Goal: Task Accomplishment & Management: Use online tool/utility

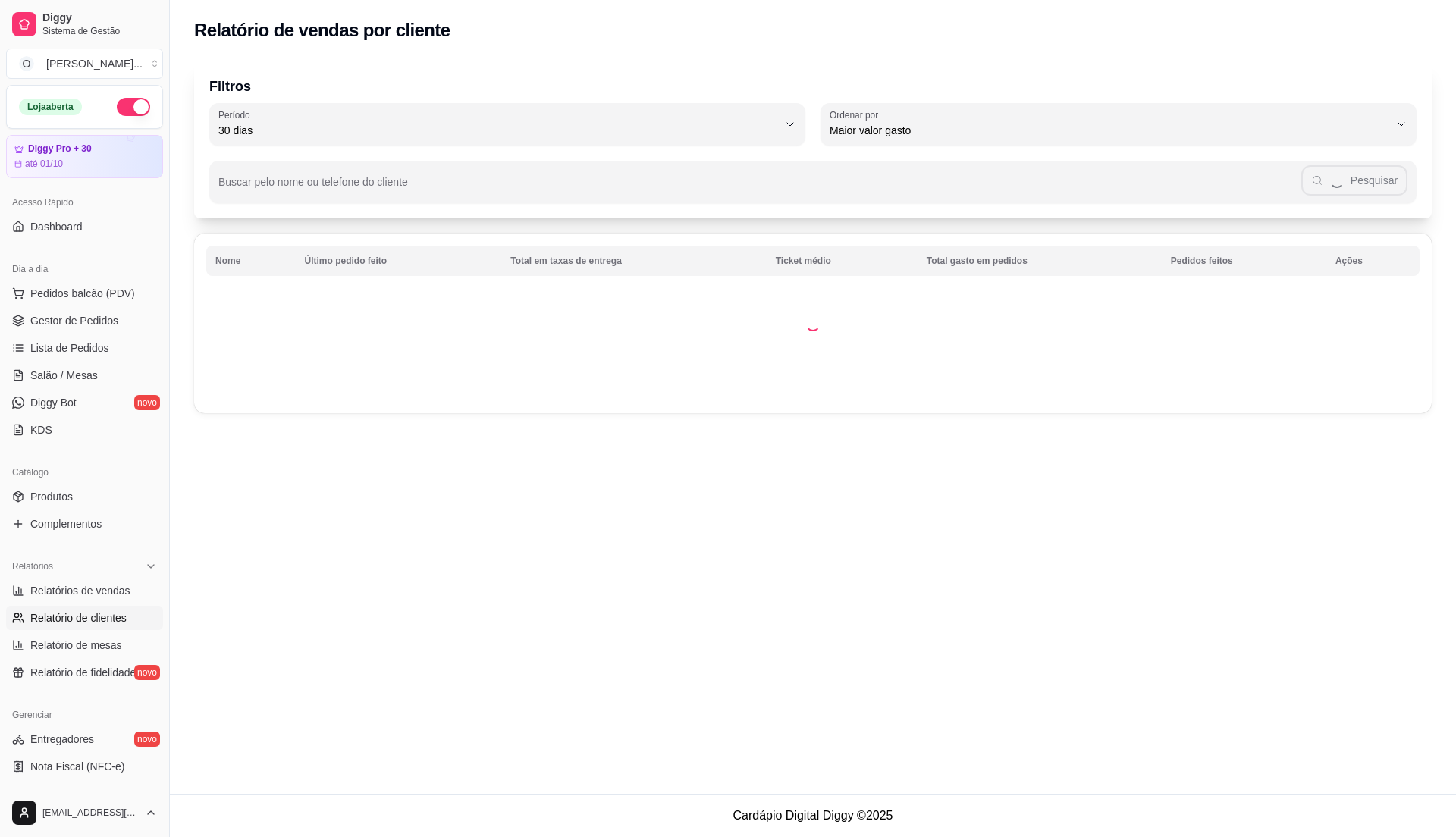
select select "30"
select select "HIGHEST_TOTAL_SPENT_WITH_ORDERS"
click at [79, 814] on span "Controle de fiado" at bounding box center [71, 821] width 81 height 15
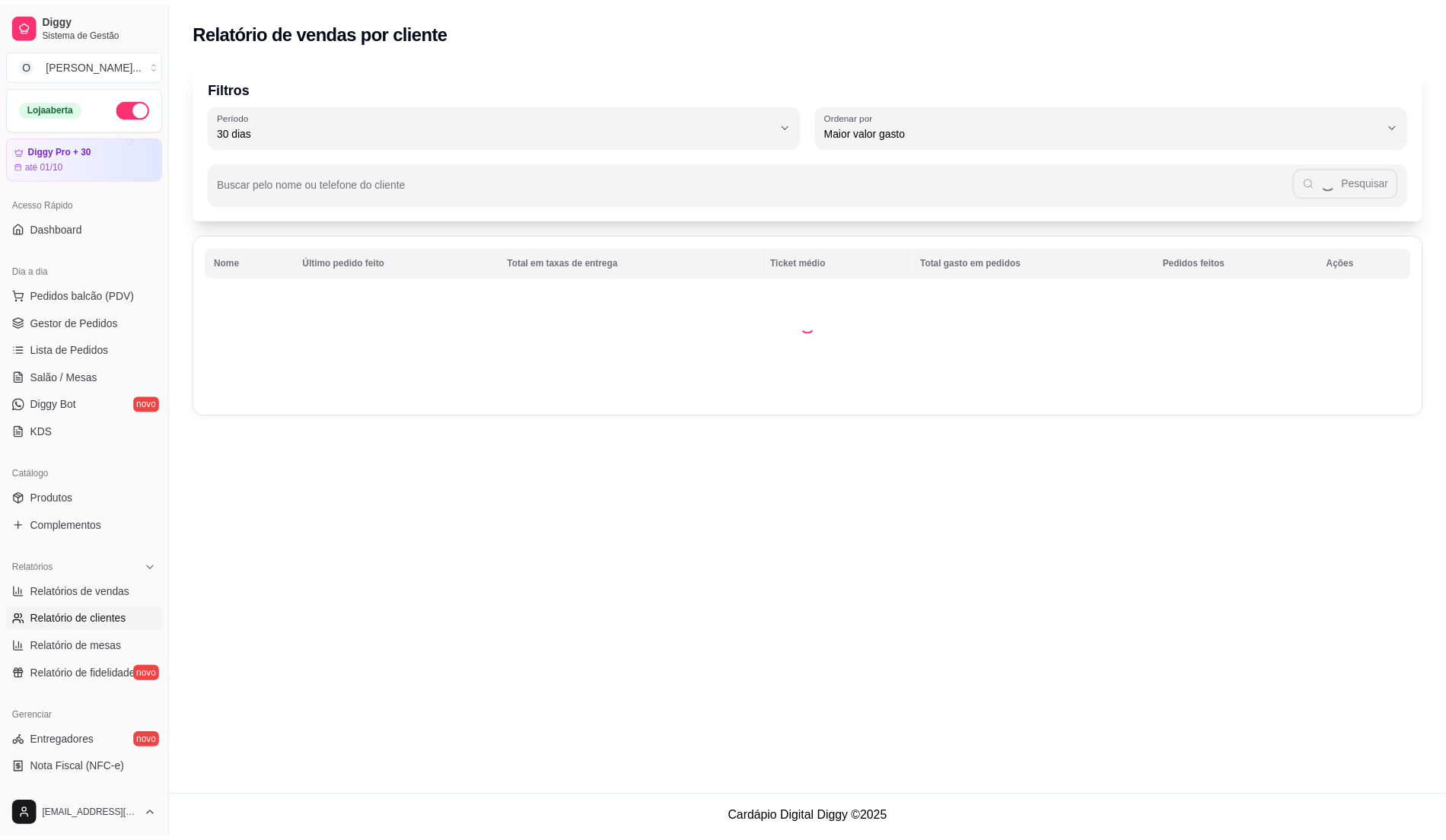
scroll to position [256, 0]
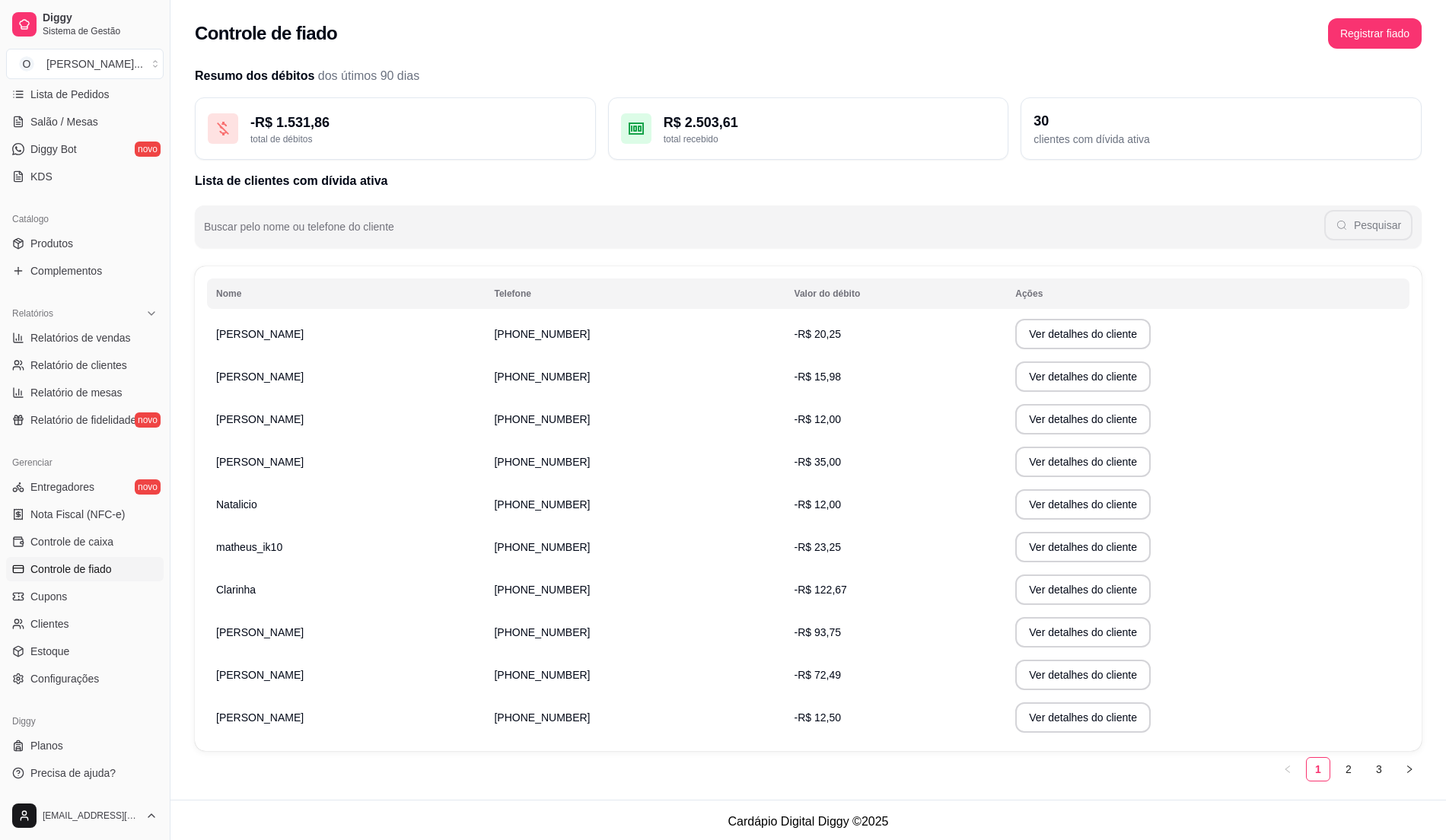
scroll to position [4, 0]
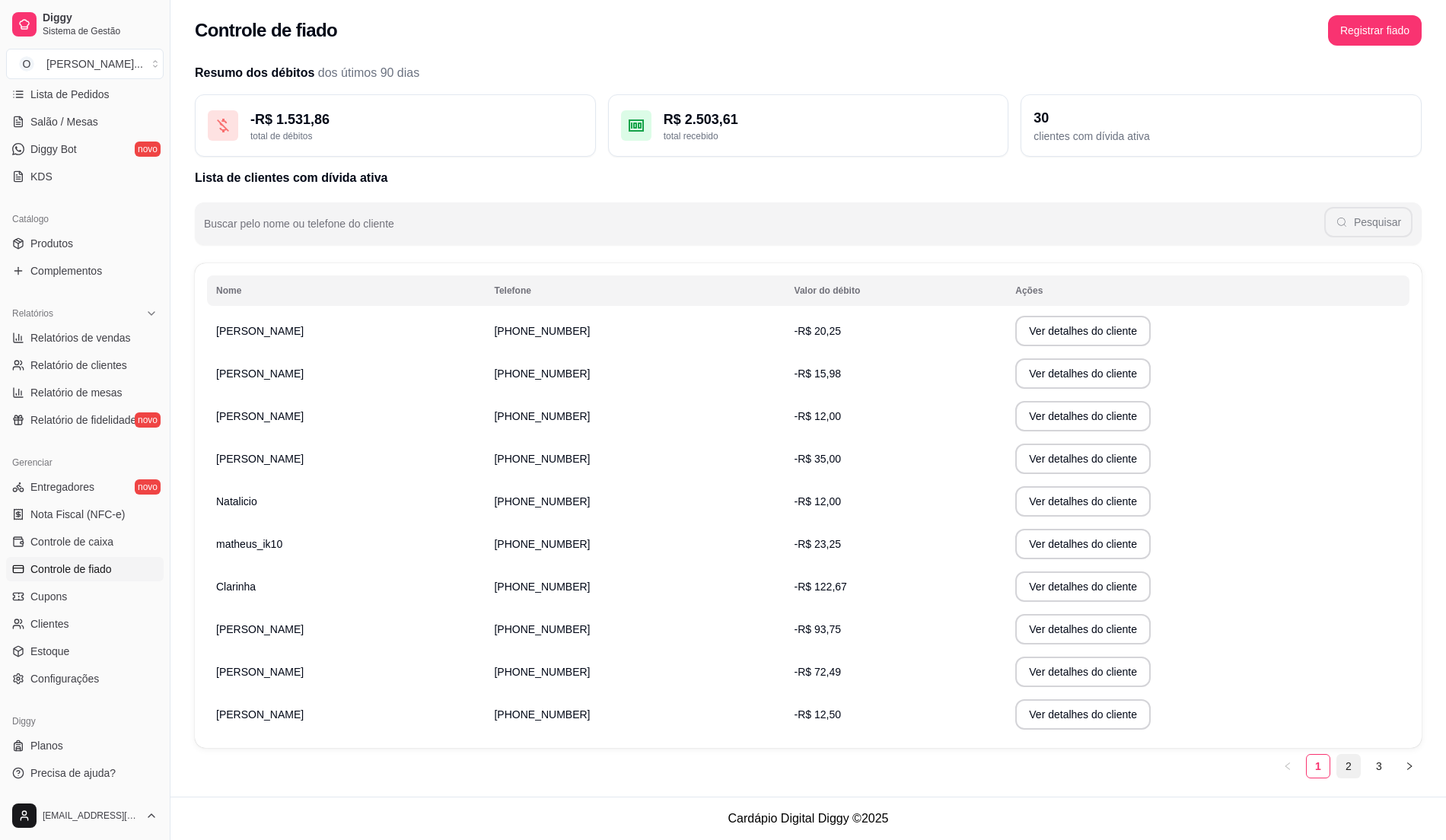
click at [1347, 765] on link "2" at bounding box center [1349, 766] width 23 height 23
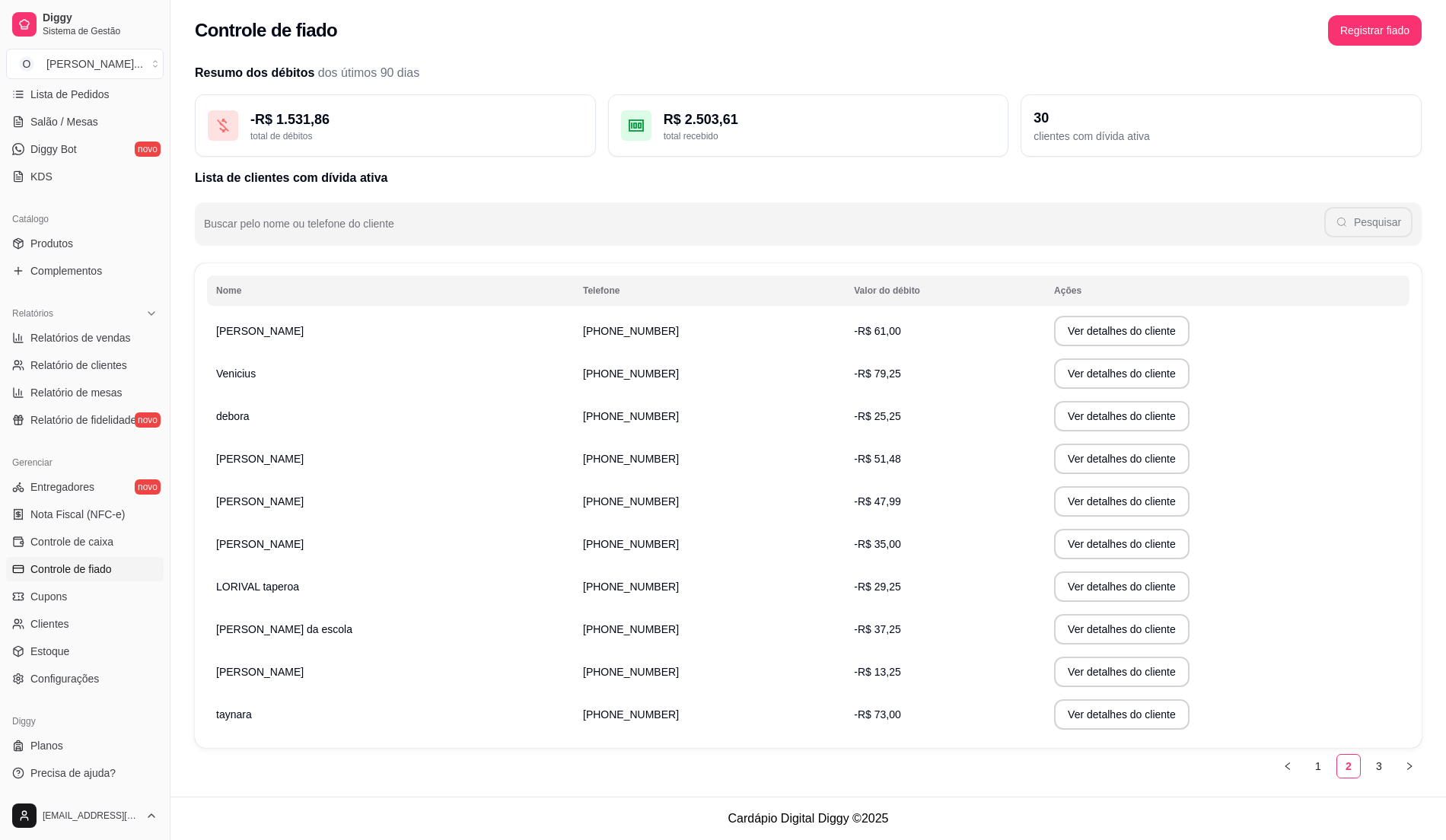
click at [854, 545] on span "-R$ 35,00" at bounding box center [877, 544] width 46 height 12
click at [1054, 551] on button "Ver detalhes do cliente" at bounding box center [1121, 545] width 136 height 31
click at [1054, 713] on button "Ver detalhes do cliente" at bounding box center [1121, 715] width 136 height 31
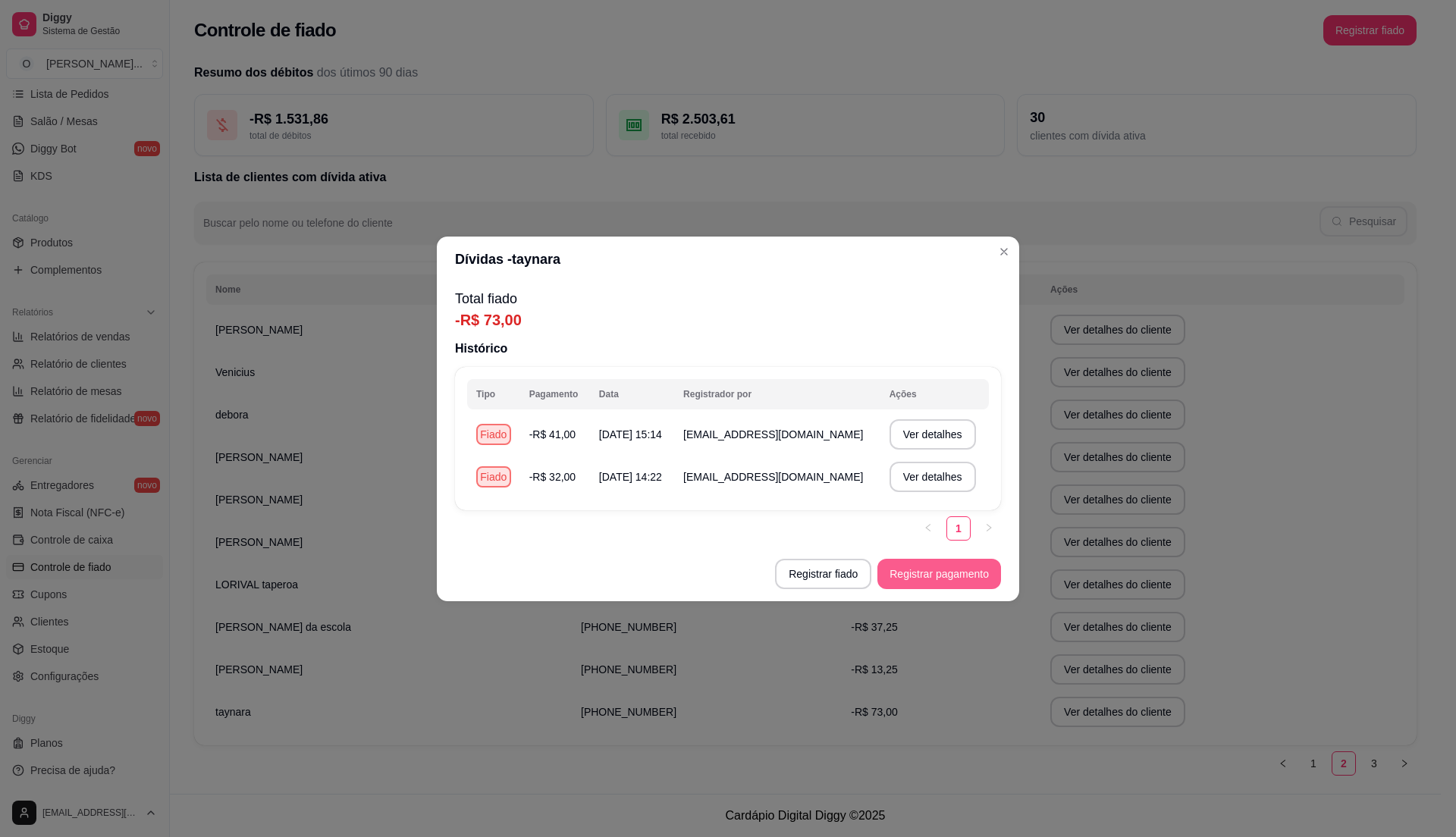
click at [903, 571] on button "Registrar pagamento" at bounding box center [939, 574] width 124 height 31
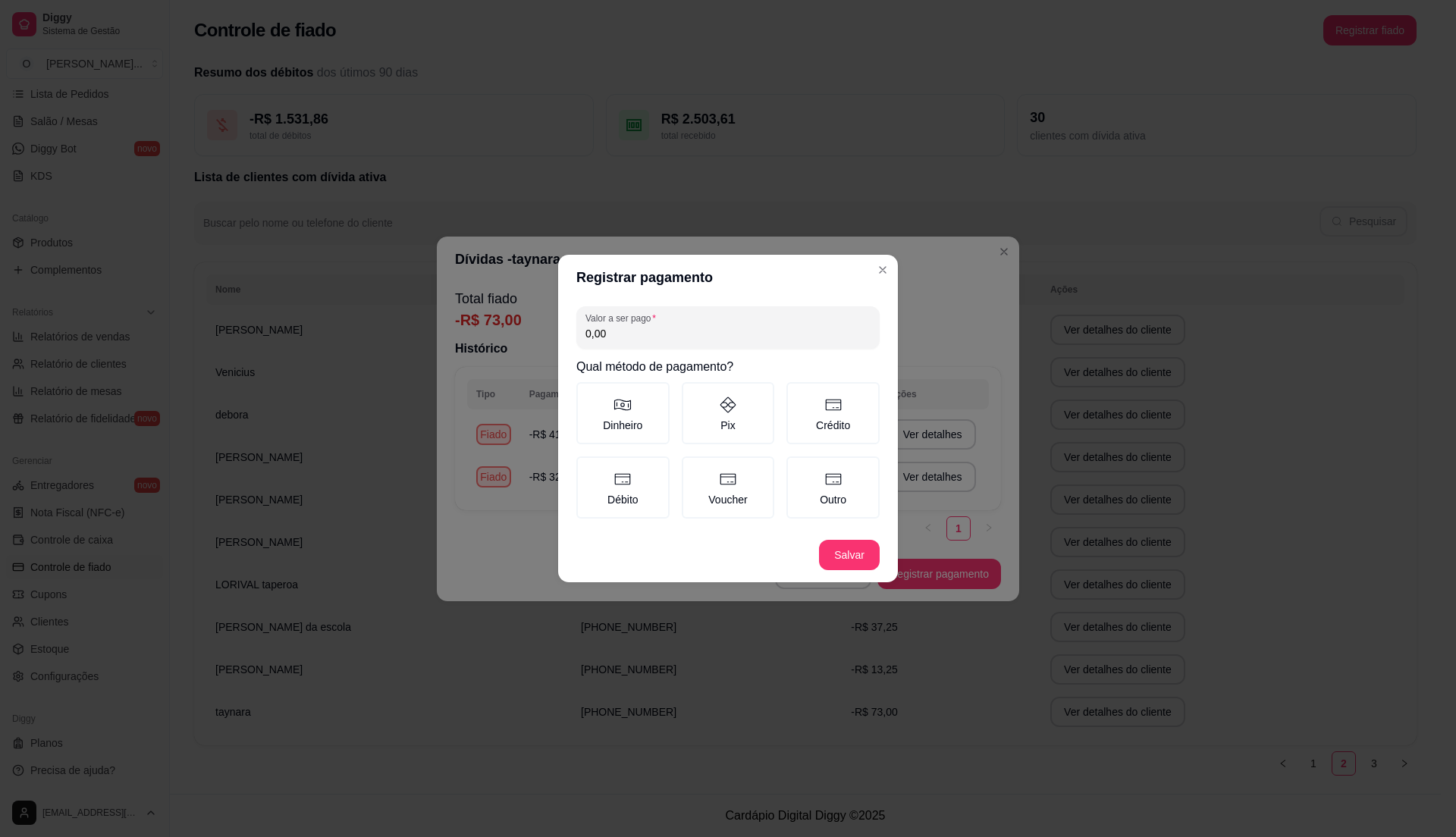
click at [648, 332] on input "0,00" at bounding box center [728, 333] width 286 height 15
type input "32,00"
drag, startPoint x: 613, startPoint y: 490, endPoint x: 617, endPoint y: 499, distance: 9.8
click at [612, 492] on label "Débito" at bounding box center [623, 487] width 93 height 62
click at [588, 467] on button "Débito" at bounding box center [582, 461] width 12 height 12
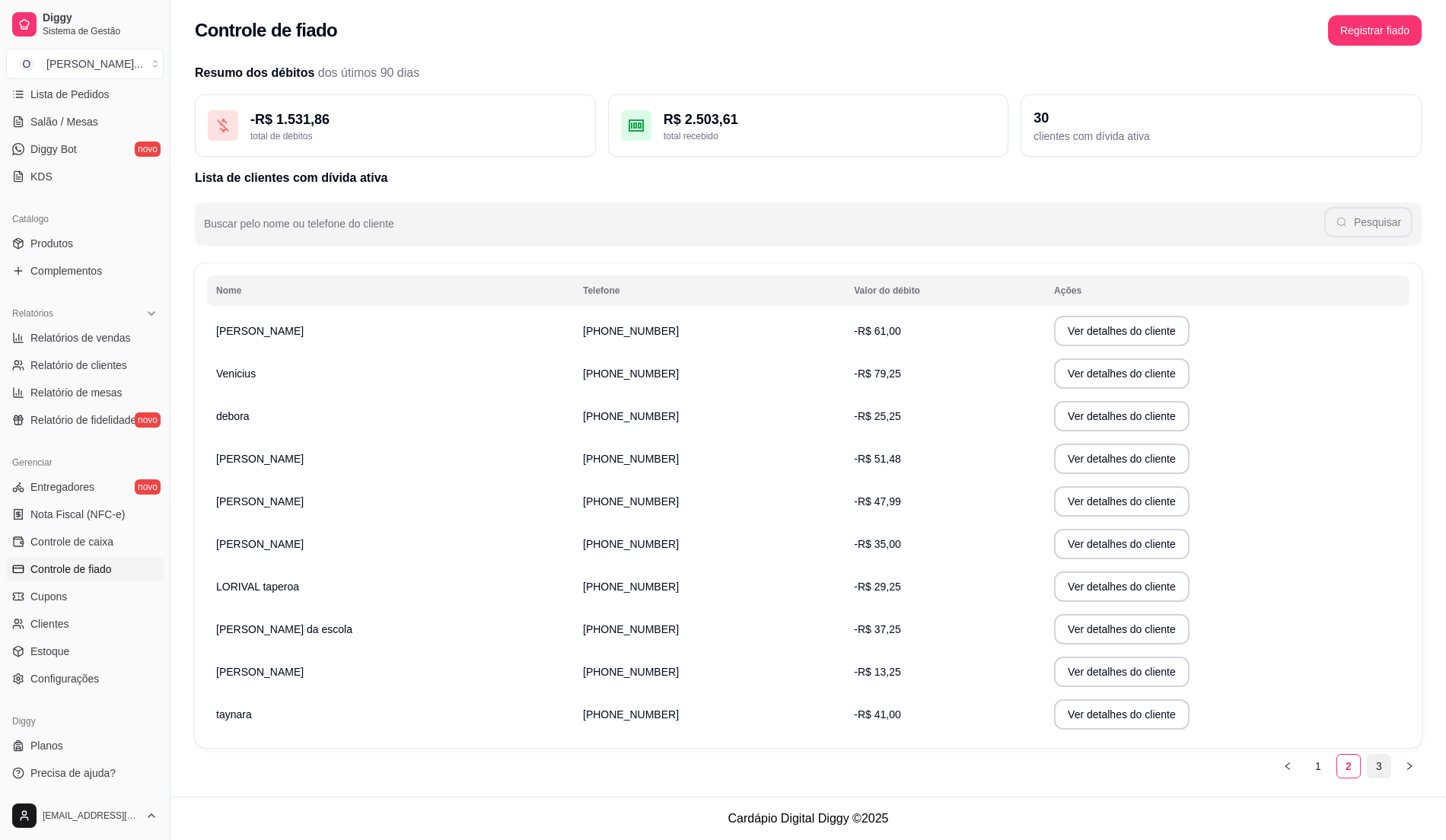
click at [1383, 764] on link "3" at bounding box center [1379, 766] width 23 height 23
click at [1352, 765] on link "2" at bounding box center [1349, 766] width 23 height 23
click at [1367, 767] on li "3" at bounding box center [1379, 766] width 24 height 24
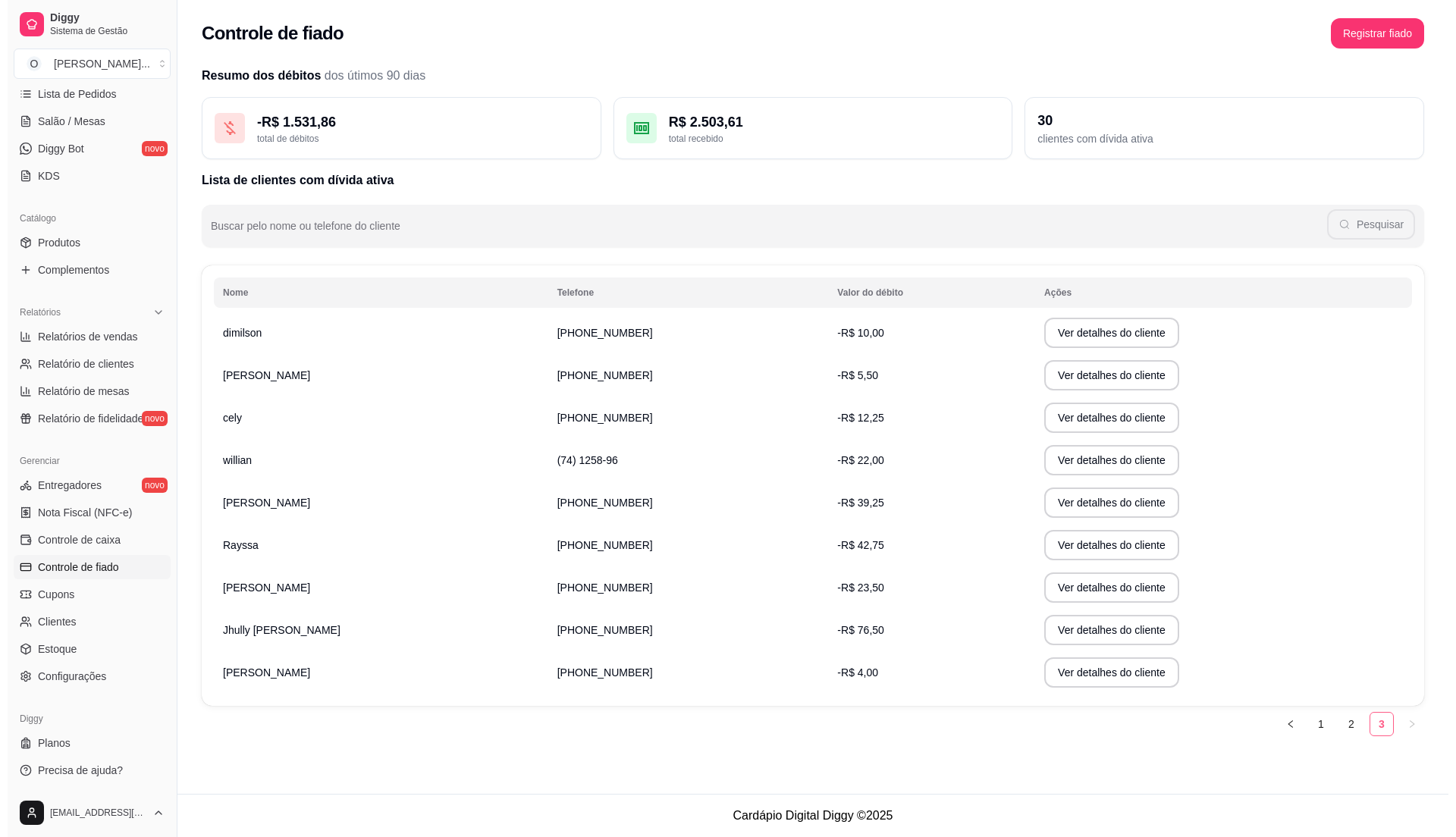
scroll to position [0, 0]
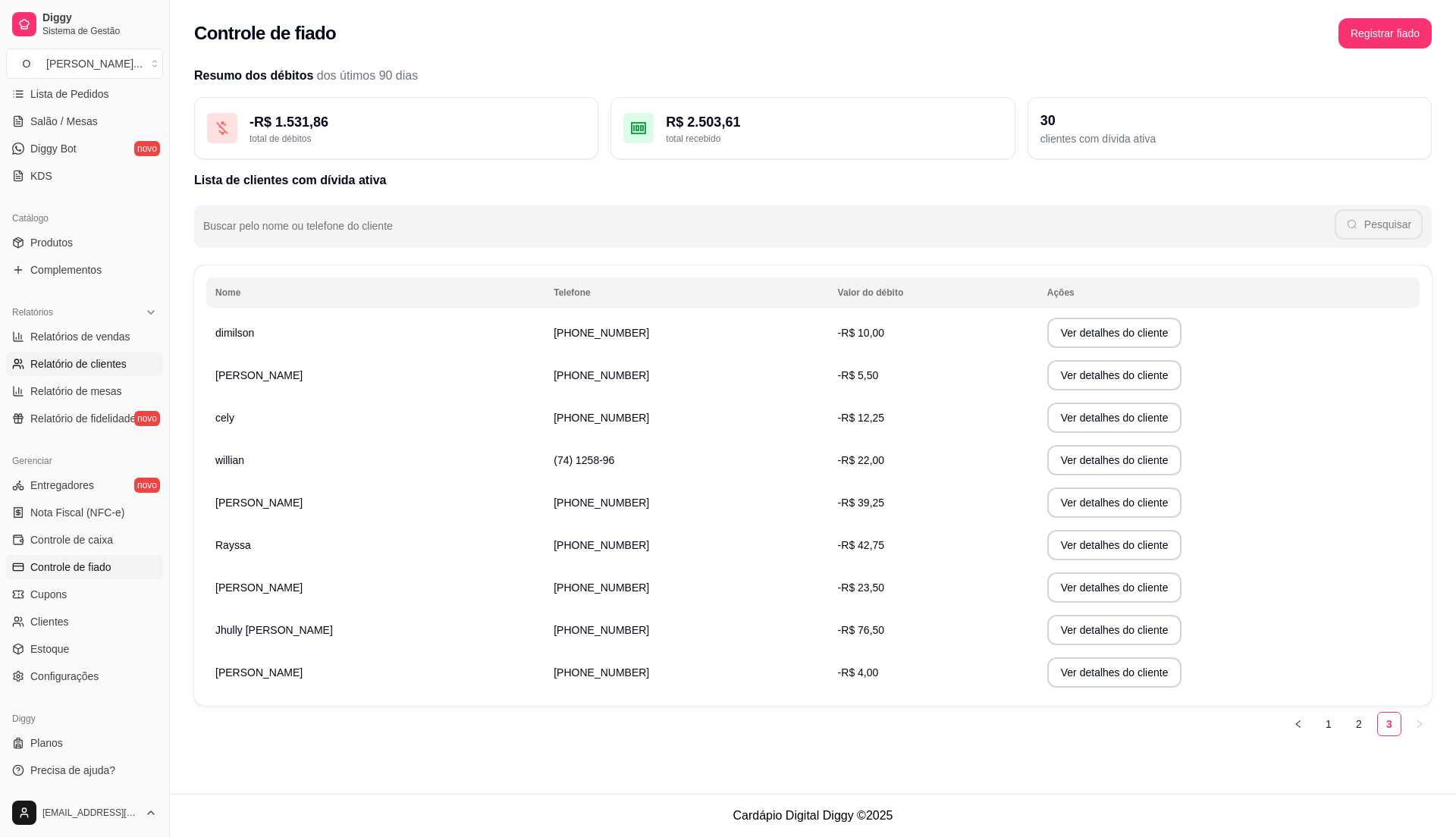
click at [95, 364] on span "Relatório de clientes" at bounding box center [78, 364] width 96 height 15
select select "30"
select select "HIGHEST_TOTAL_SPENT_WITH_ORDERS"
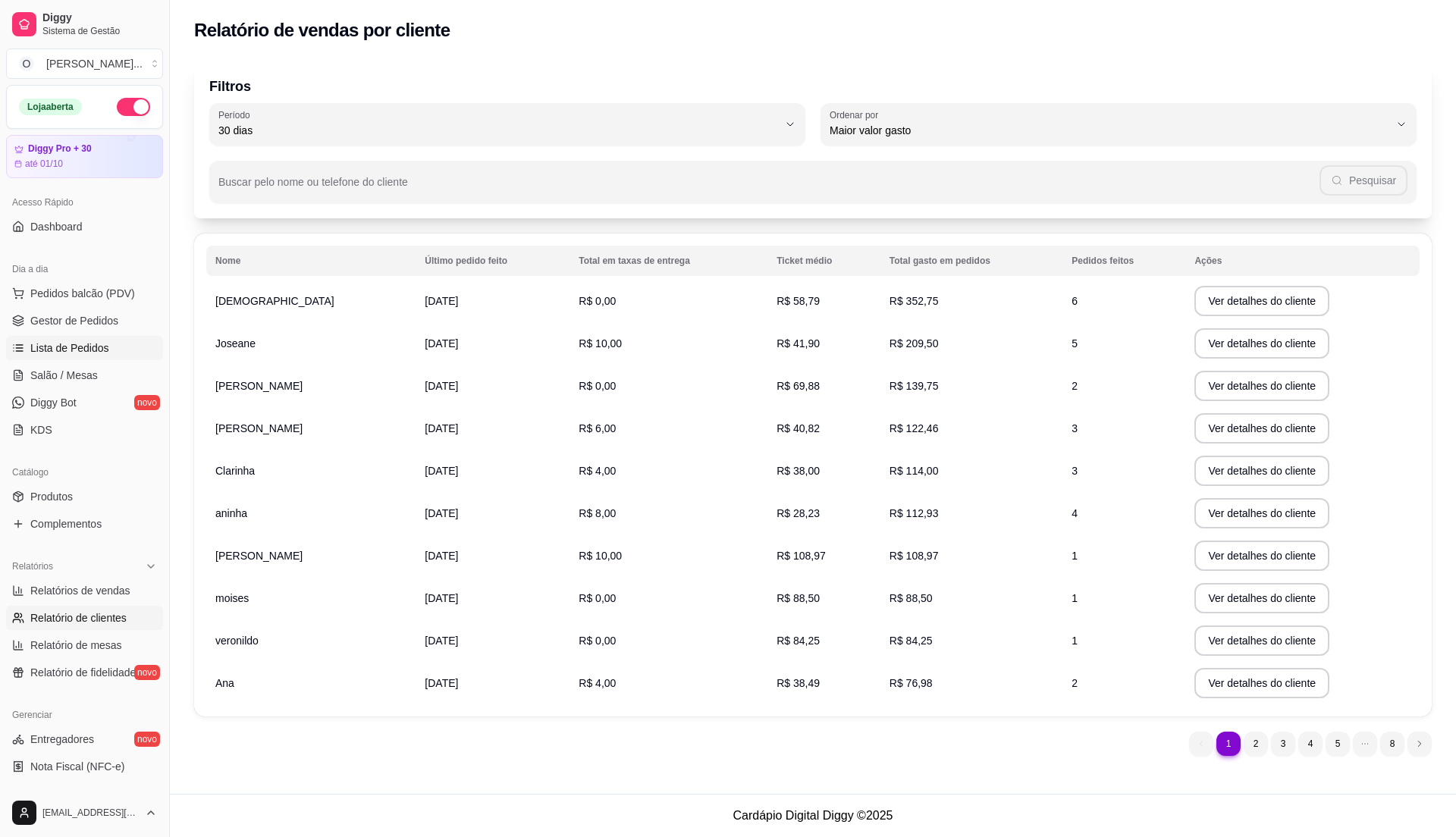
click at [82, 343] on span "Lista de Pedidos" at bounding box center [70, 348] width 79 height 15
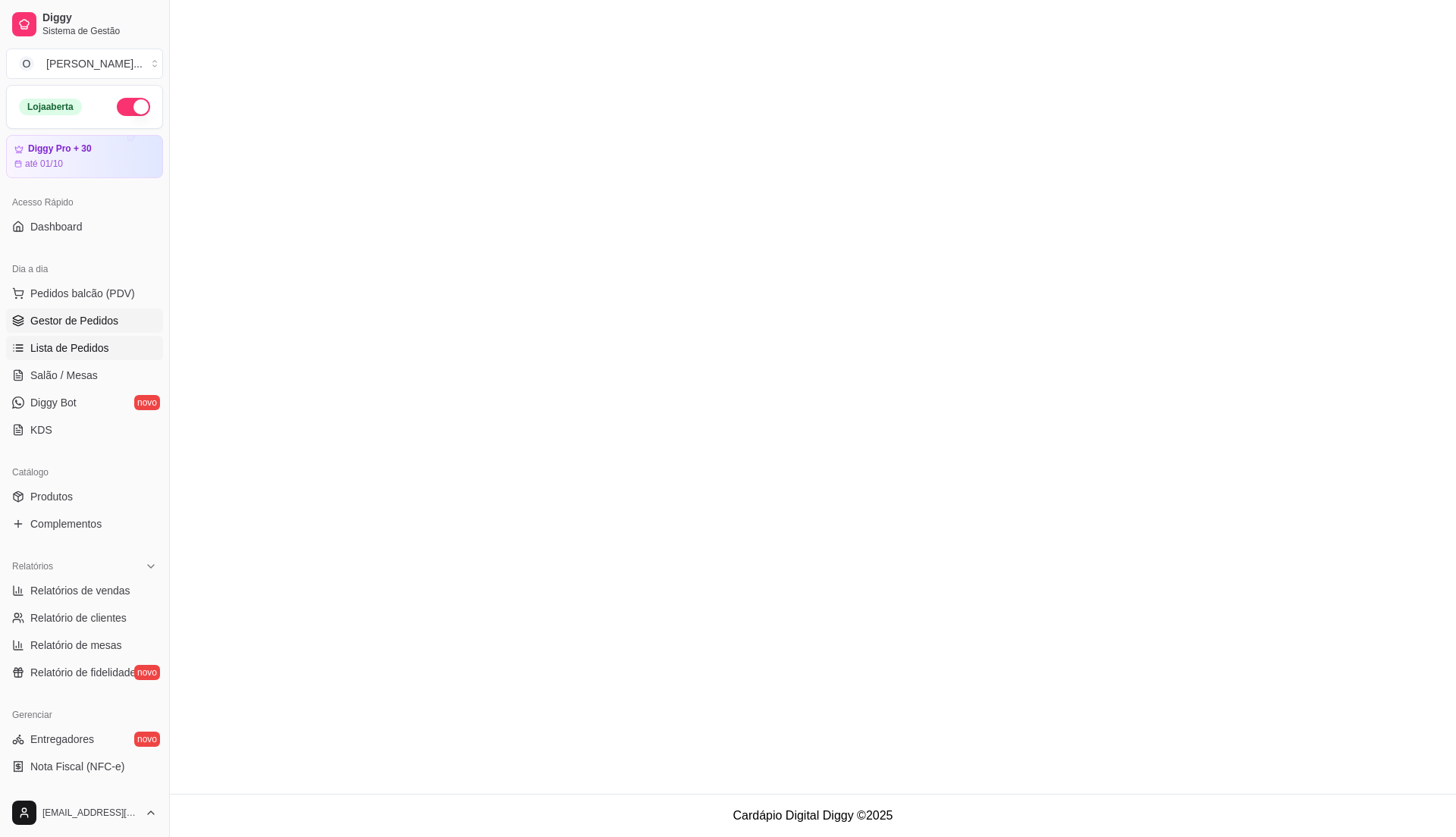
click at [87, 322] on span "Gestor de Pedidos" at bounding box center [74, 320] width 88 height 15
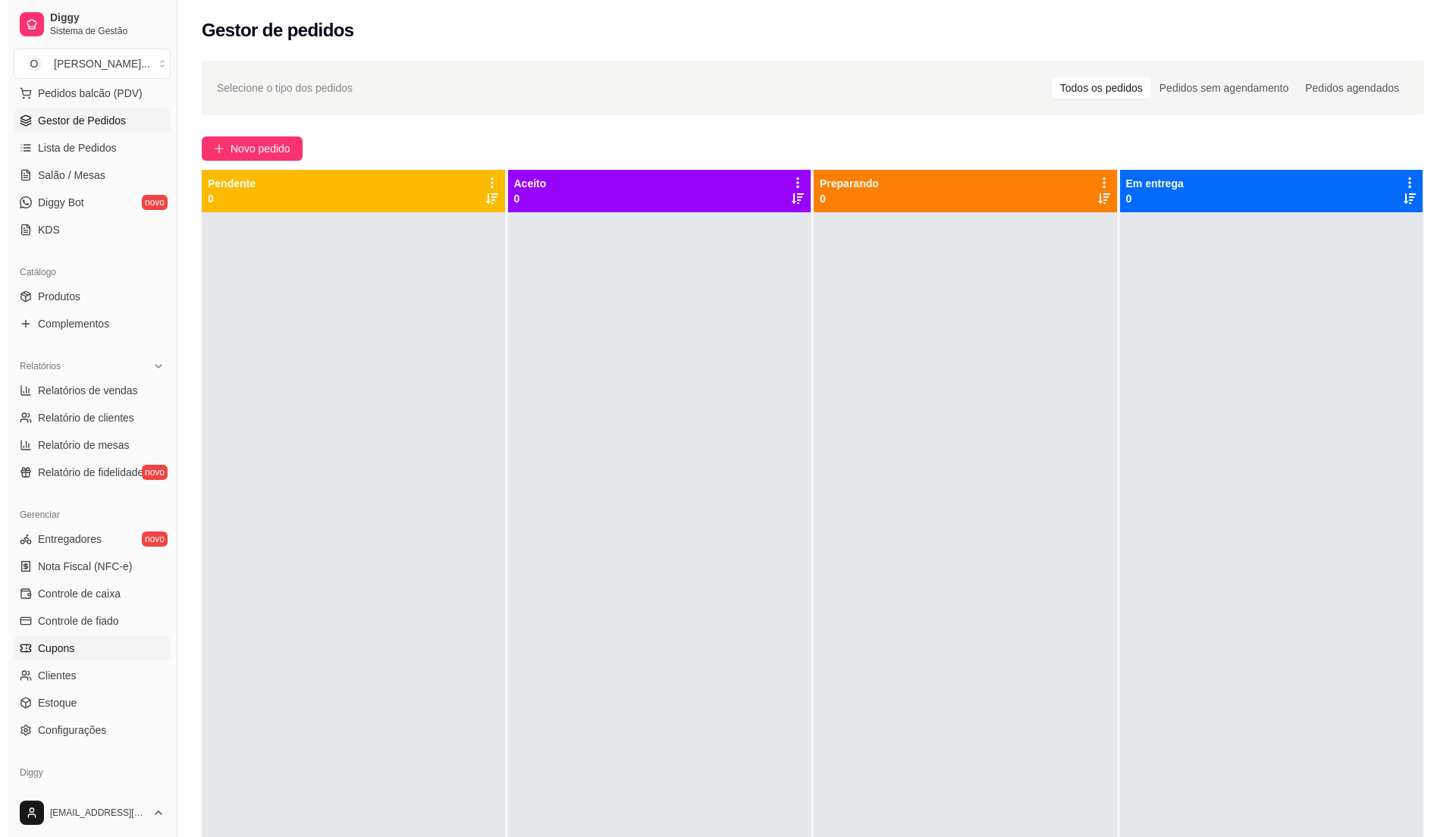
scroll to position [201, 0]
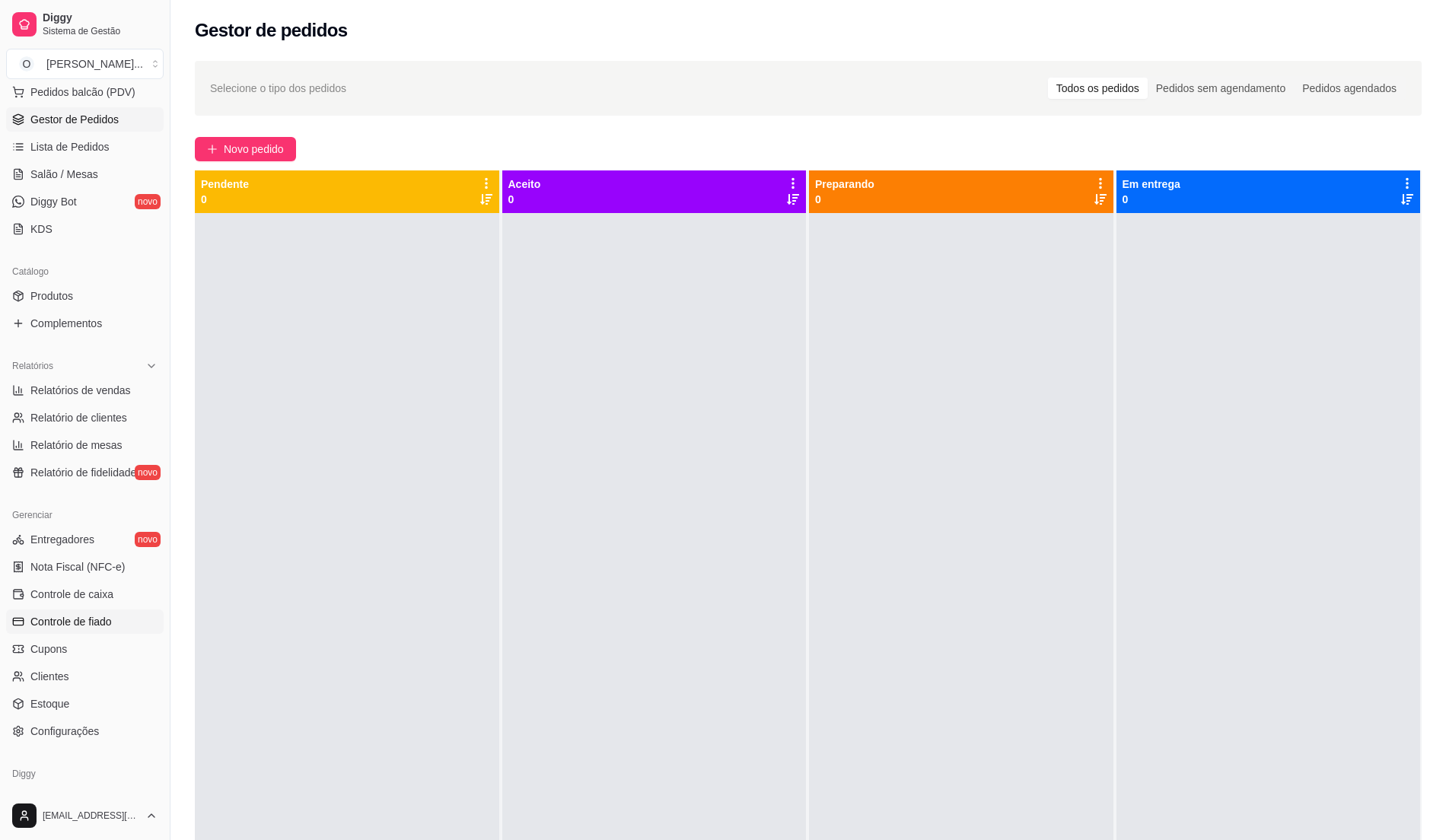
click at [104, 624] on span "Controle de fiado" at bounding box center [71, 622] width 81 height 15
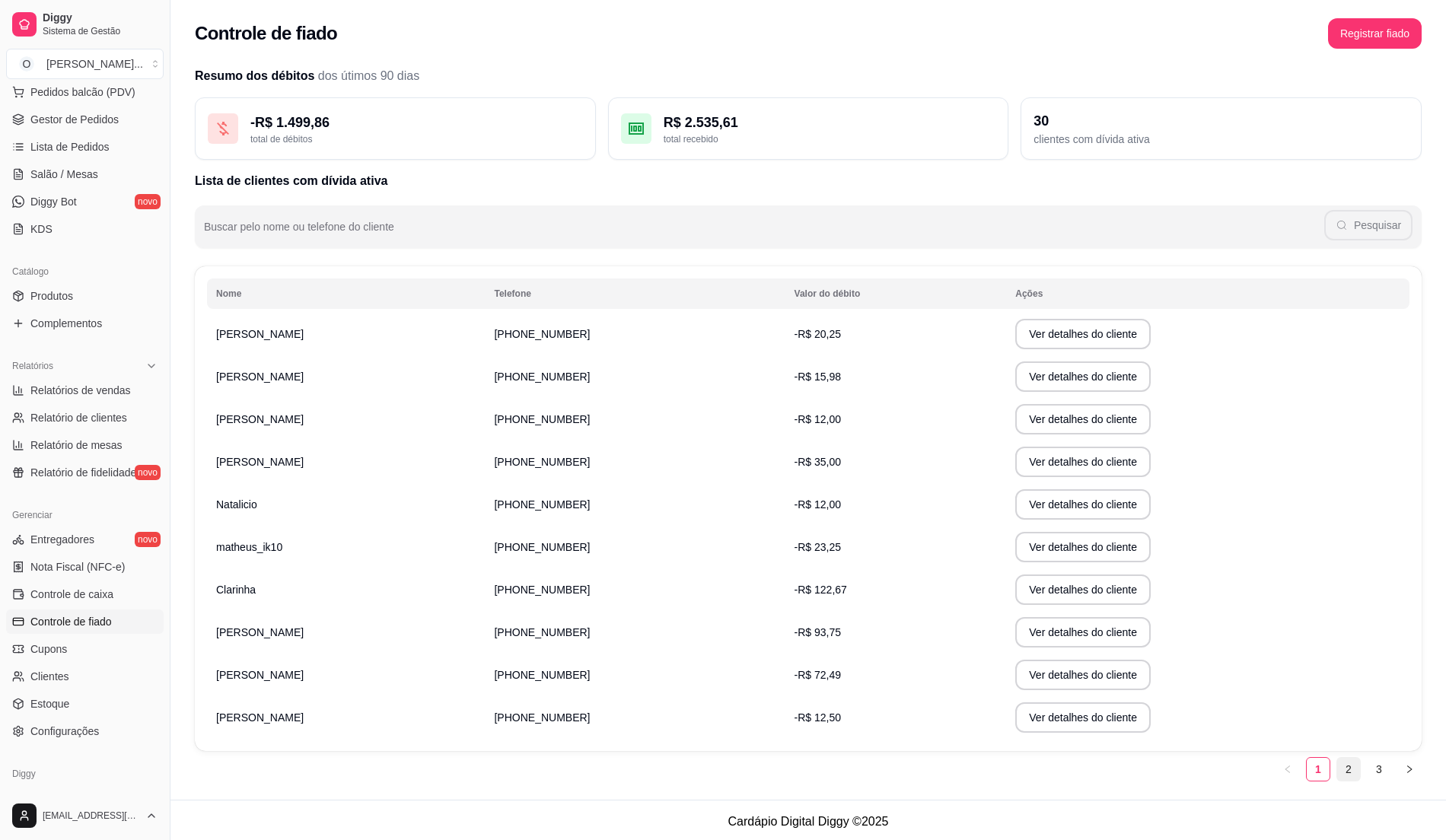
click at [1344, 769] on link "2" at bounding box center [1349, 769] width 23 height 23
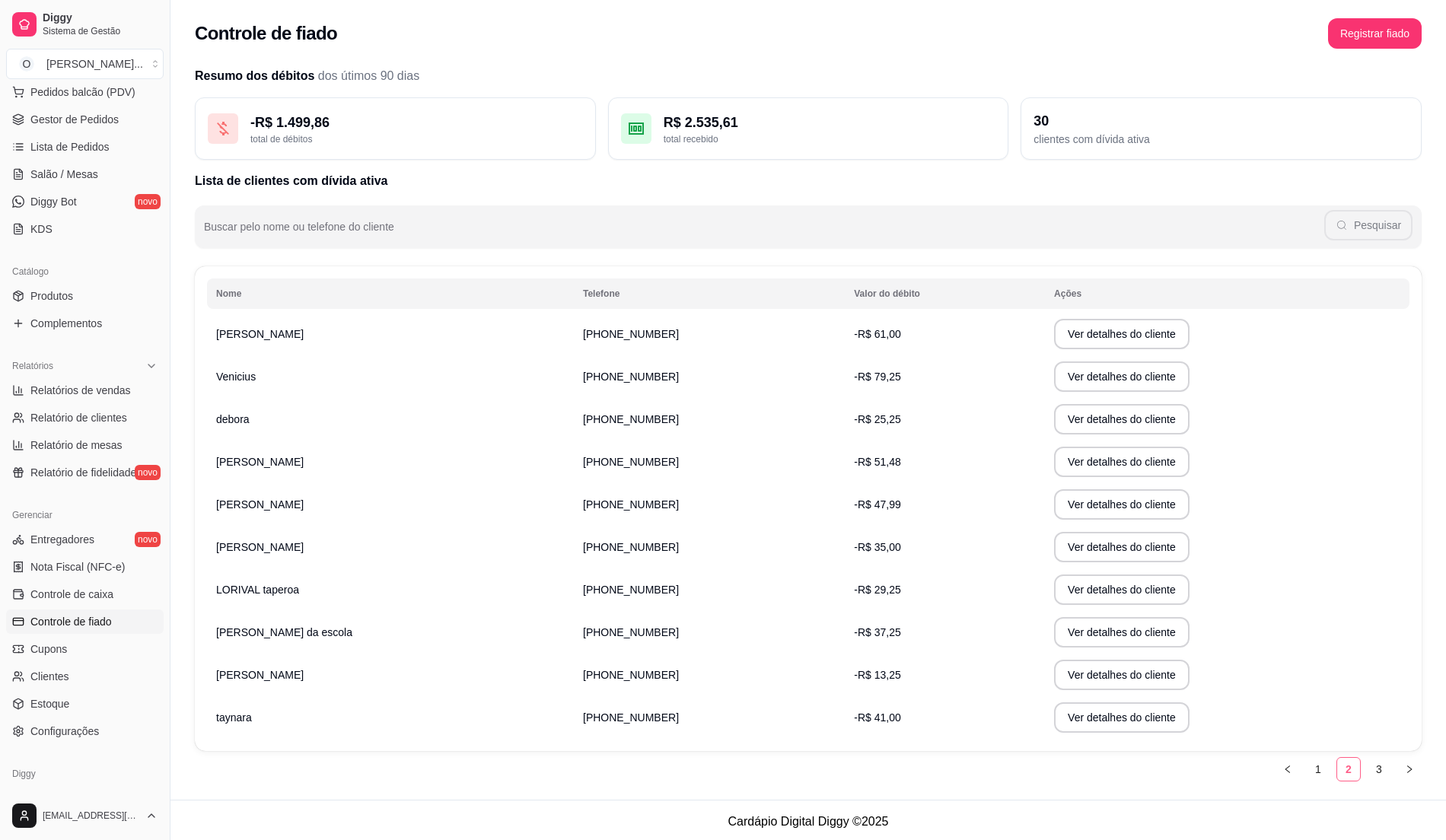
click at [1344, 769] on link "2" at bounding box center [1349, 769] width 23 height 23
click at [1378, 772] on link "3" at bounding box center [1379, 769] width 23 height 23
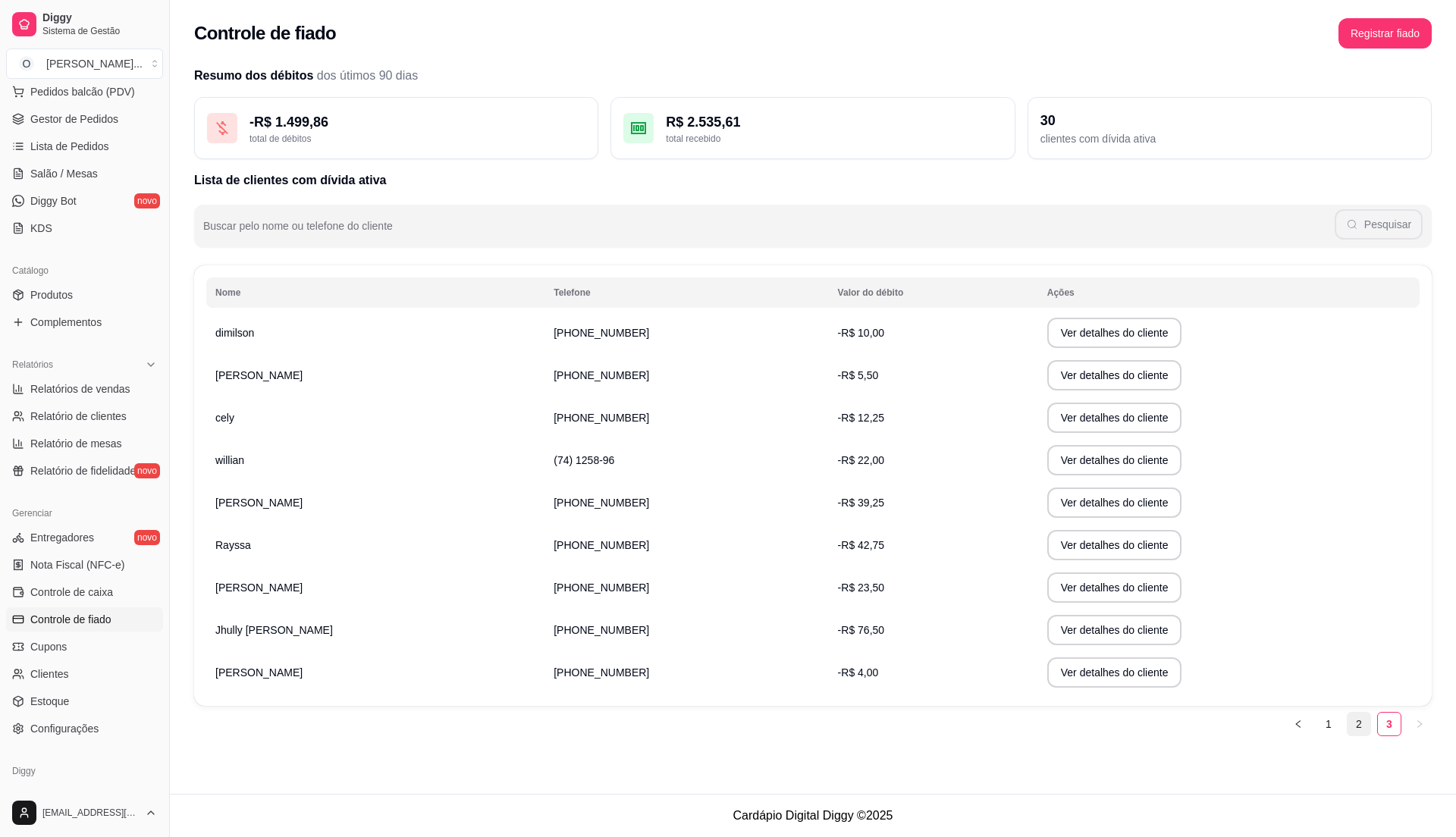
click at [1357, 729] on link "2" at bounding box center [1359, 724] width 23 height 23
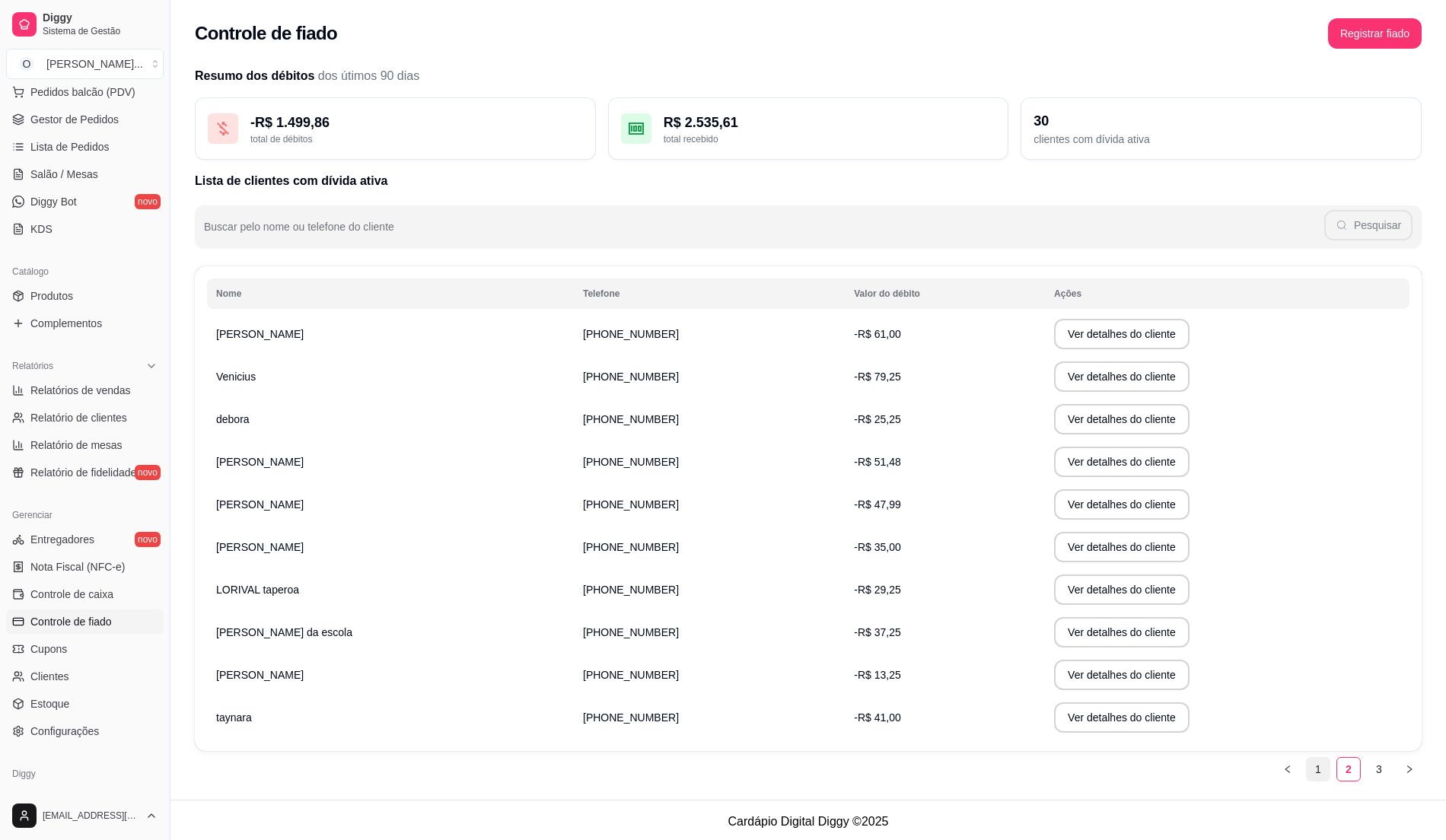
click at [1319, 770] on link "1" at bounding box center [1319, 769] width 23 height 23
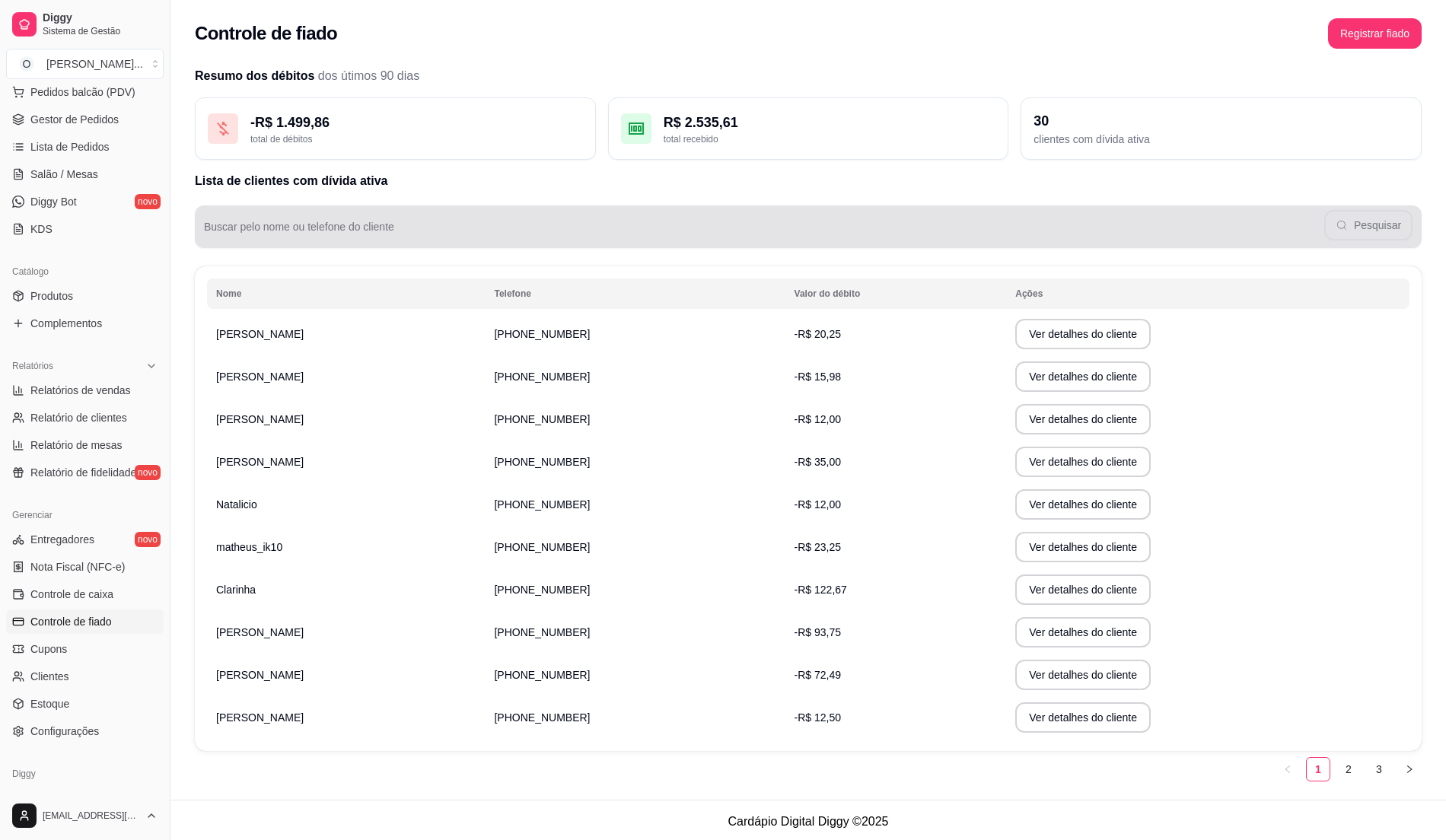
click at [351, 232] on input "Buscar pelo nome ou telefone do cliente" at bounding box center [764, 233] width 1120 height 15
click at [1341, 219] on button "Pesquisar" at bounding box center [1368, 226] width 85 height 30
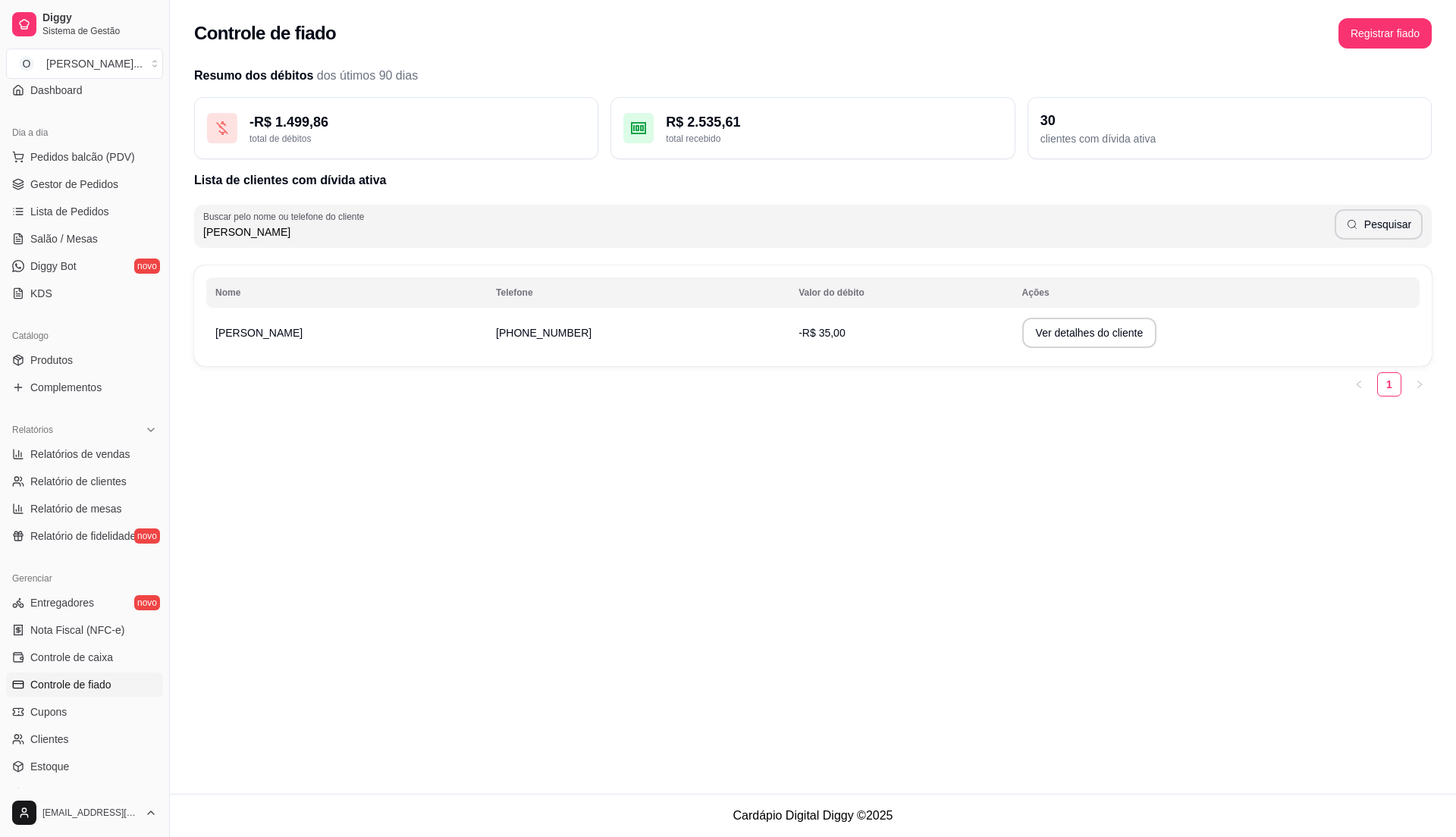
scroll to position [101, 0]
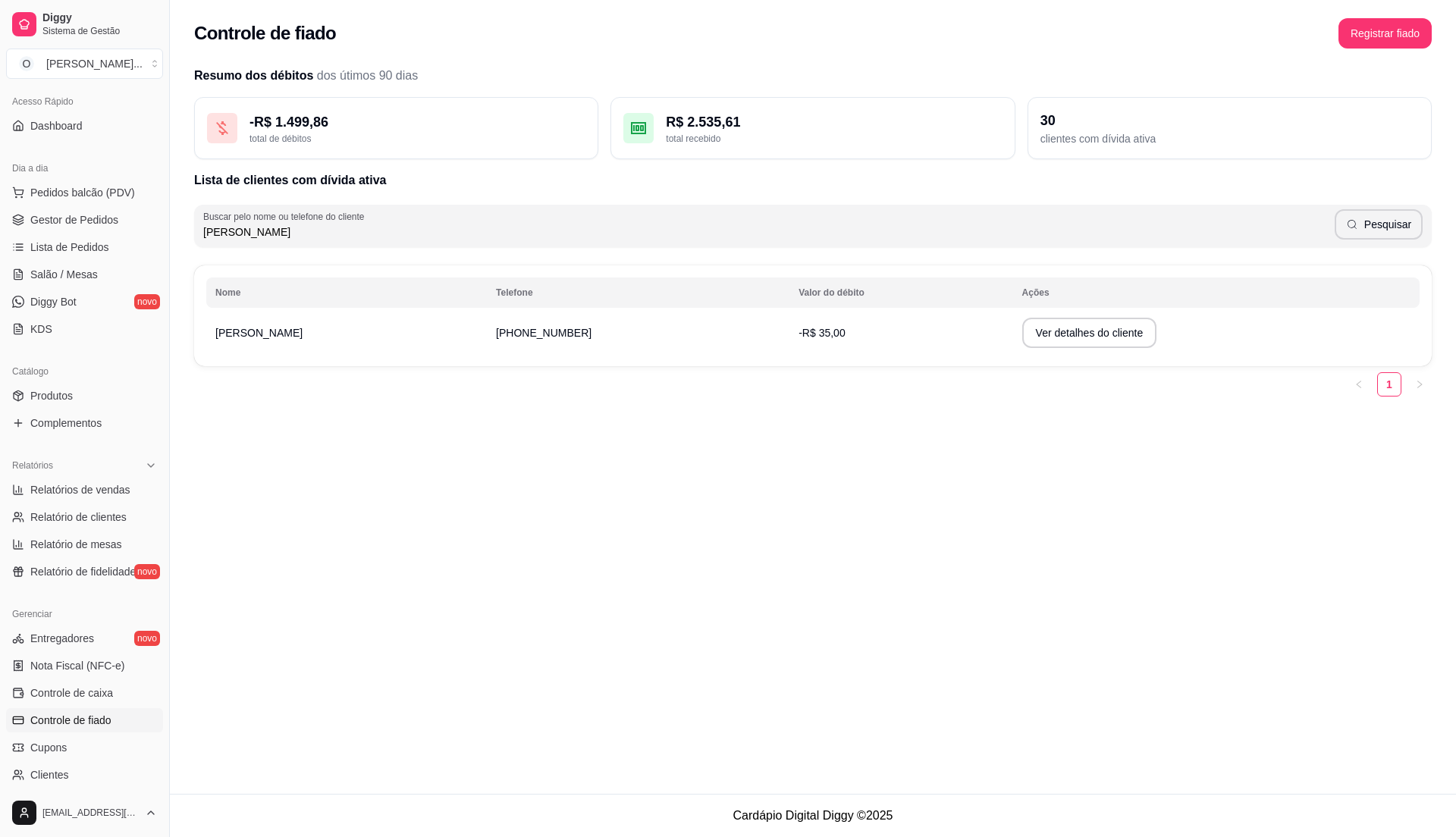
click at [289, 237] on input "[PERSON_NAME]" at bounding box center [768, 232] width 1132 height 15
type input "a"
click at [74, 247] on span "Lista de Pedidos" at bounding box center [70, 247] width 79 height 15
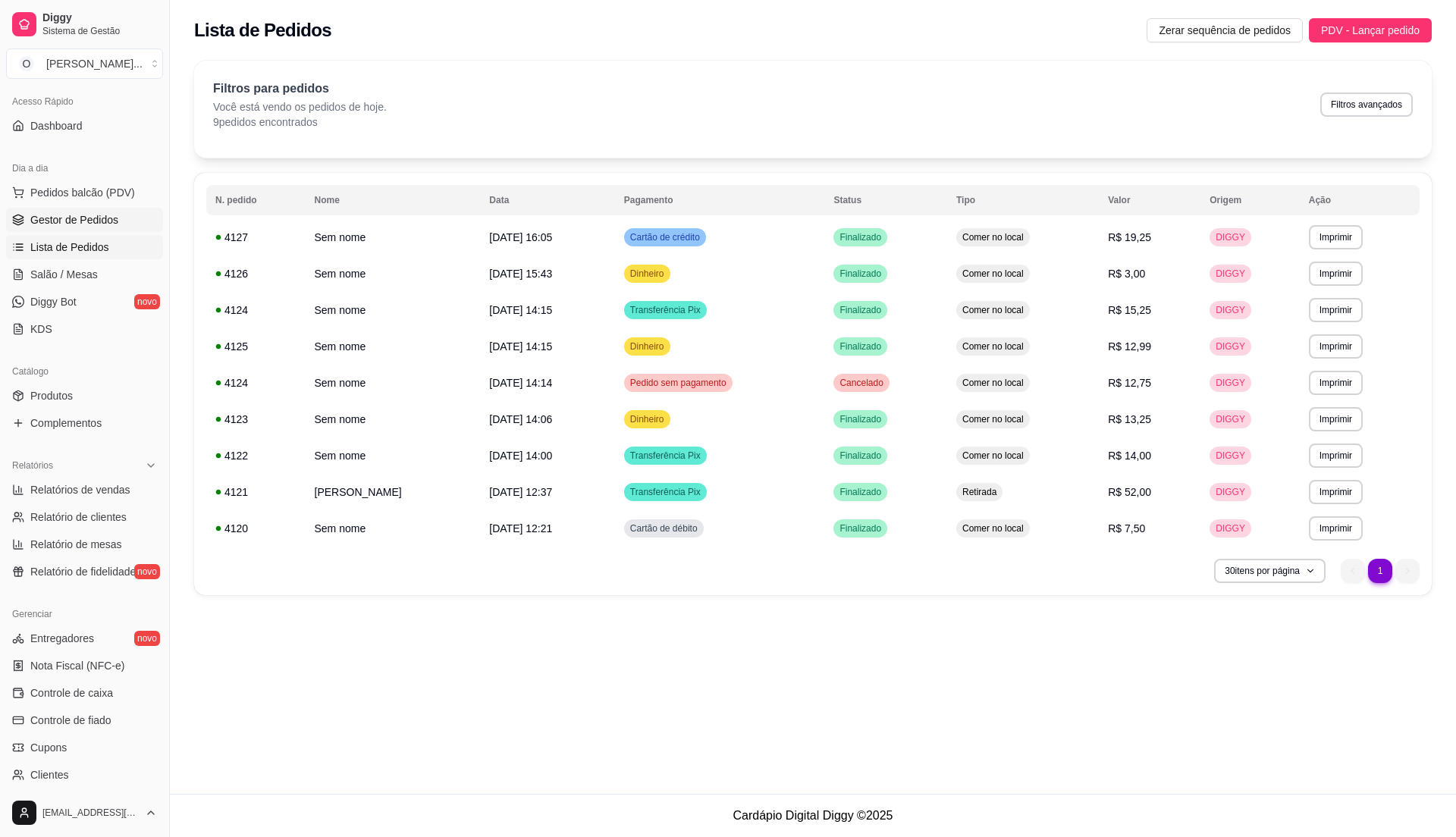
click at [80, 219] on span "Gestor de Pedidos" at bounding box center [74, 220] width 88 height 15
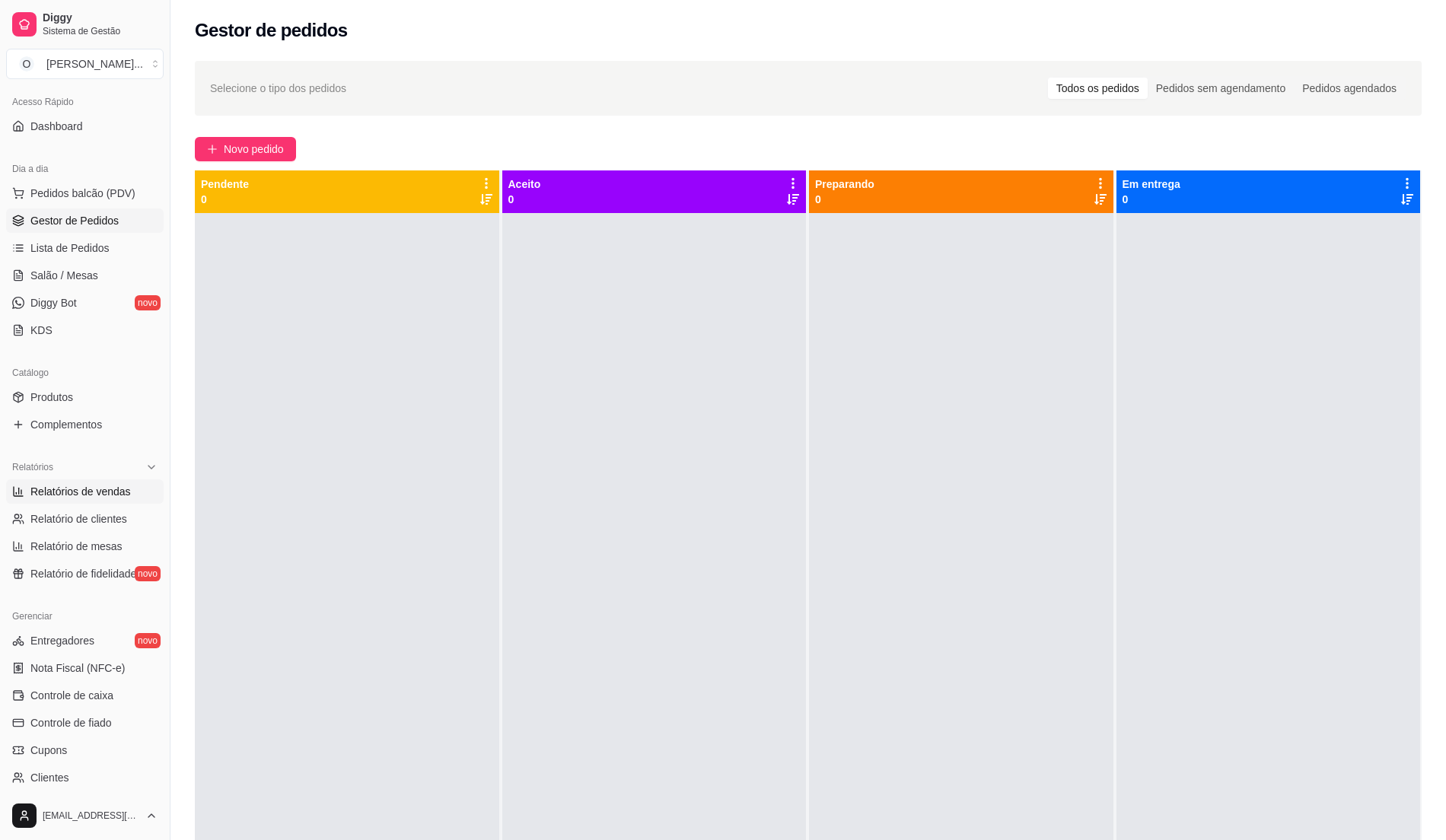
click at [71, 492] on span "Relatórios de vendas" at bounding box center [81, 491] width 101 height 15
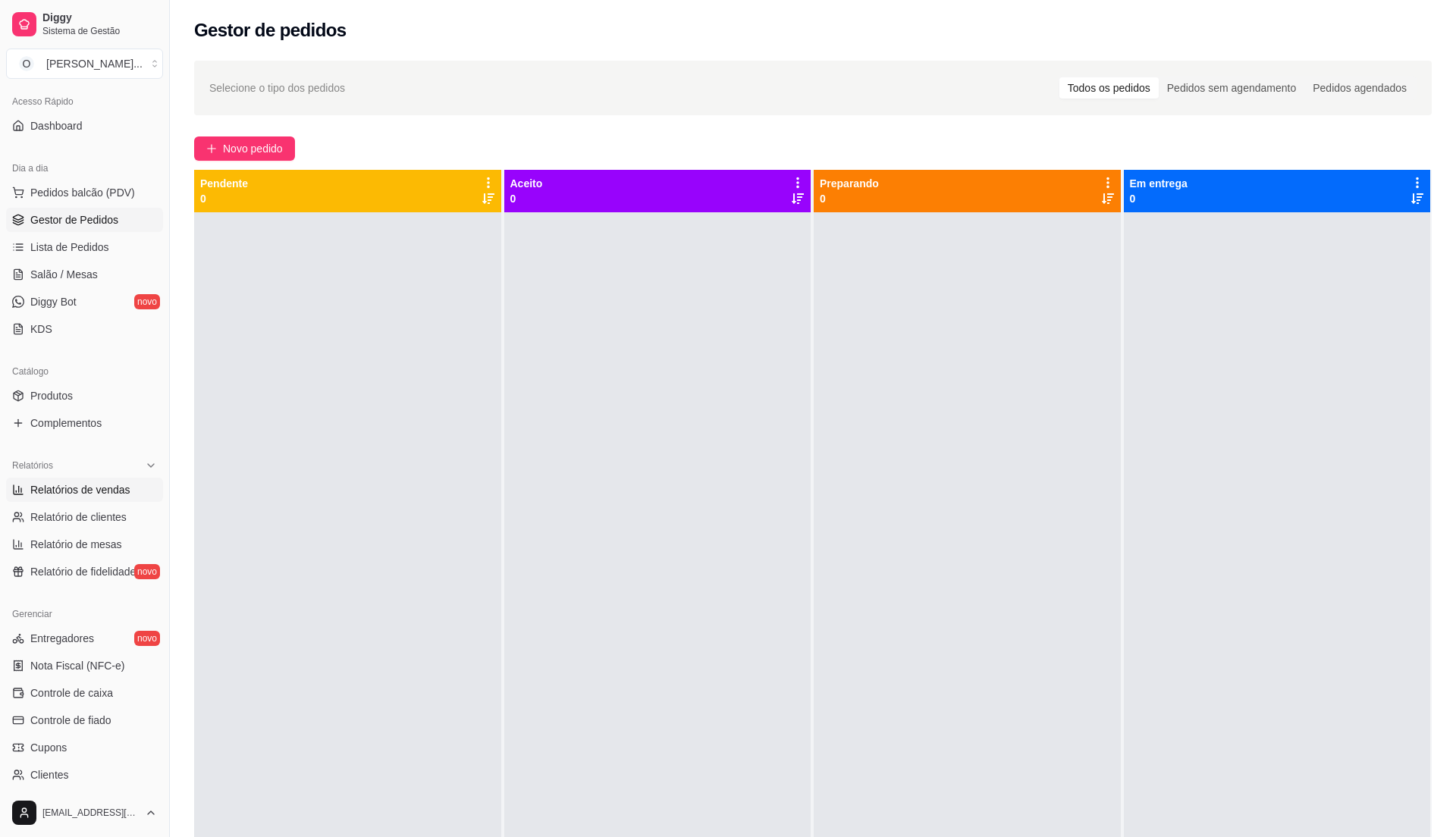
select select "ALL"
select select "0"
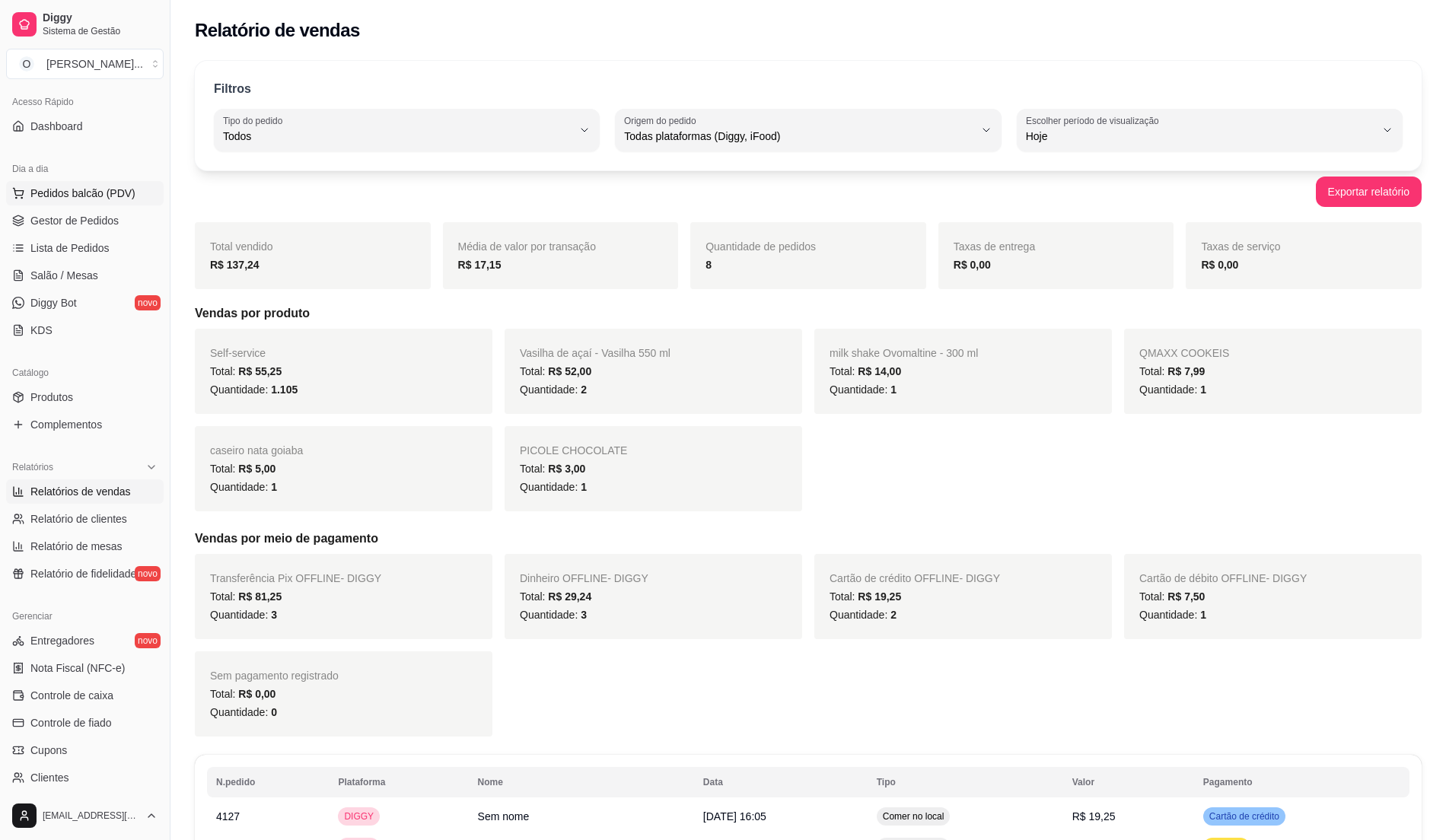
click at [62, 202] on button "Pedidos balcão (PDV)" at bounding box center [85, 193] width 158 height 24
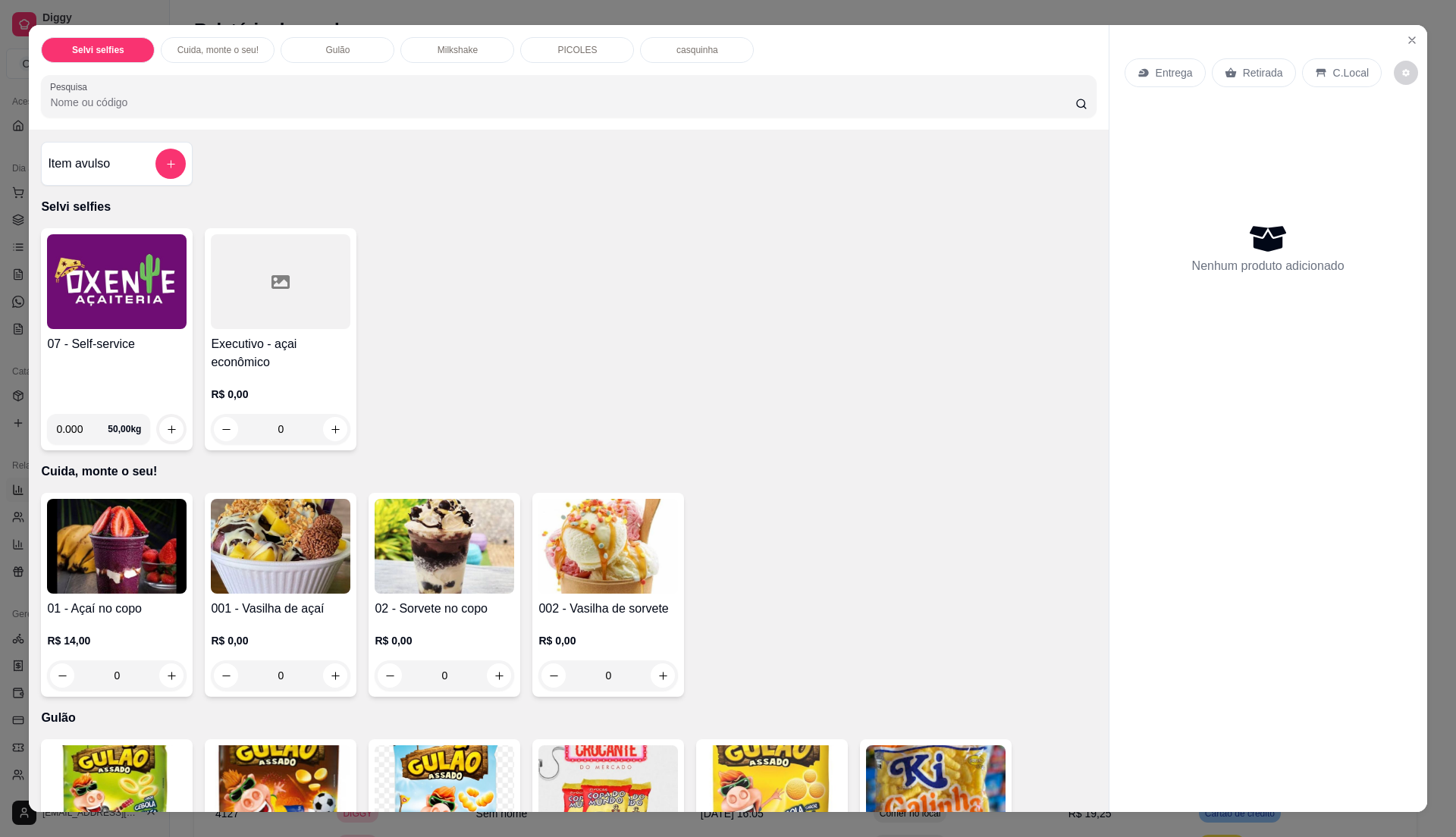
drag, startPoint x: 815, startPoint y: 286, endPoint x: 714, endPoint y: 286, distance: 101.0
click at [811, 286] on div "07 - Self-service 0.000 50,00 kg Executivo - açai econômico R$ 0,00 0" at bounding box center [569, 339] width 1055 height 222
click at [708, 313] on div "07 - Self-service 0.000 50,00 kg Executivo - açai econômico R$ 0,00 0" at bounding box center [569, 339] width 1055 height 222
click at [1411, 35] on button "Close" at bounding box center [1412, 40] width 24 height 24
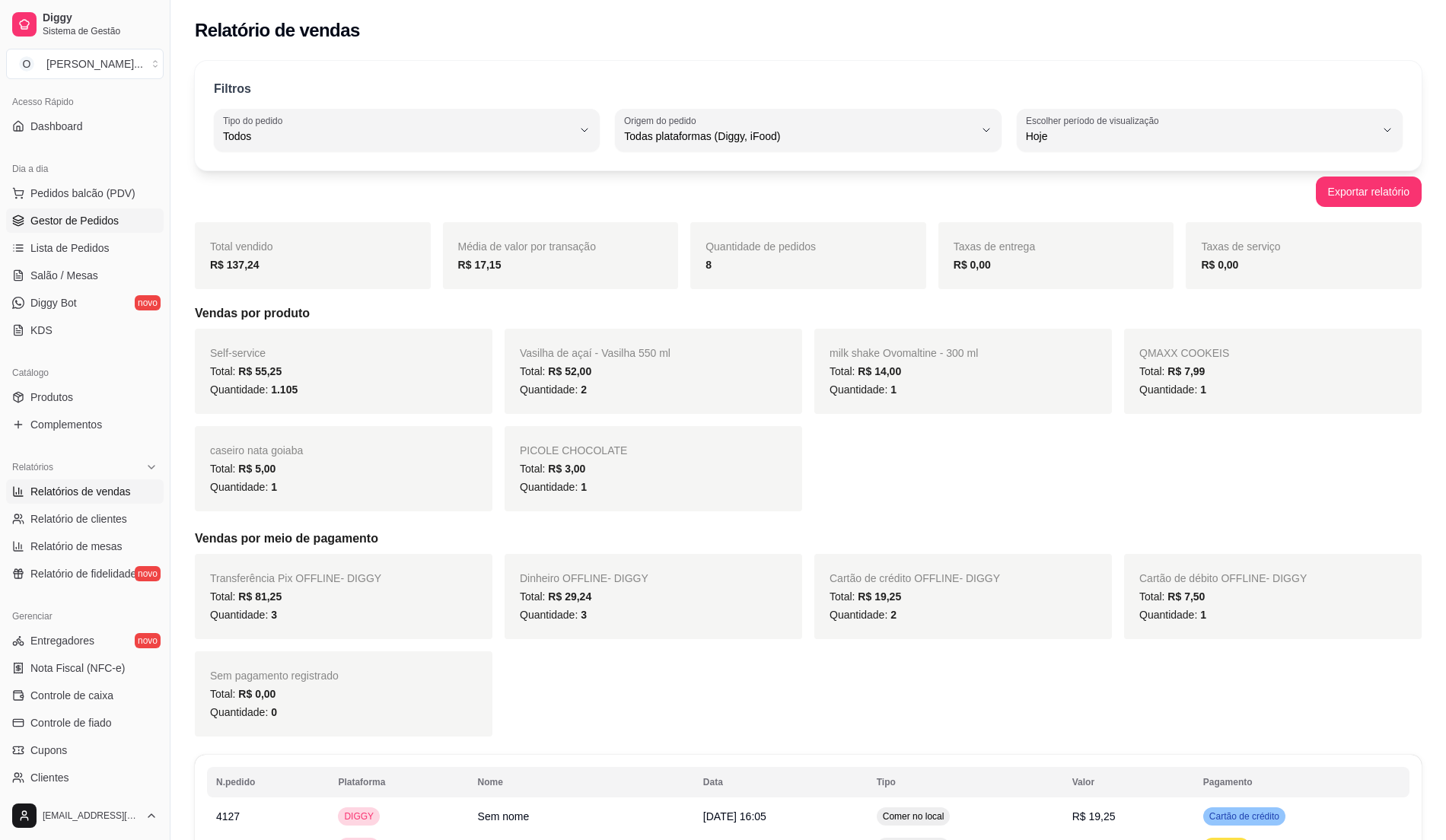
click at [105, 218] on span "Gestor de Pedidos" at bounding box center [75, 221] width 88 height 15
click at [105, 217] on span "Gestor de Pedidos" at bounding box center [75, 221] width 88 height 15
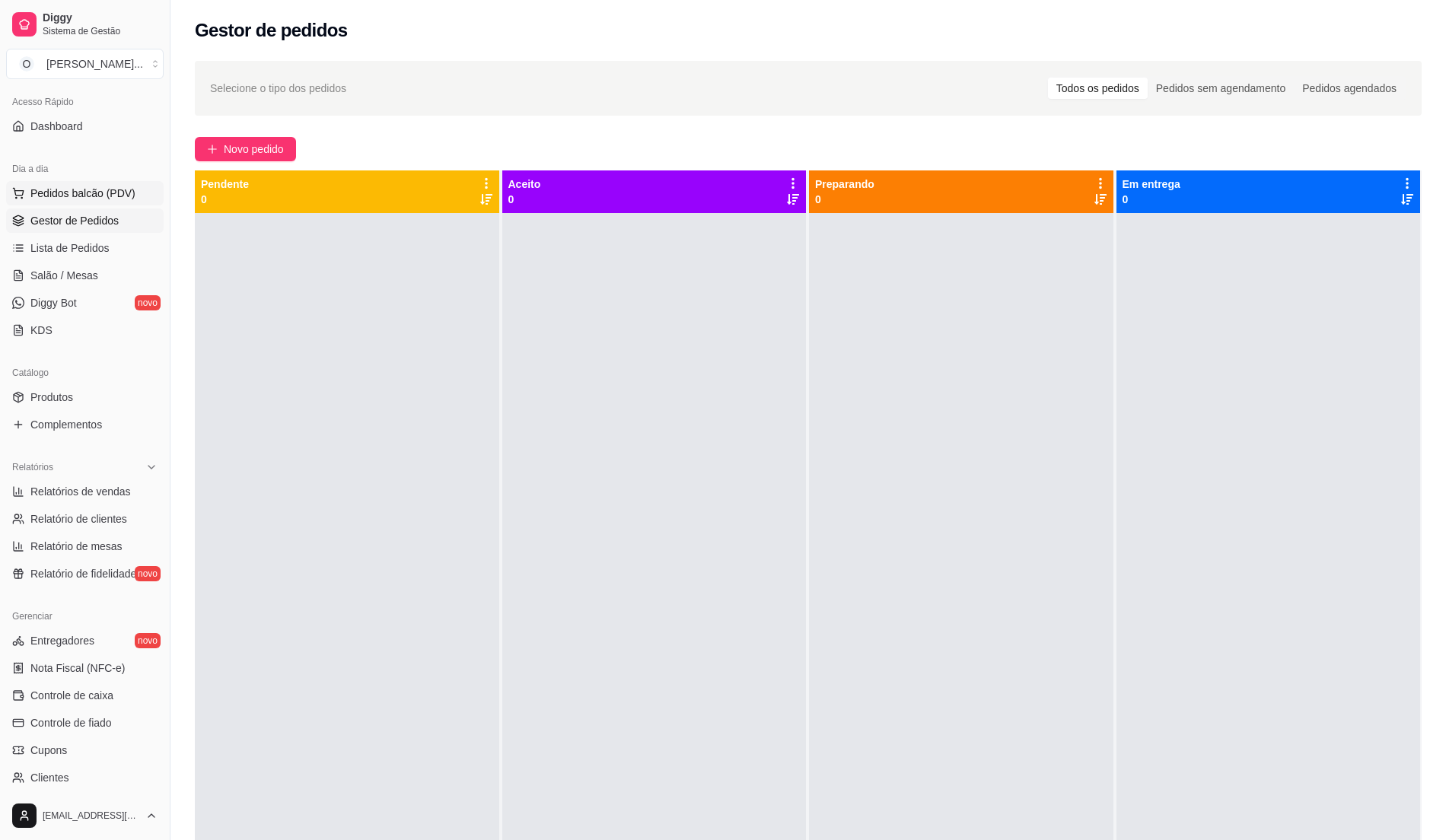
click at [76, 187] on span "Pedidos balcão (PDV)" at bounding box center [83, 193] width 105 height 15
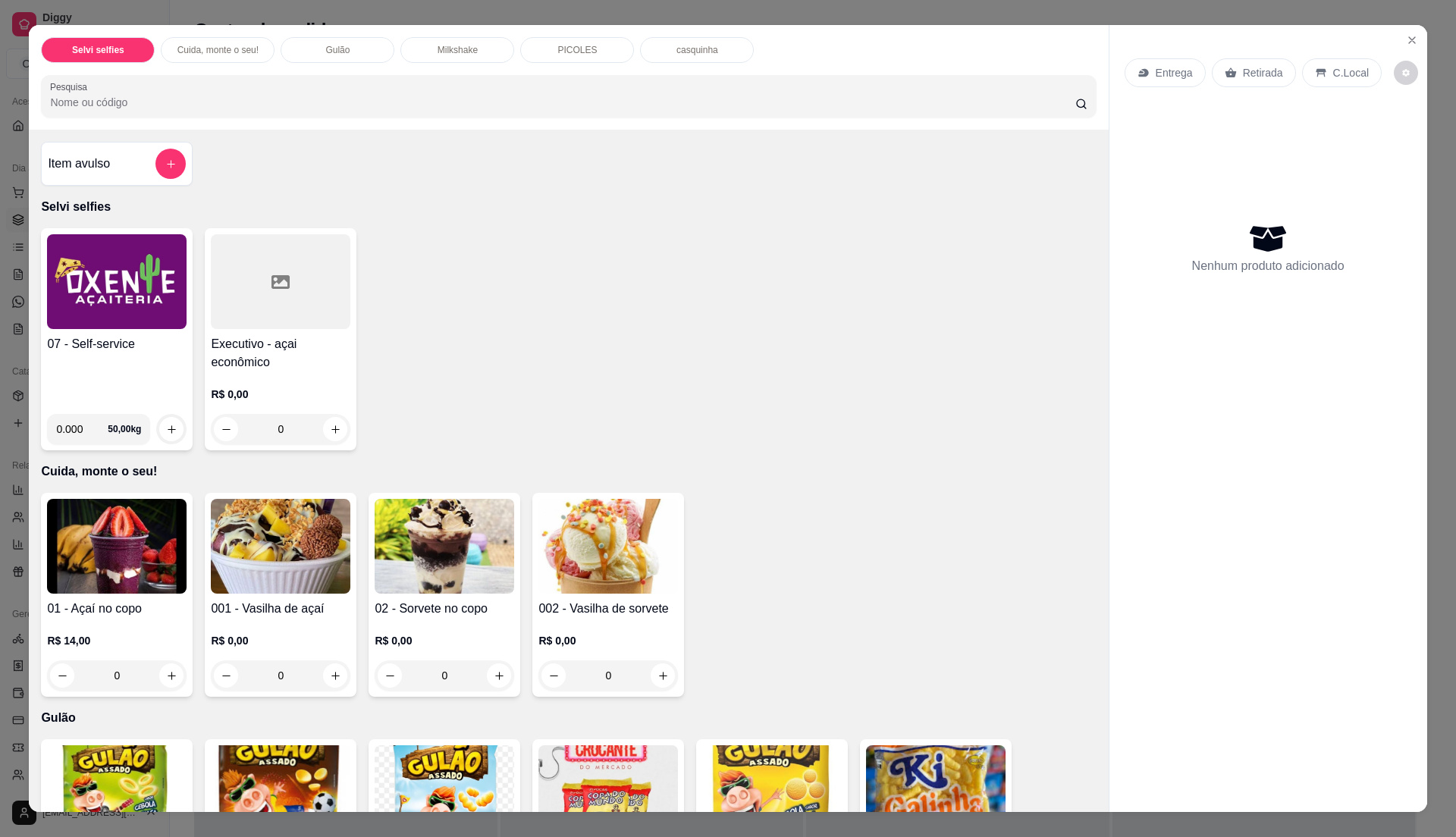
click at [78, 324] on img at bounding box center [116, 281] width 140 height 95
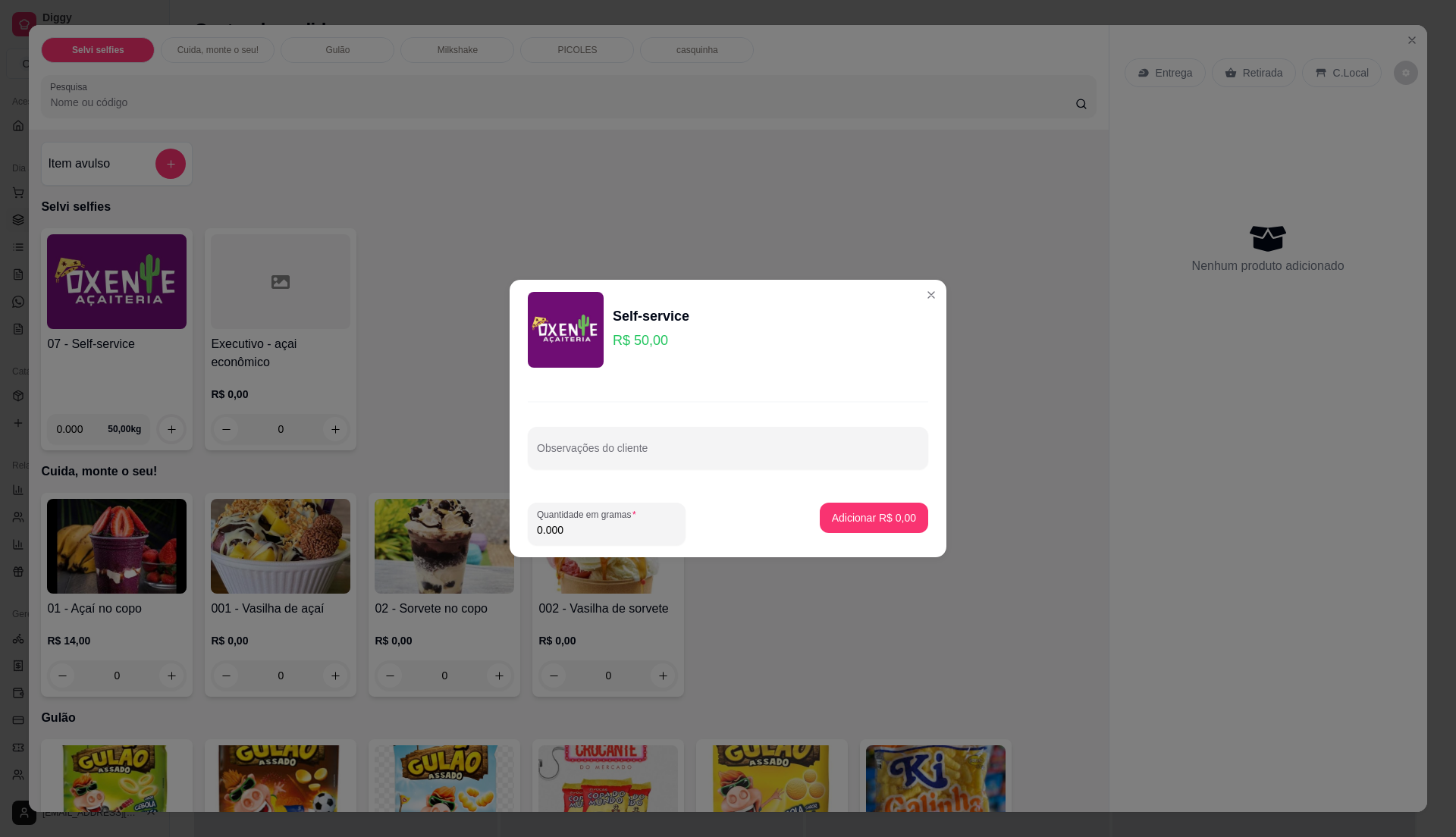
click at [593, 532] on input "0.000" at bounding box center [607, 530] width 140 height 15
type input "0.275"
click at [874, 519] on p "Adicionar R$ 13,75" at bounding box center [871, 518] width 88 height 15
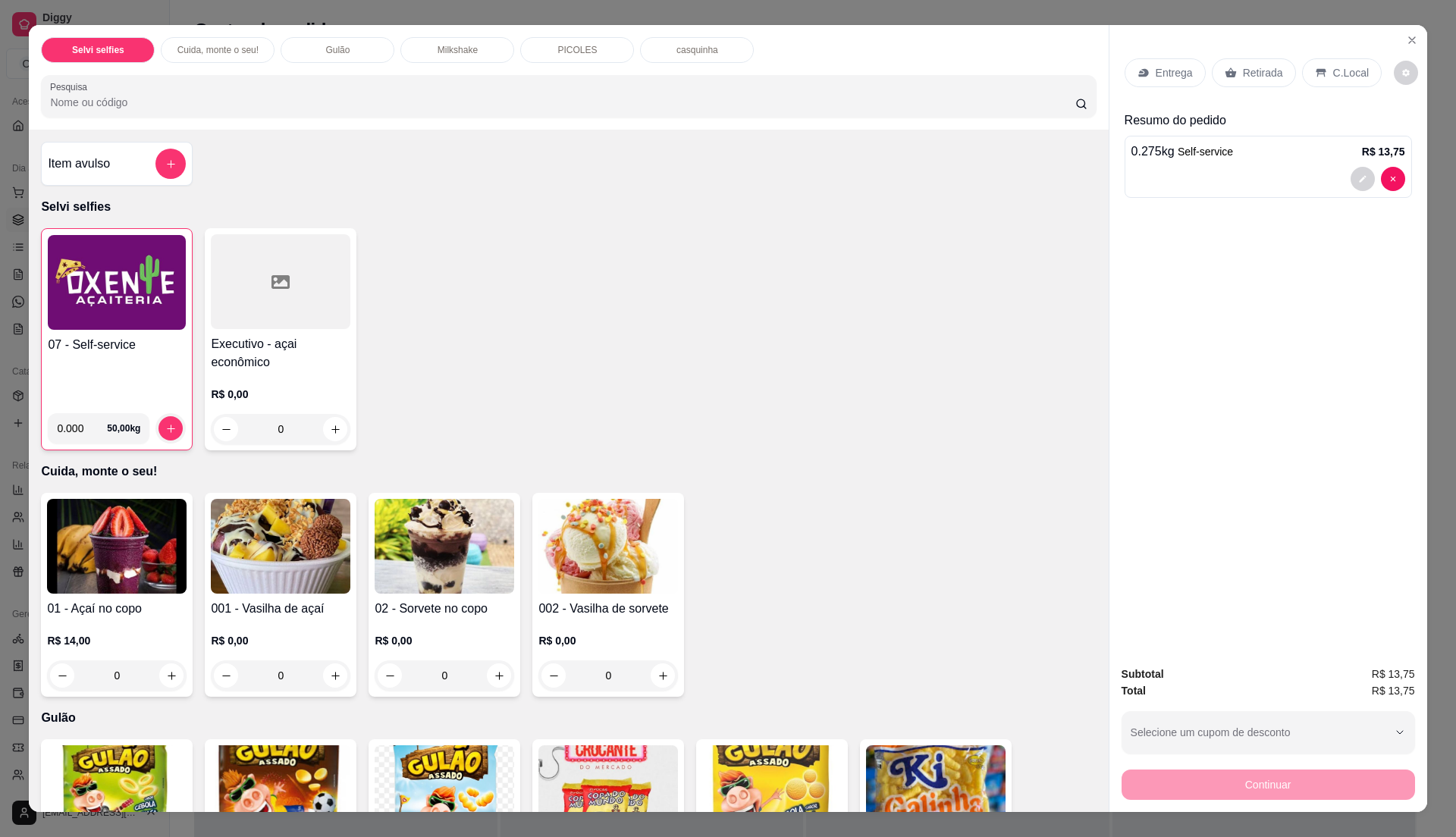
click at [141, 322] on img at bounding box center [116, 282] width 138 height 95
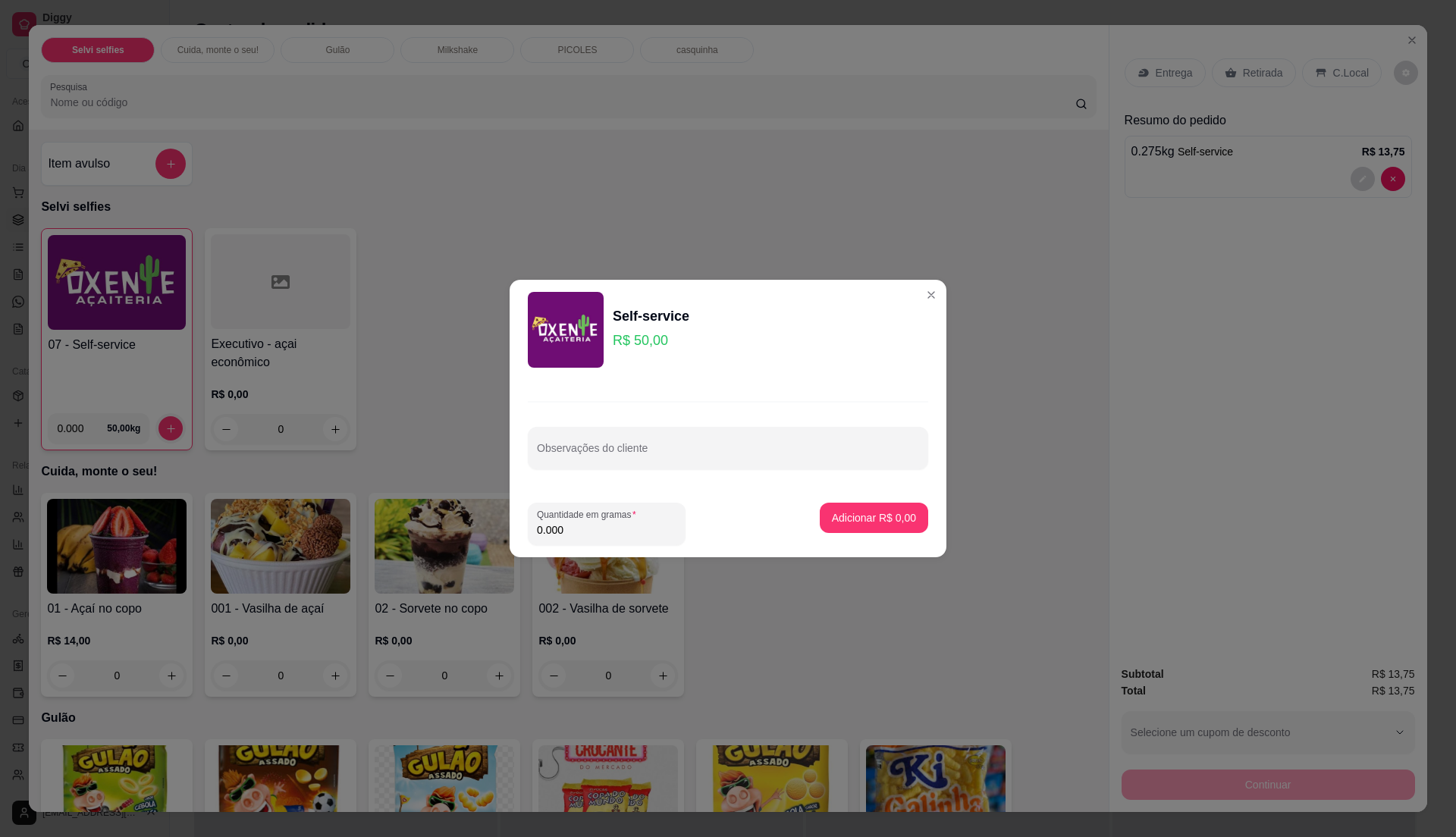
click at [571, 529] on input "0.000" at bounding box center [607, 530] width 140 height 15
type input "0.185"
click at [887, 505] on button "Adicionar R$ 9,25" at bounding box center [874, 518] width 108 height 31
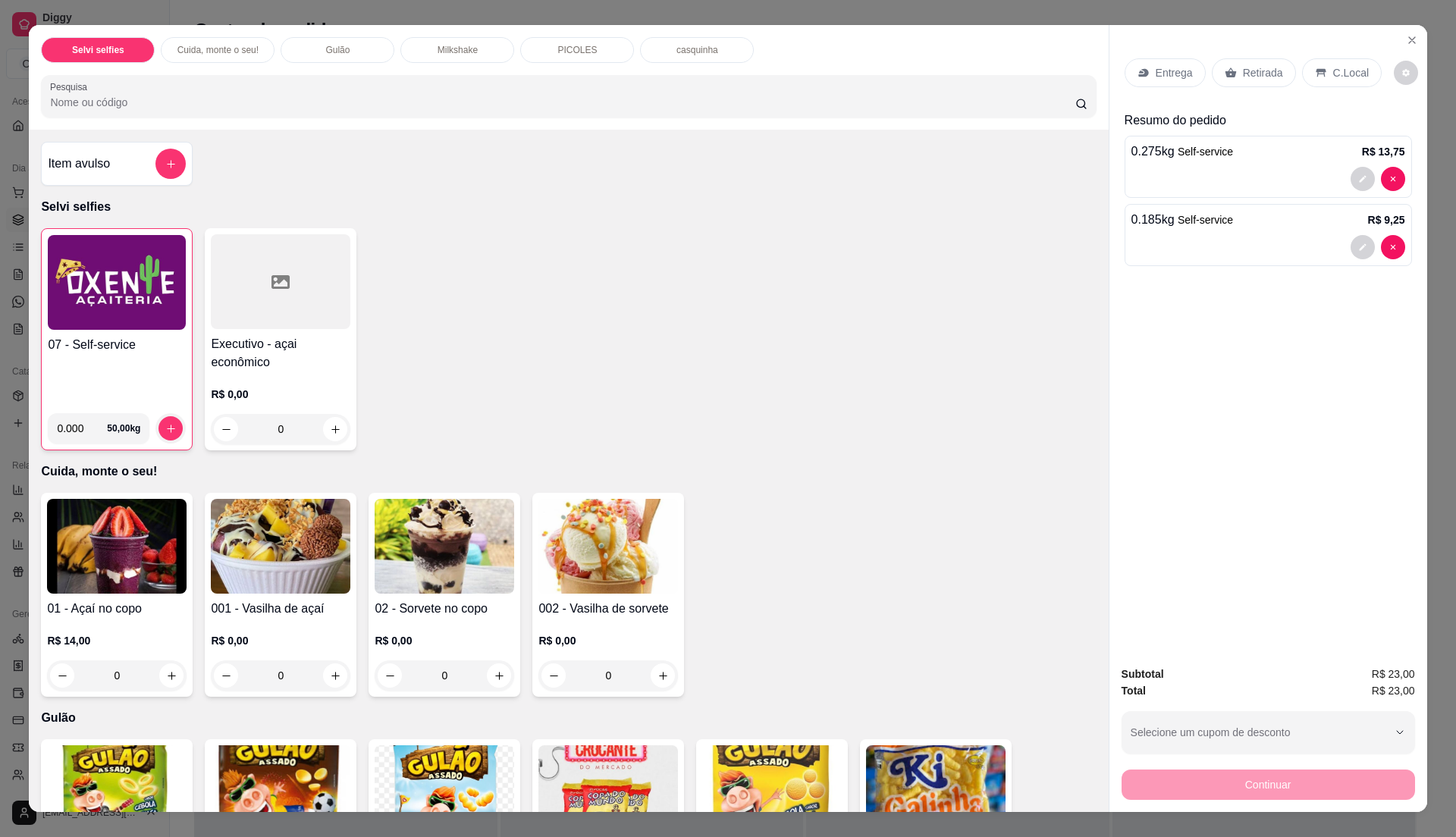
click at [1333, 74] on p "C.Local" at bounding box center [1351, 73] width 36 height 15
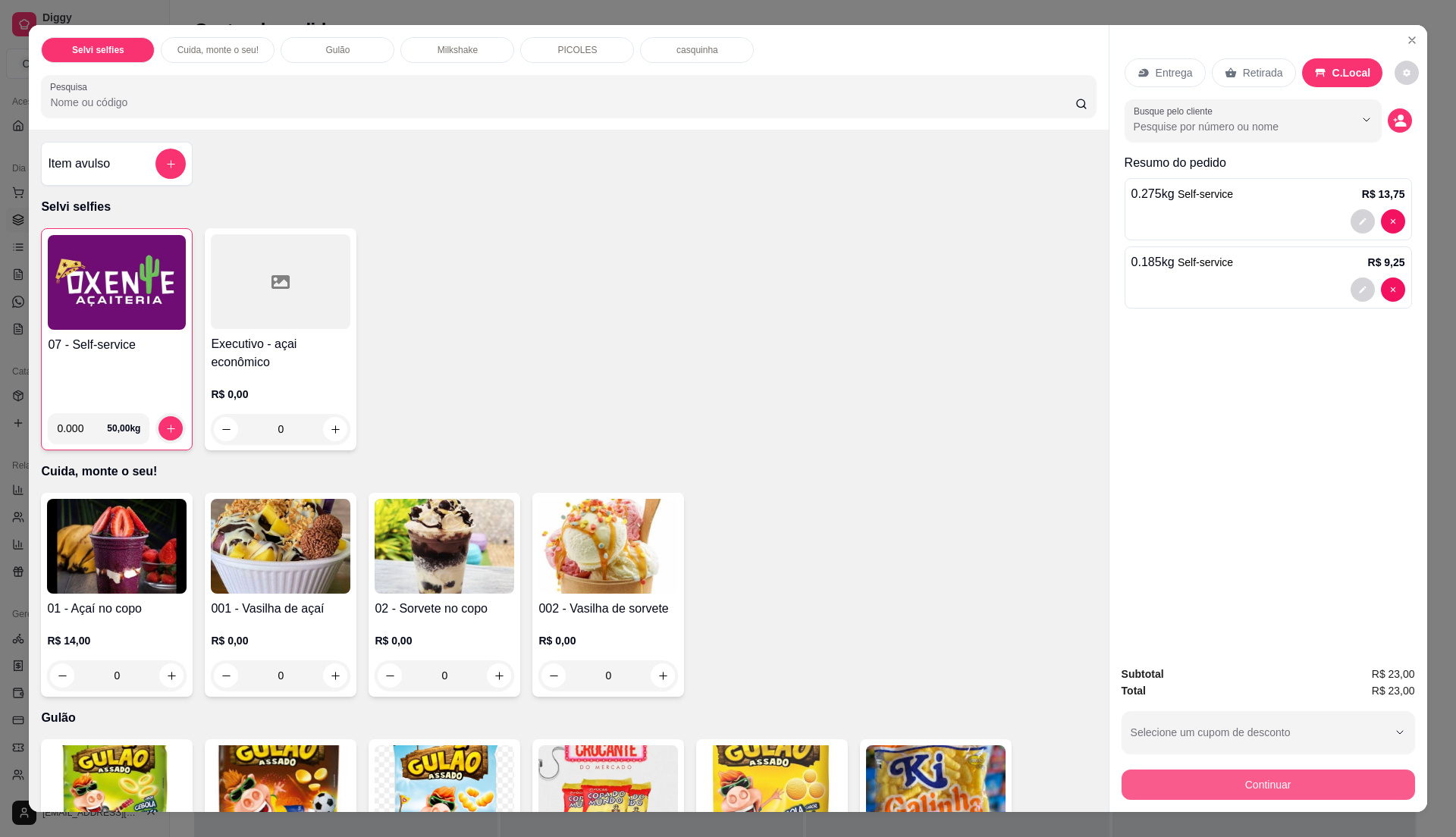
click at [1251, 783] on button "Continuar" at bounding box center [1268, 785] width 294 height 31
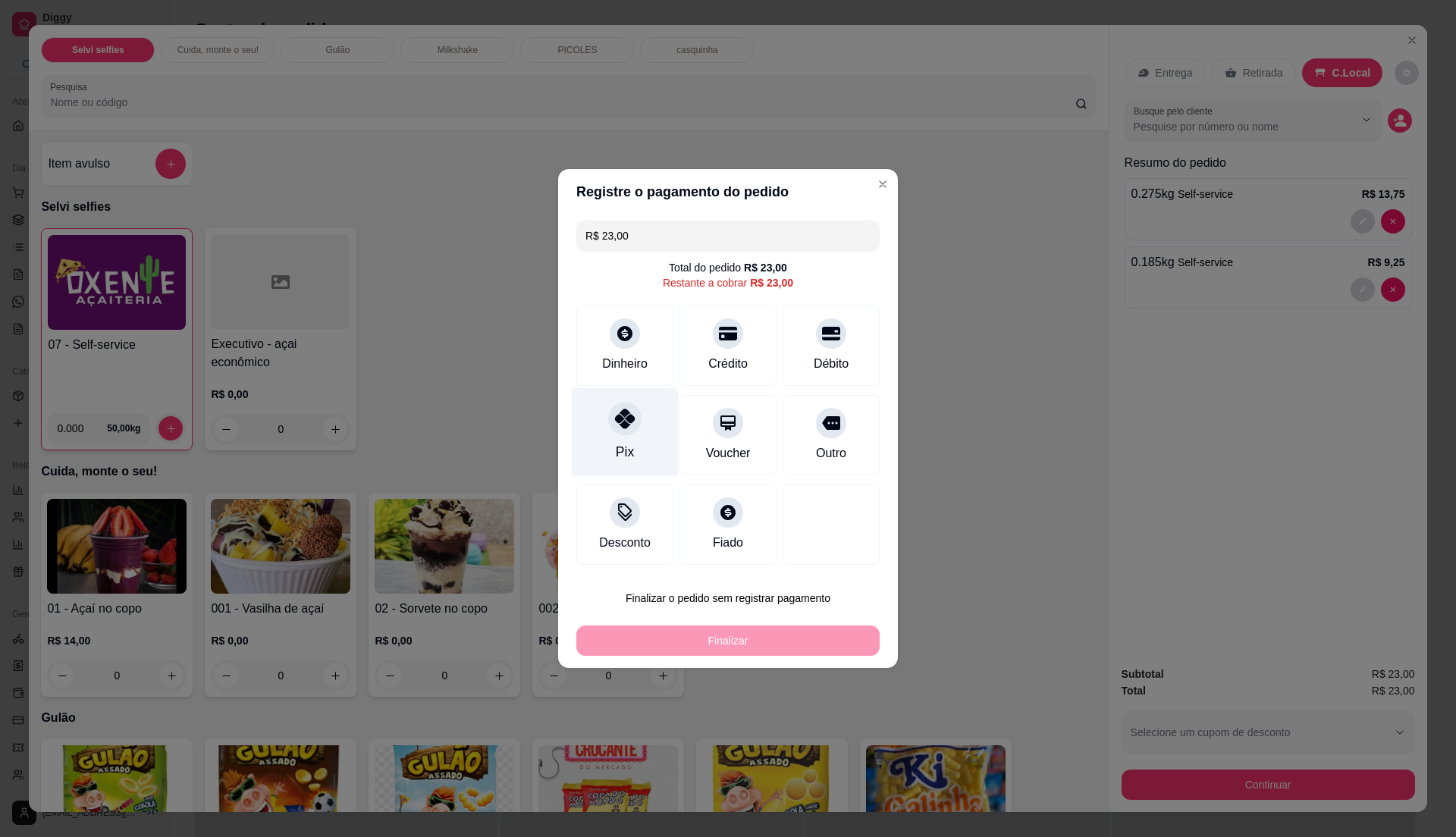
click at [633, 440] on div "Pix" at bounding box center [625, 433] width 107 height 89
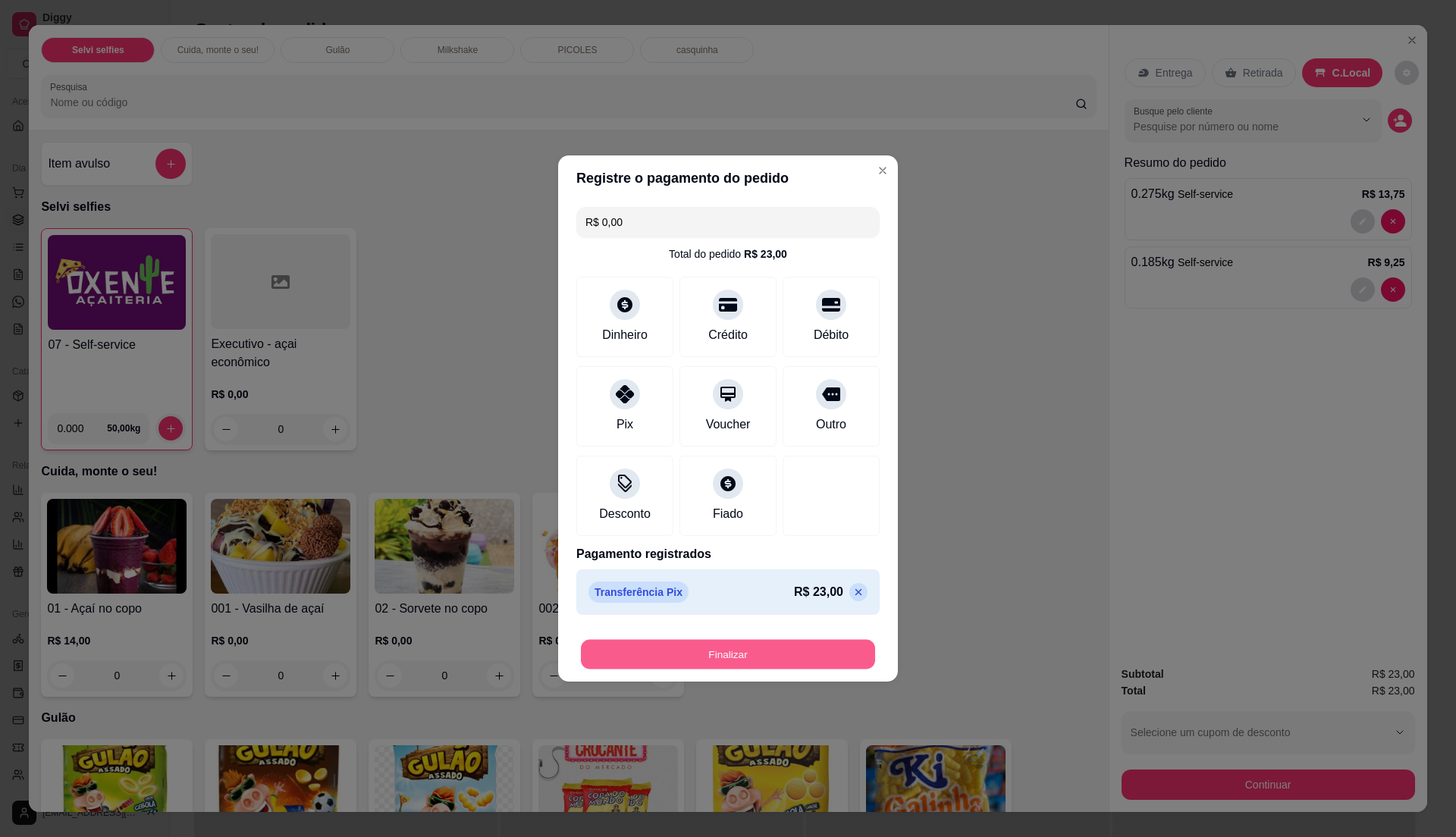
click at [717, 662] on button "Finalizar" at bounding box center [728, 654] width 294 height 30
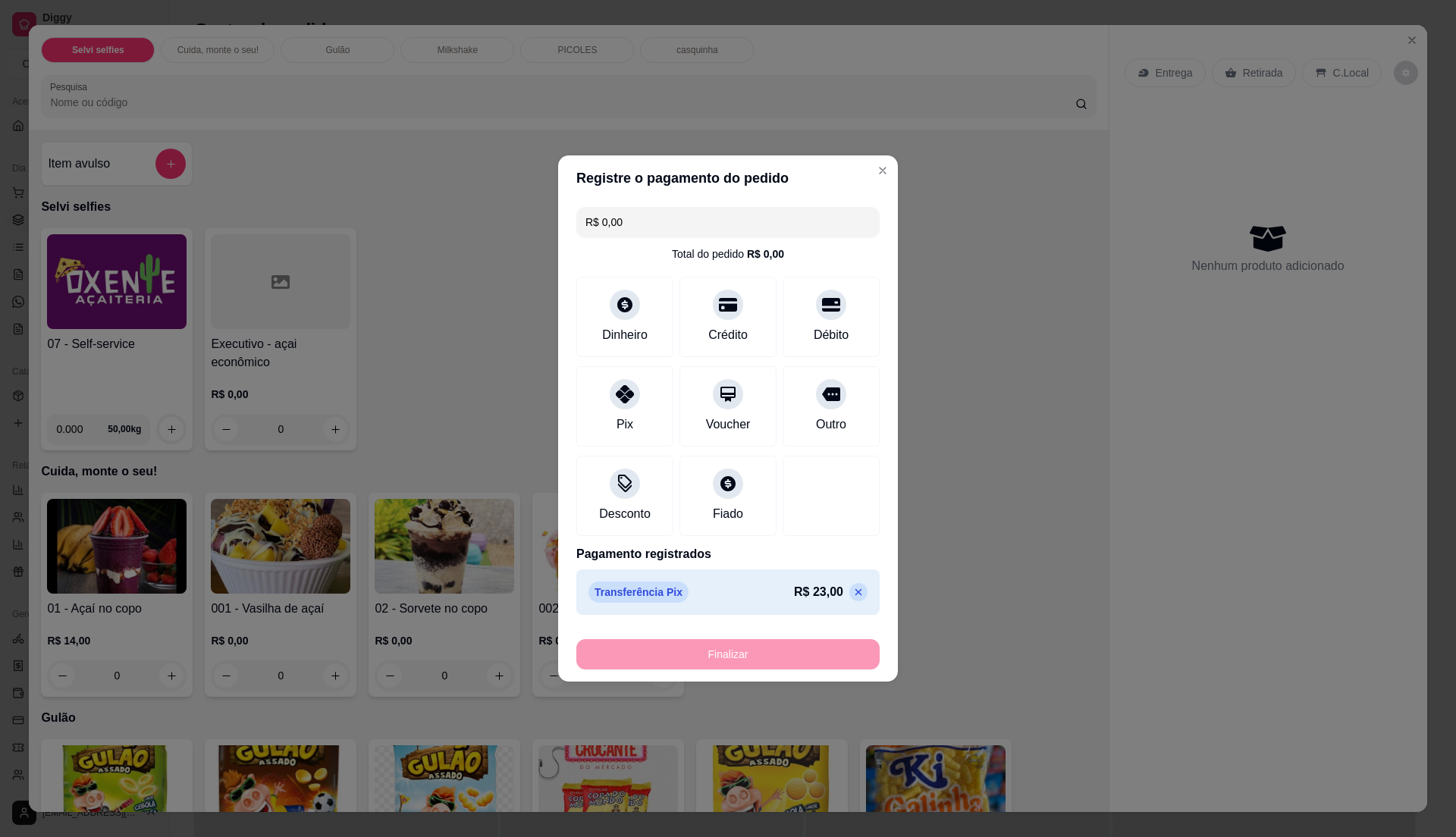
type input "-R$ 23,00"
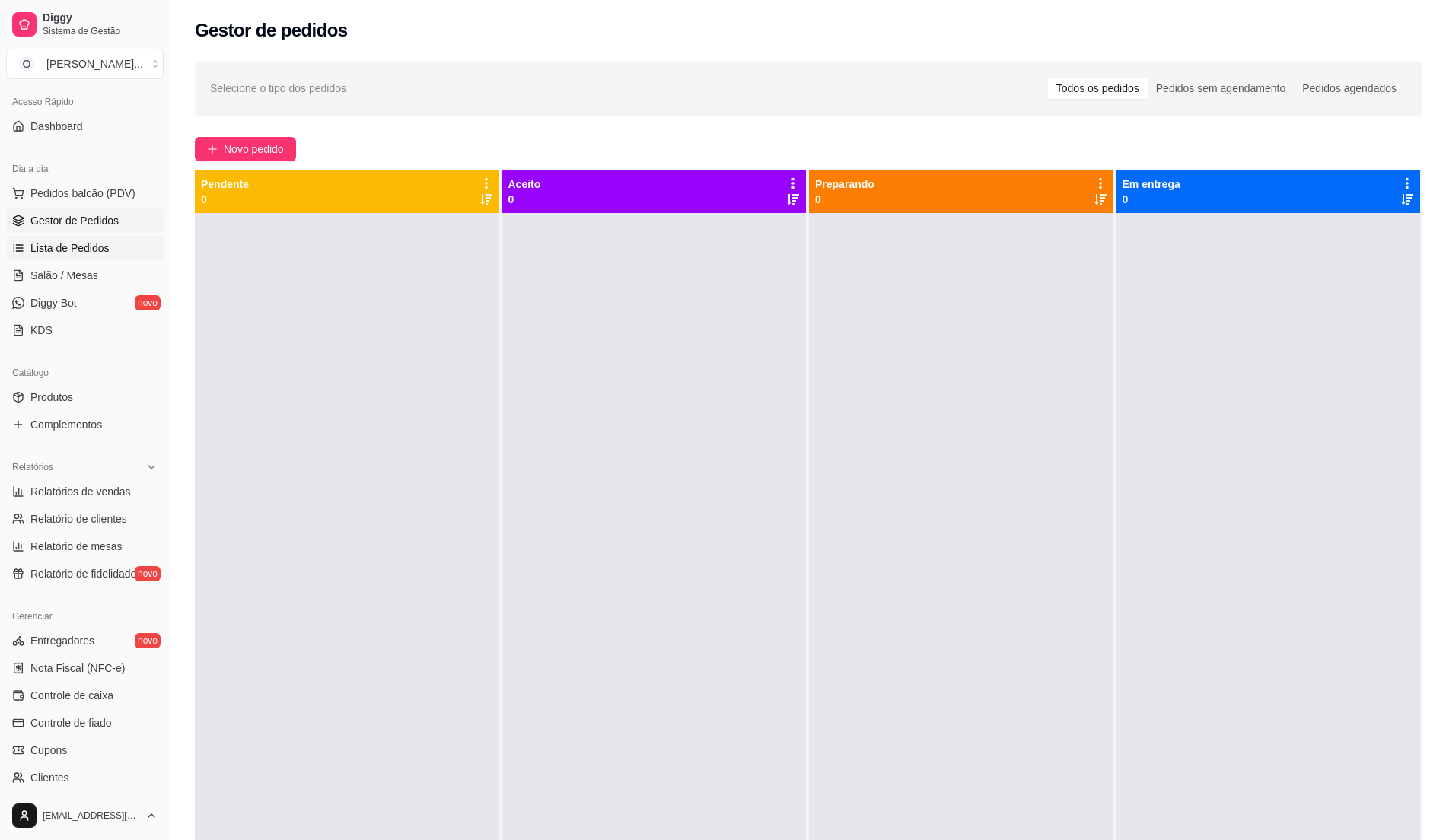
click at [107, 243] on link "Lista de Pedidos" at bounding box center [85, 248] width 158 height 24
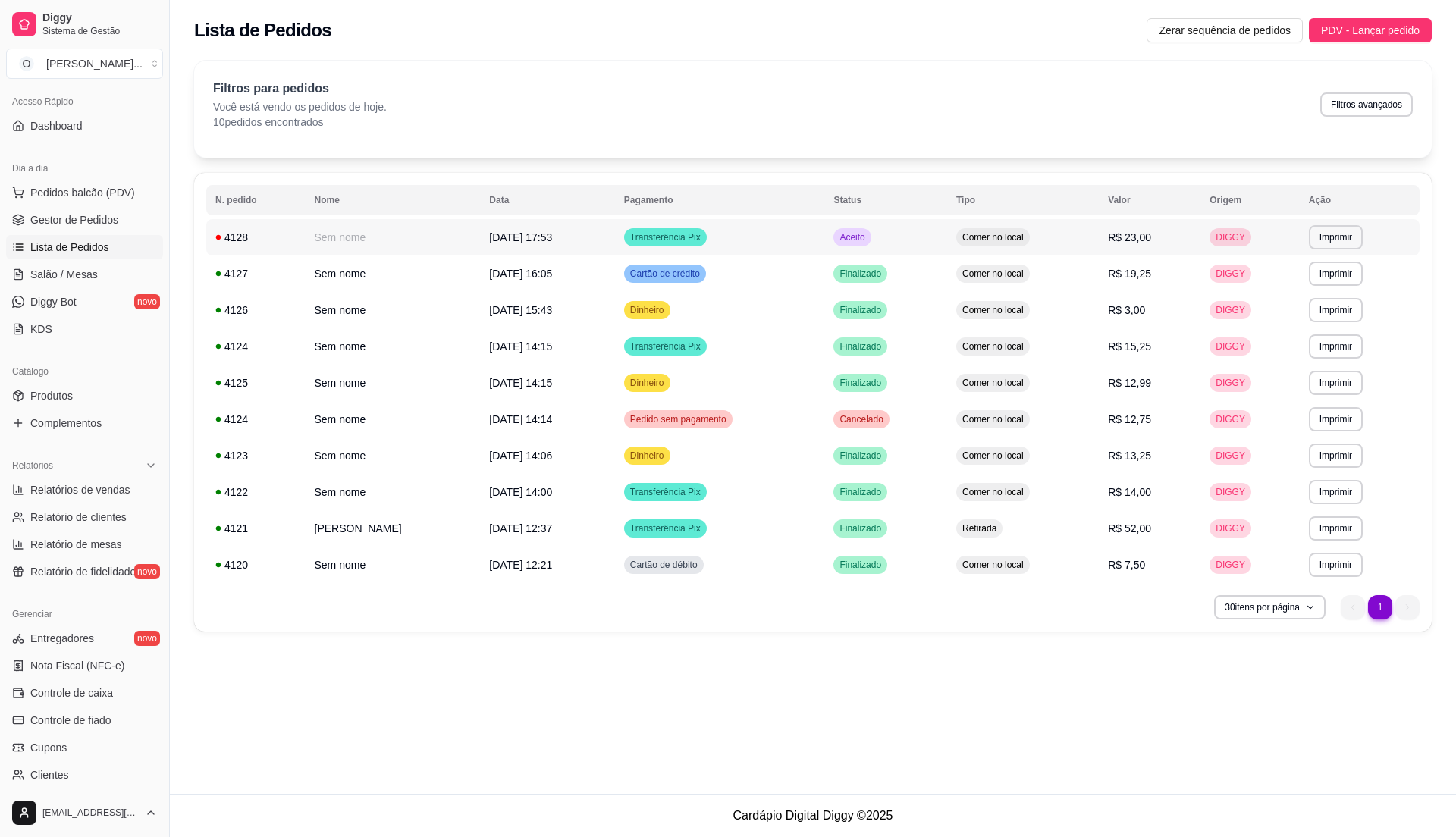
click at [884, 237] on td "Aceito" at bounding box center [886, 237] width 123 height 36
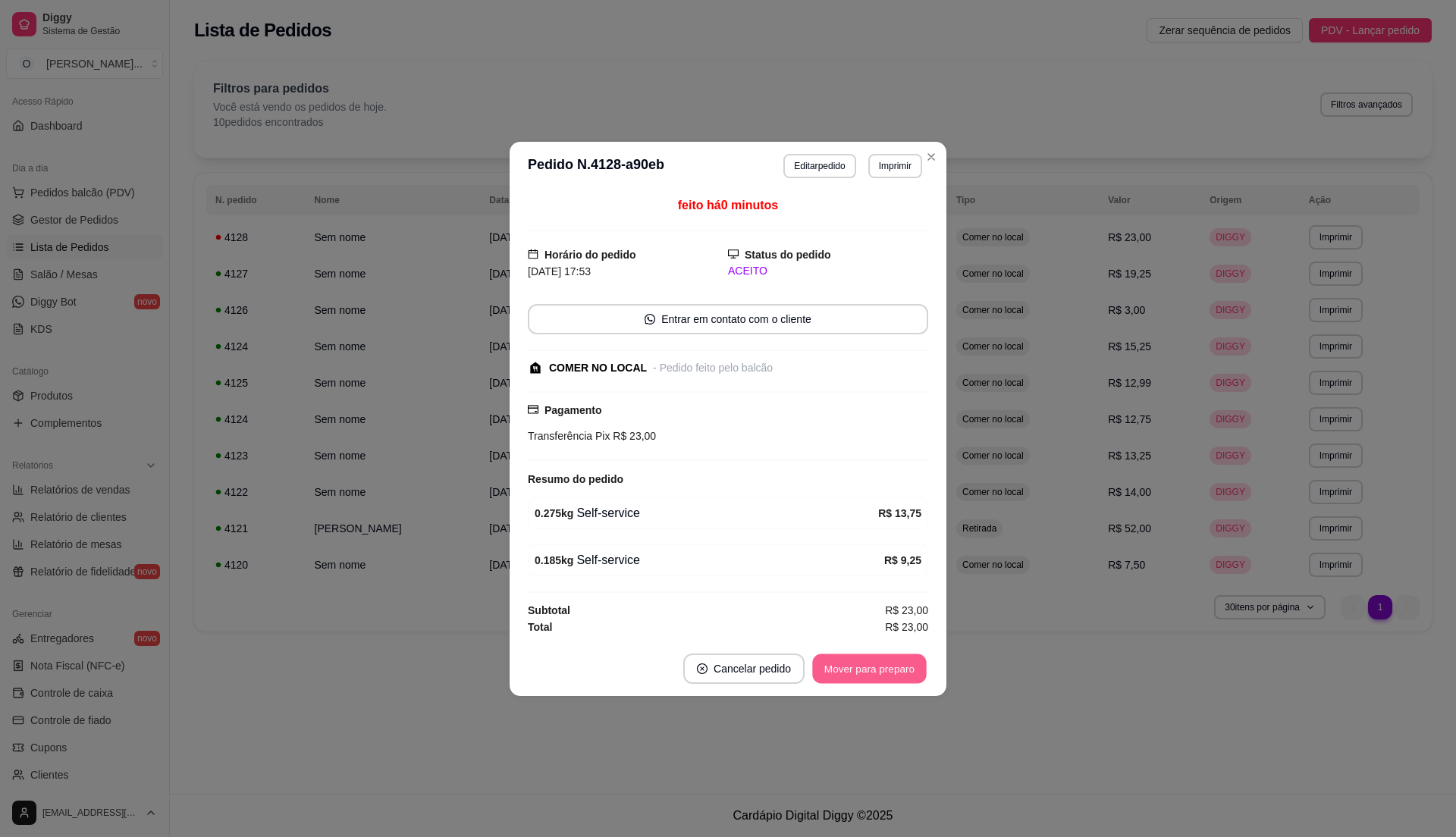
click at [871, 668] on button "Mover para preparo" at bounding box center [869, 668] width 114 height 30
click at [871, 668] on button "Mover para retirada disponível" at bounding box center [844, 669] width 167 height 31
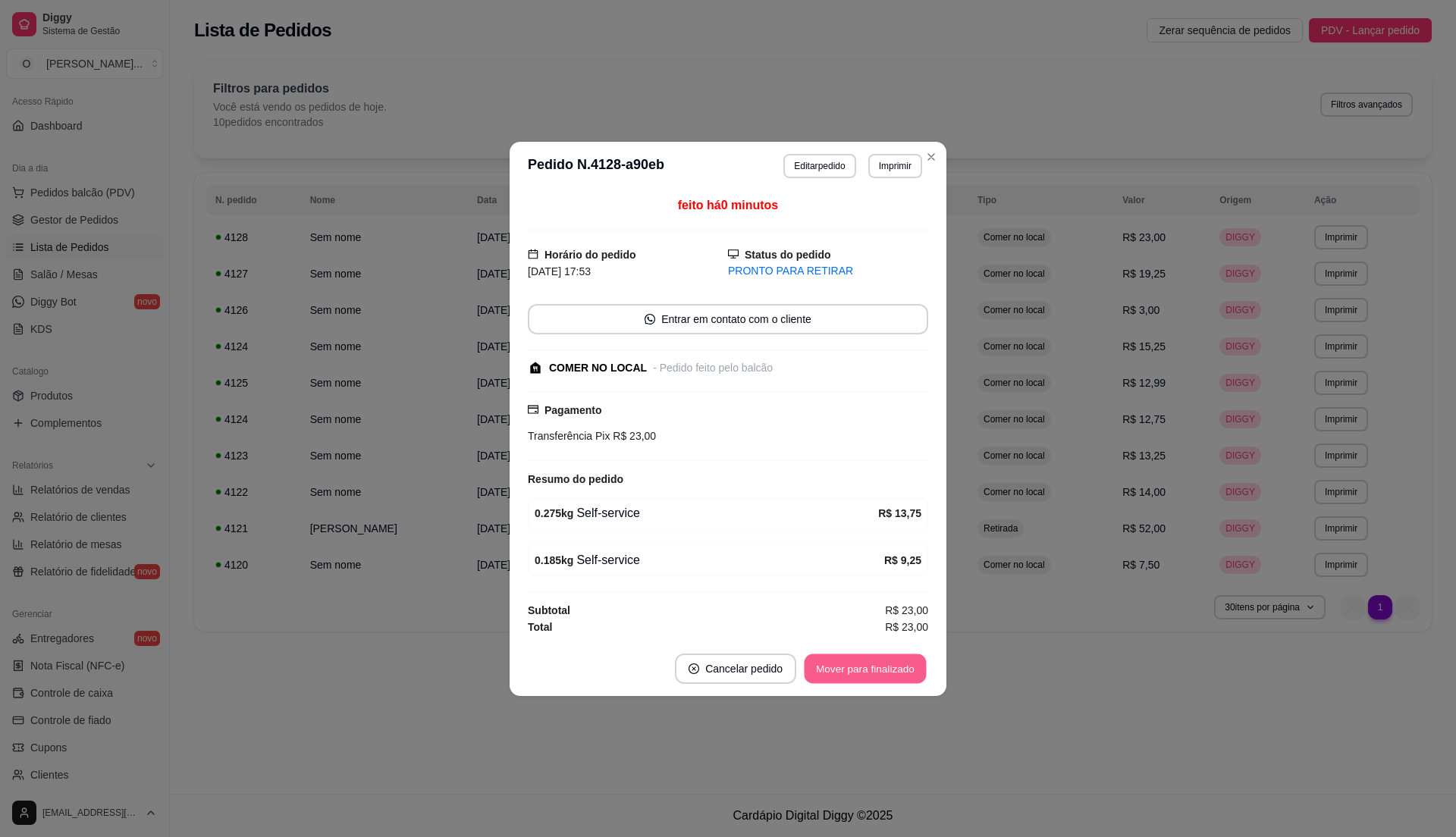
click at [871, 668] on button "Mover para finalizado" at bounding box center [866, 668] width 122 height 30
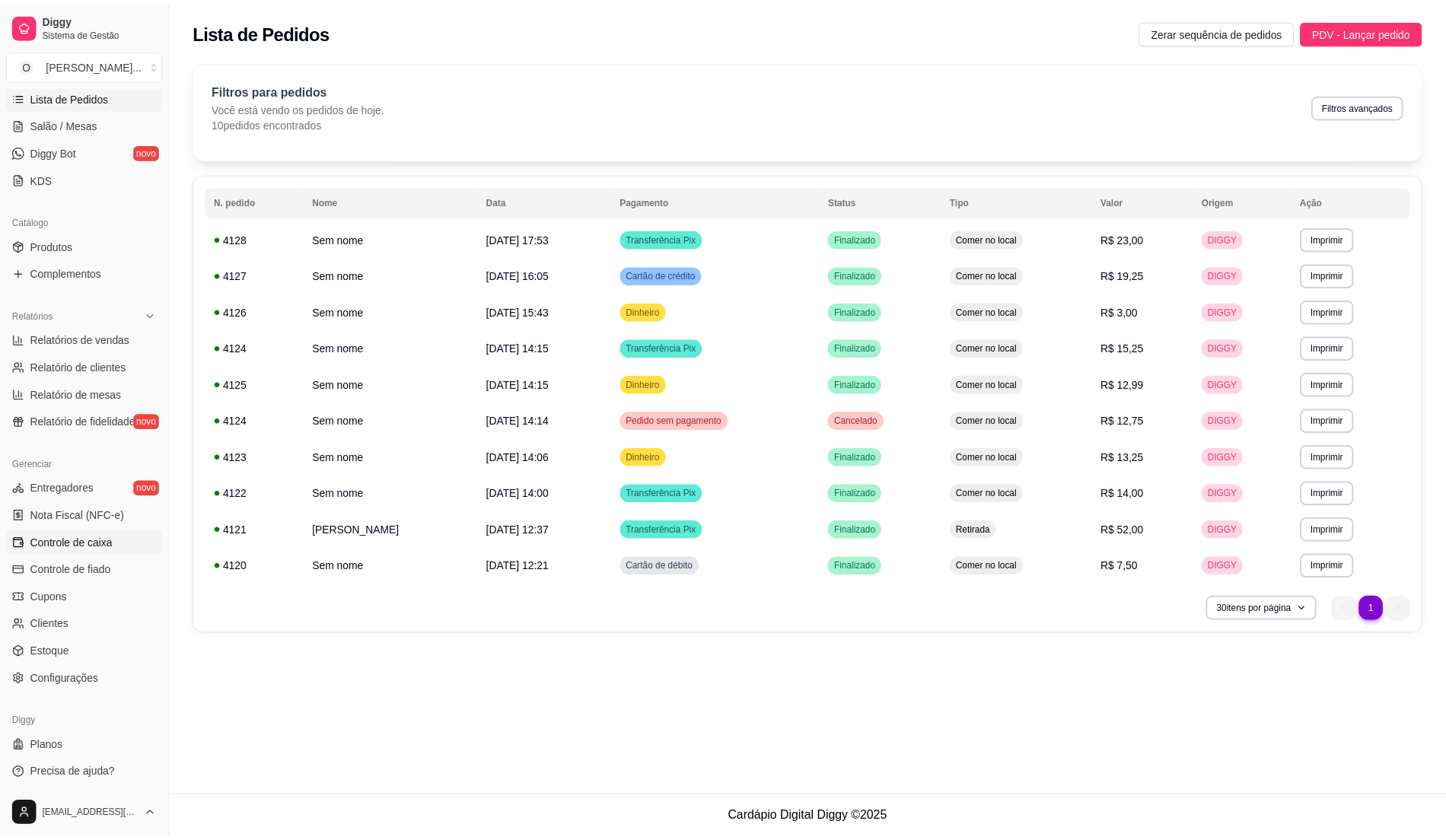
scroll to position [256, 0]
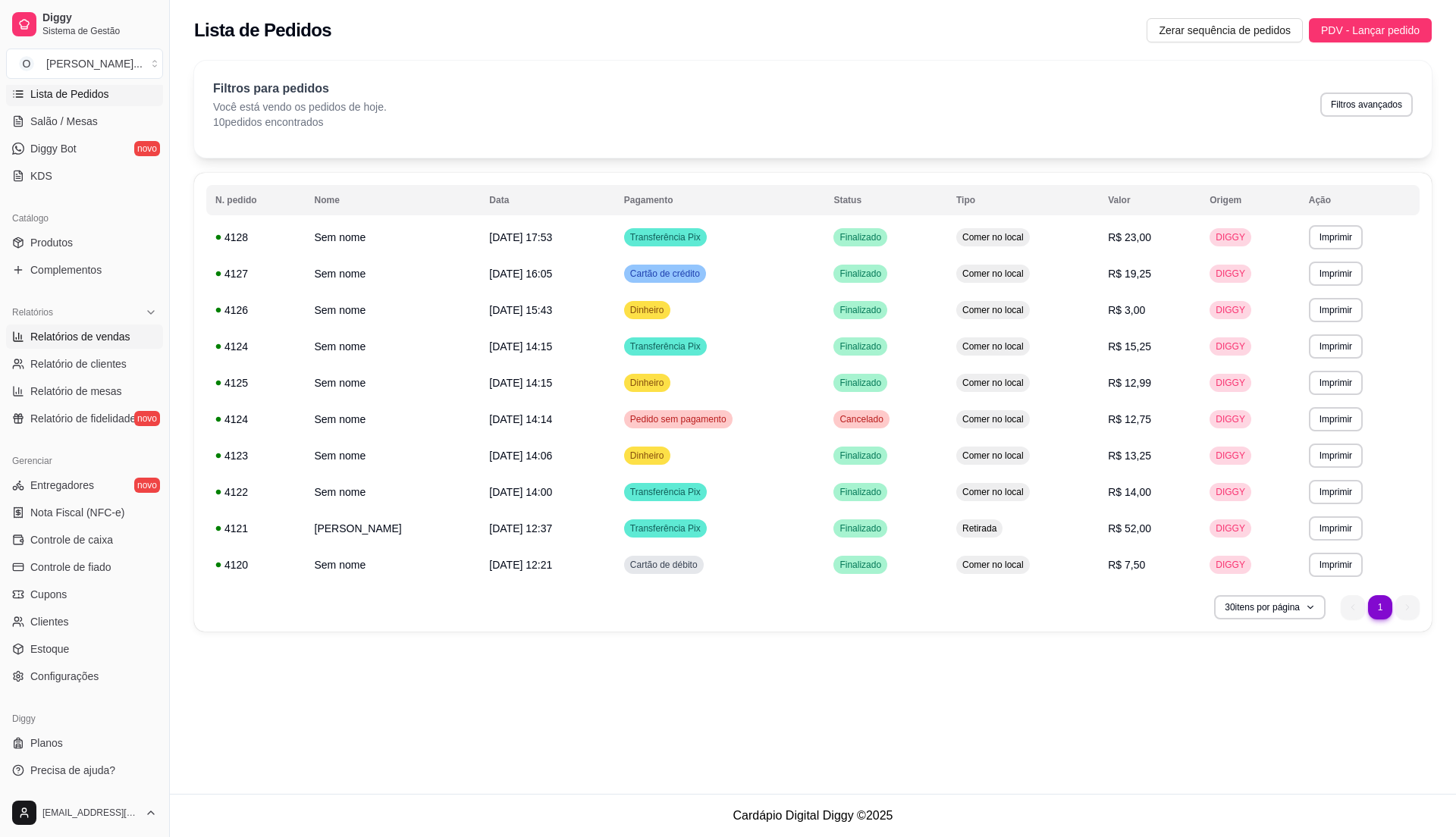
click at [85, 346] on link "Relatórios de vendas" at bounding box center [85, 336] width 157 height 24
select select "ALL"
select select "0"
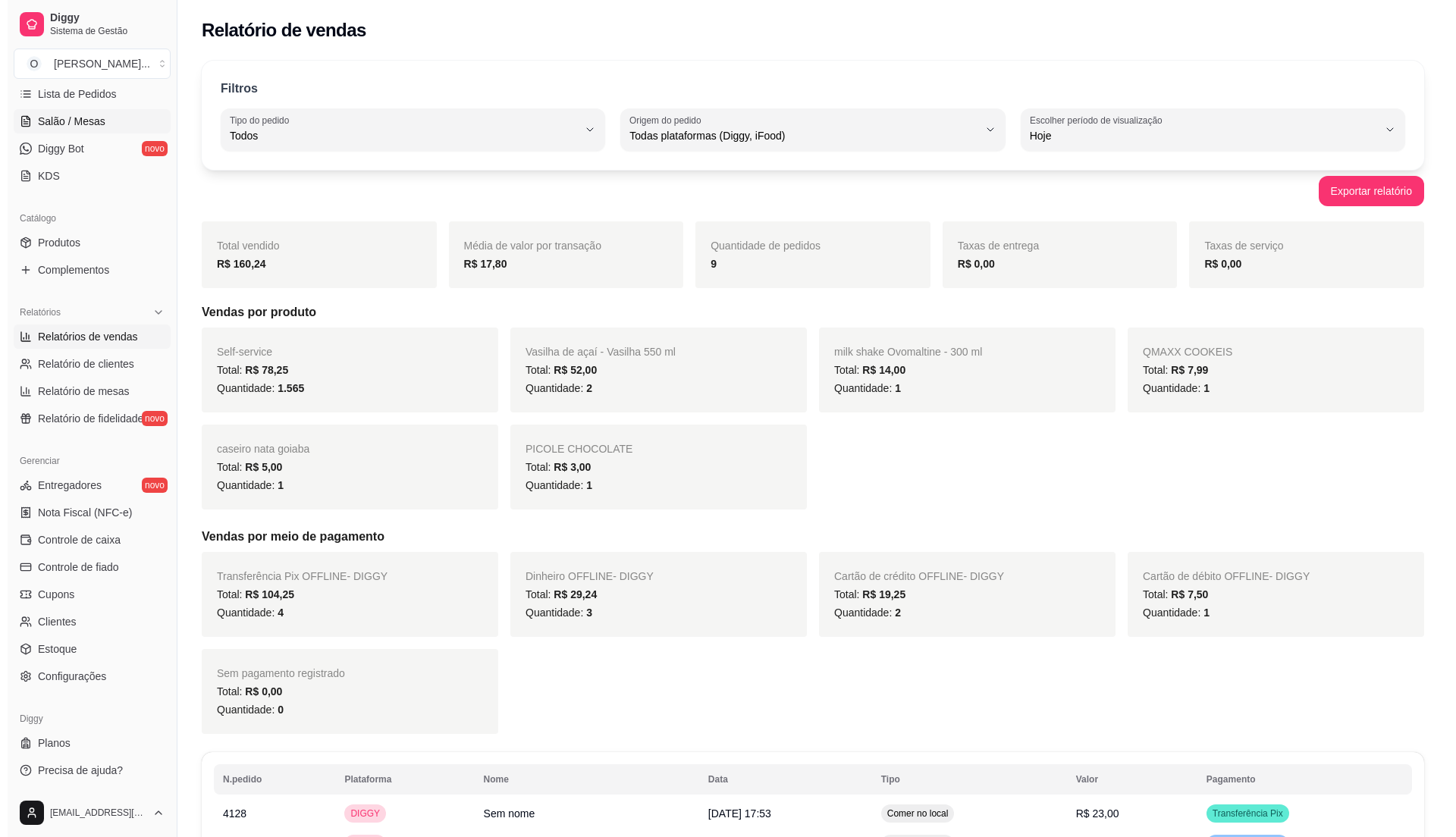
scroll to position [53, 0]
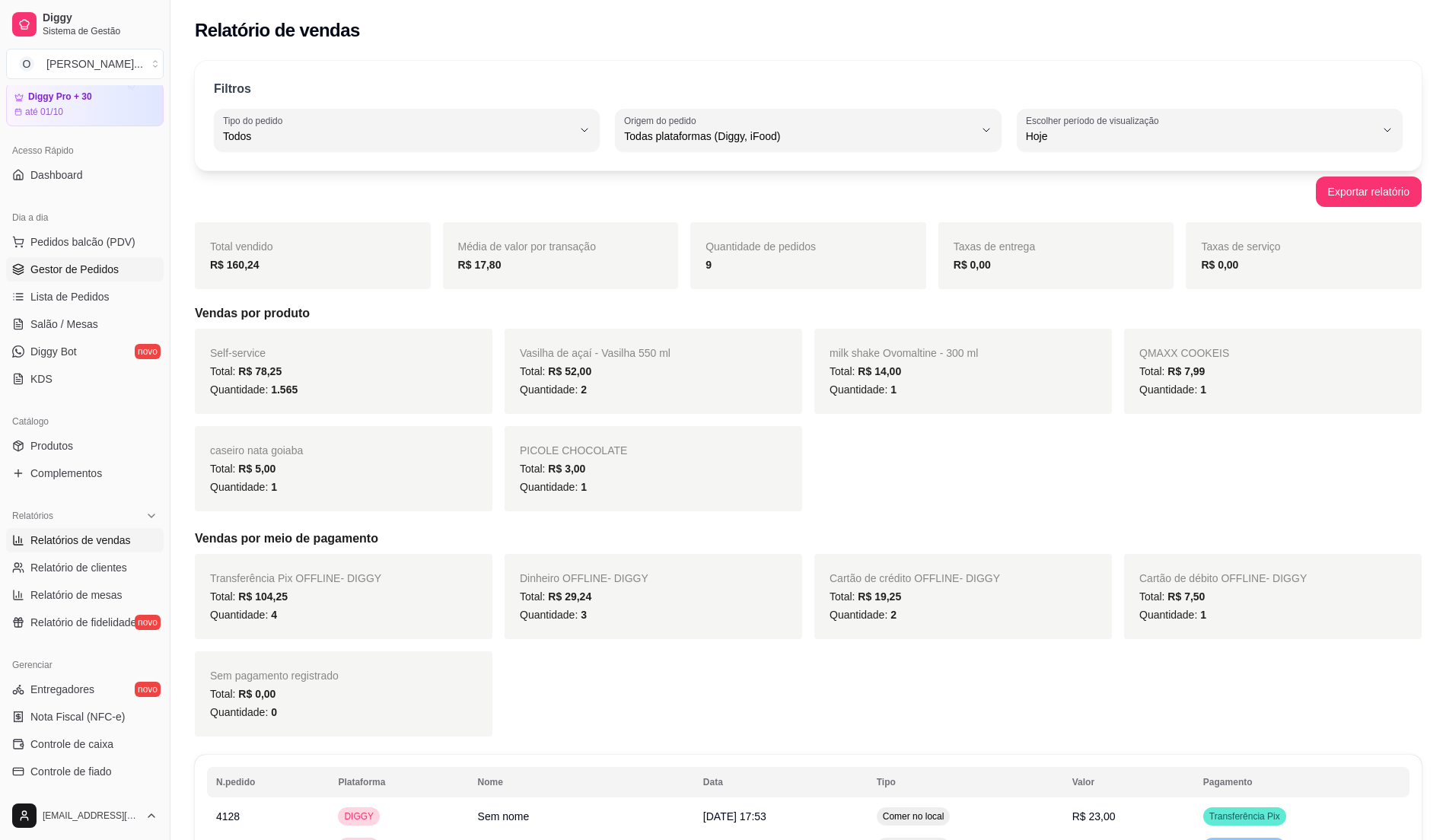
click at [87, 262] on span "Gestor de Pedidos" at bounding box center [75, 269] width 88 height 15
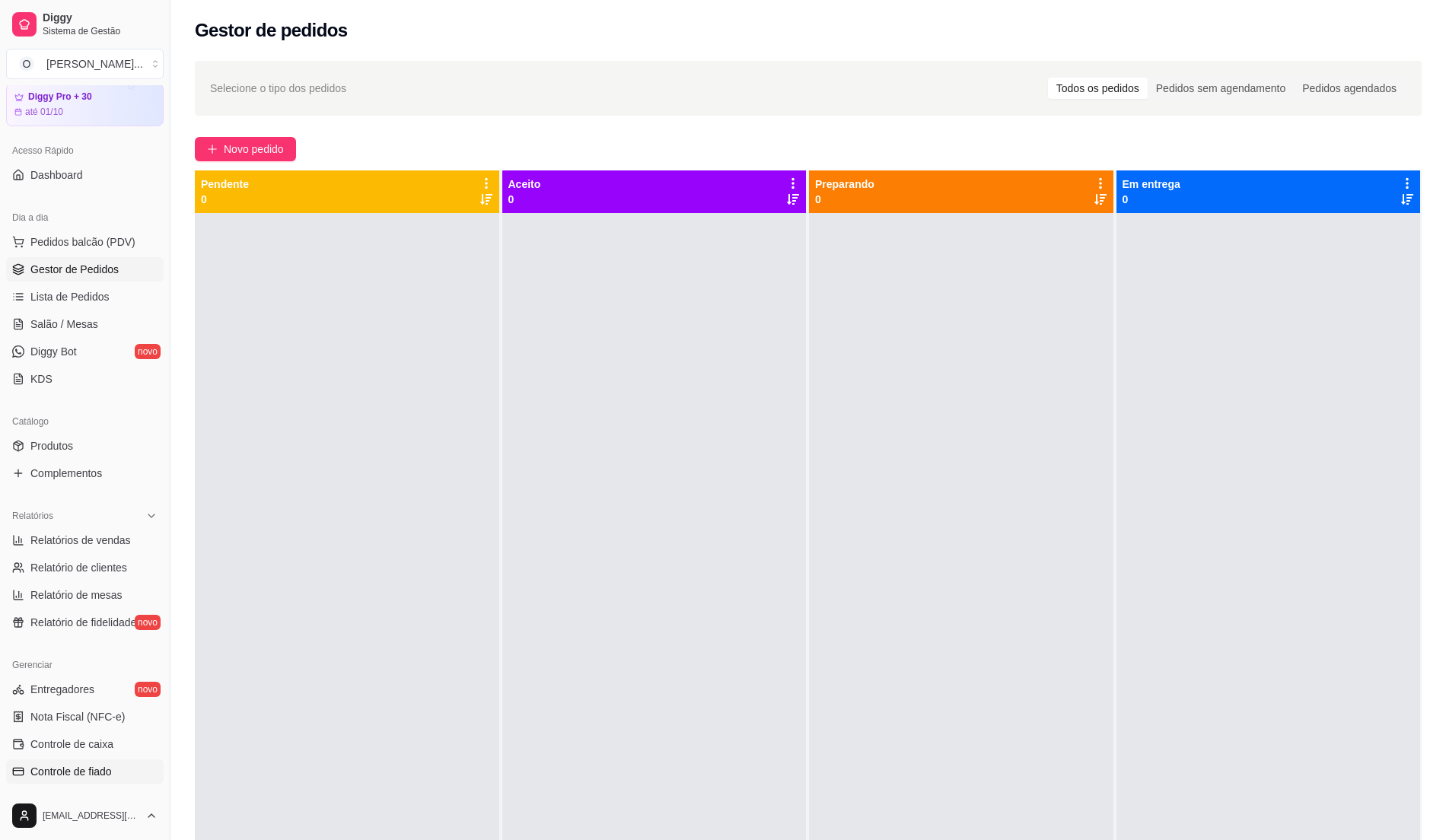
click at [89, 769] on span "Controle de fiado" at bounding box center [71, 771] width 81 height 15
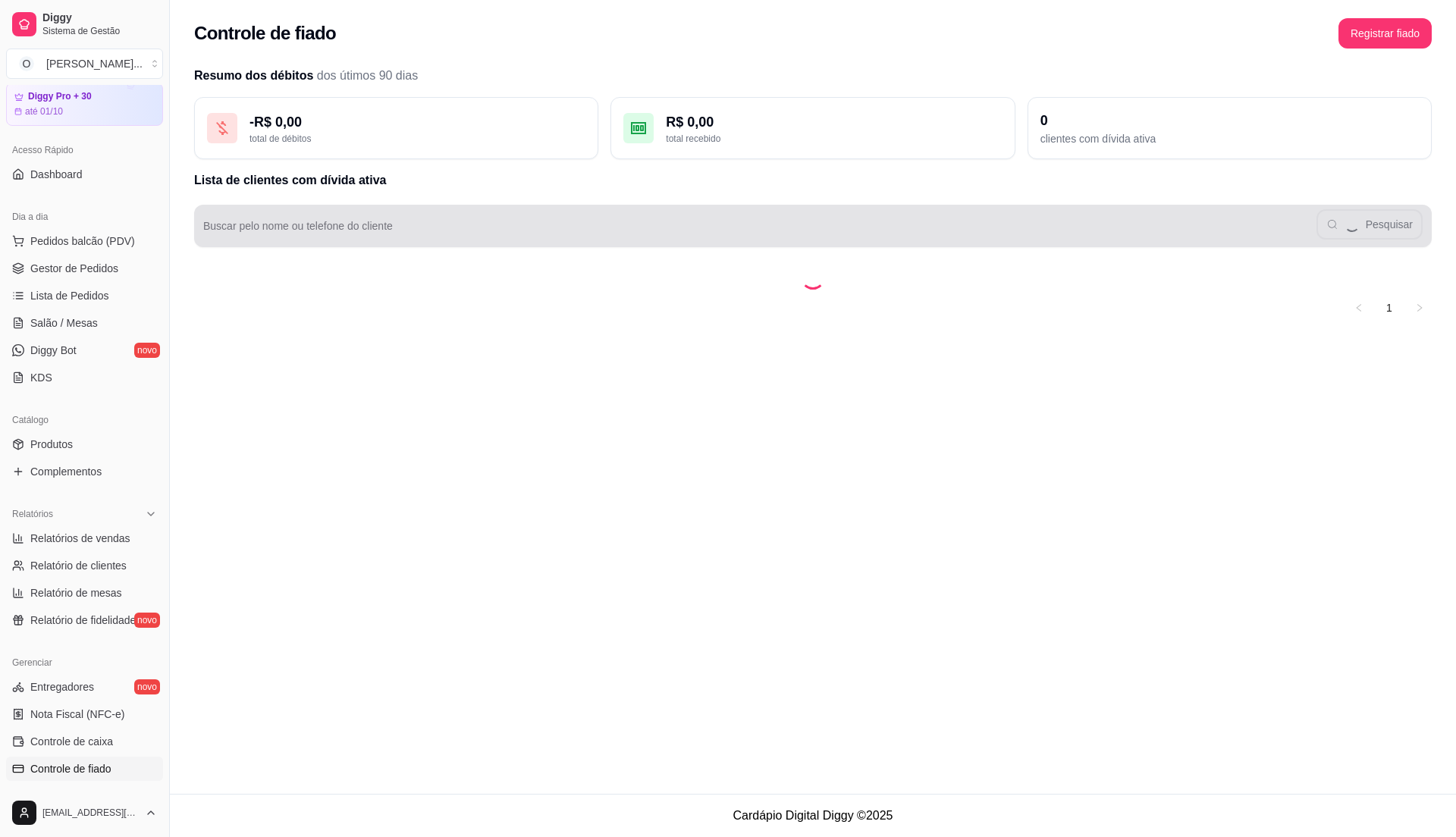
click at [345, 223] on div "Pesquisar" at bounding box center [813, 226] width 1220 height 31
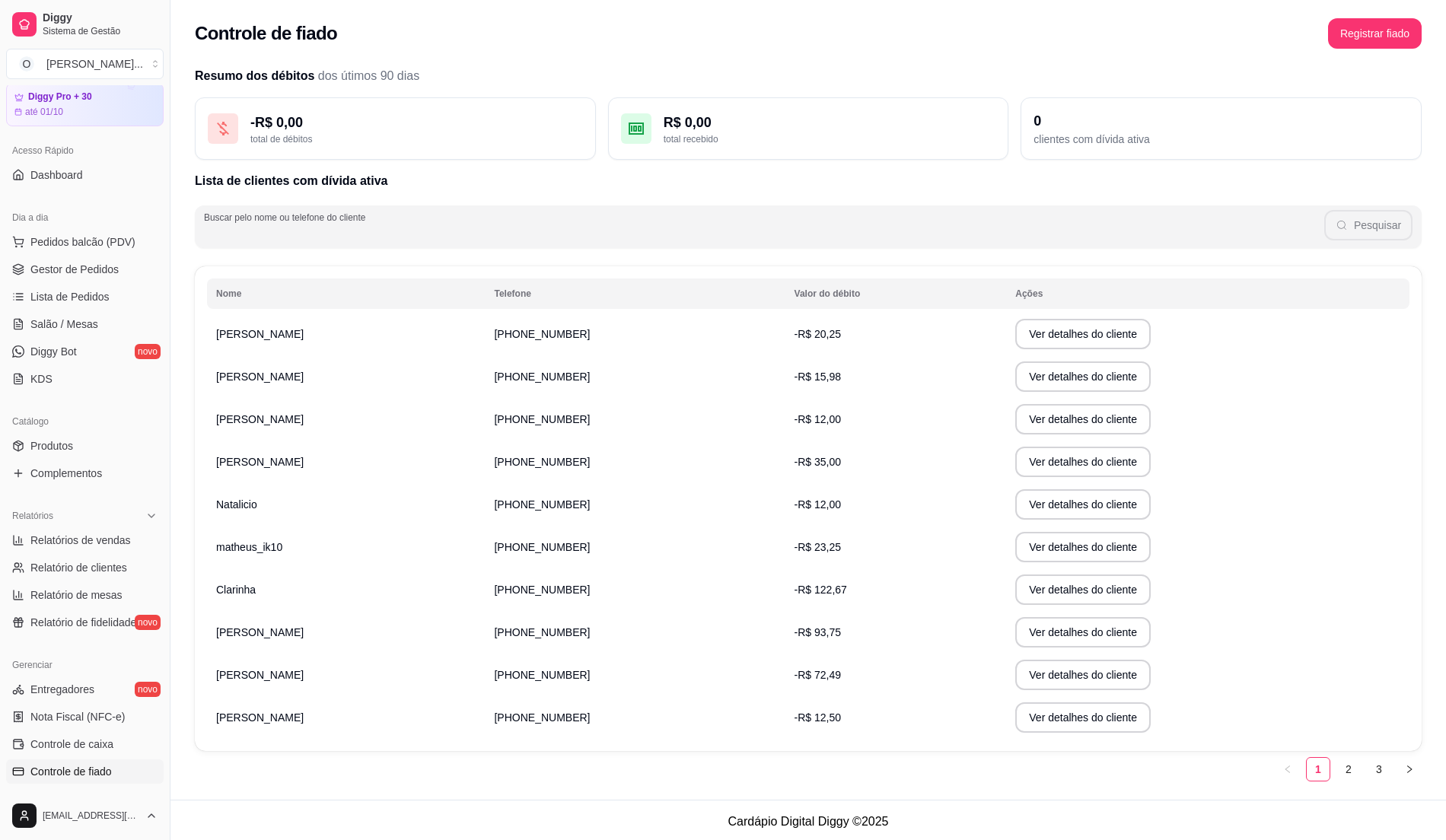
type input "r"
type input "rayssa"
click at [1395, 224] on button "Pesquisar" at bounding box center [1368, 226] width 88 height 31
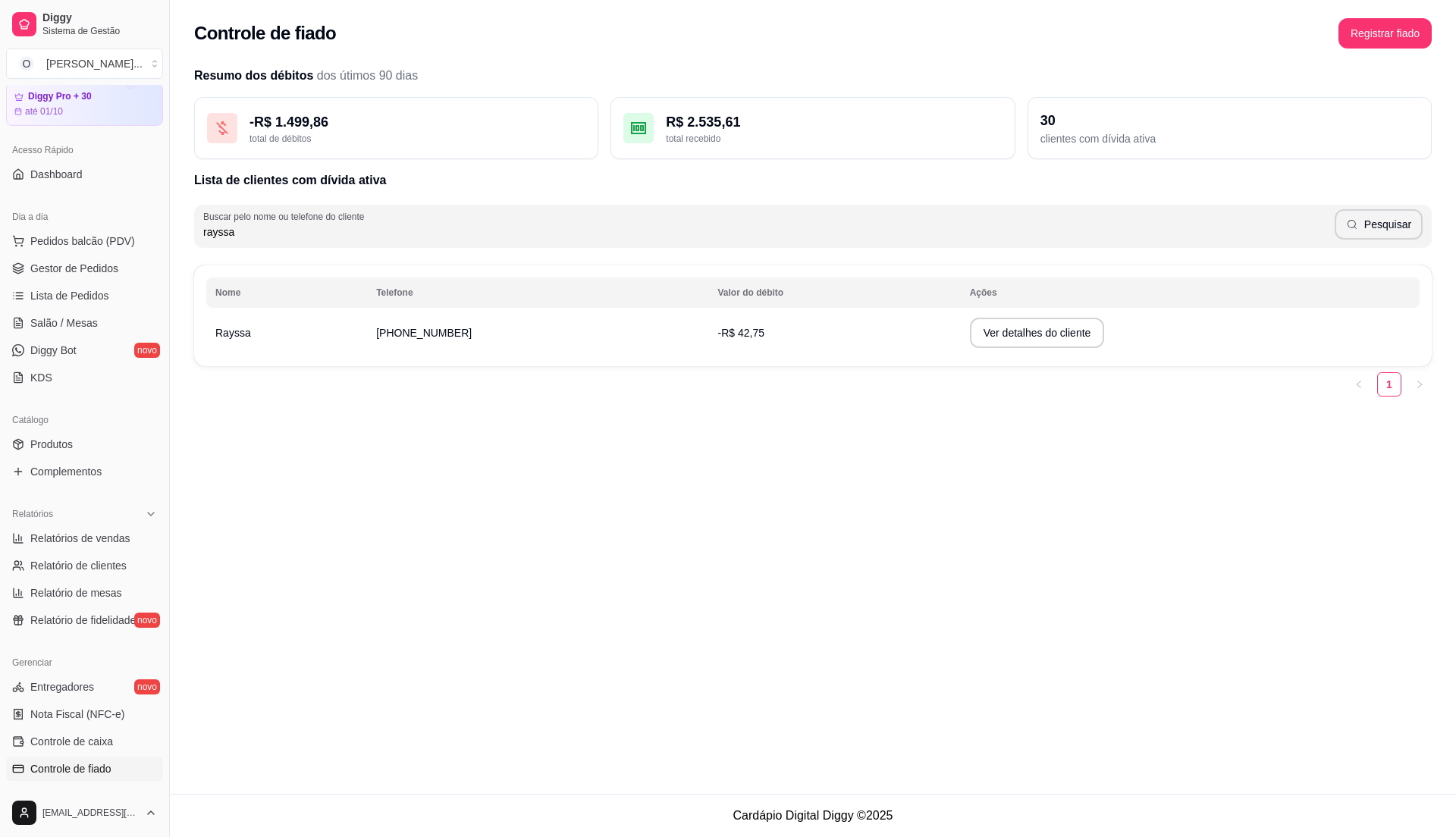
click at [1124, 438] on div "Controle de fiado Registrar fiado Resumo dos débitos dos útimos 90 dias - R$ 1.…" at bounding box center [813, 397] width 1286 height 794
click at [970, 332] on button "Ver detalhes do cliente" at bounding box center [1037, 333] width 135 height 31
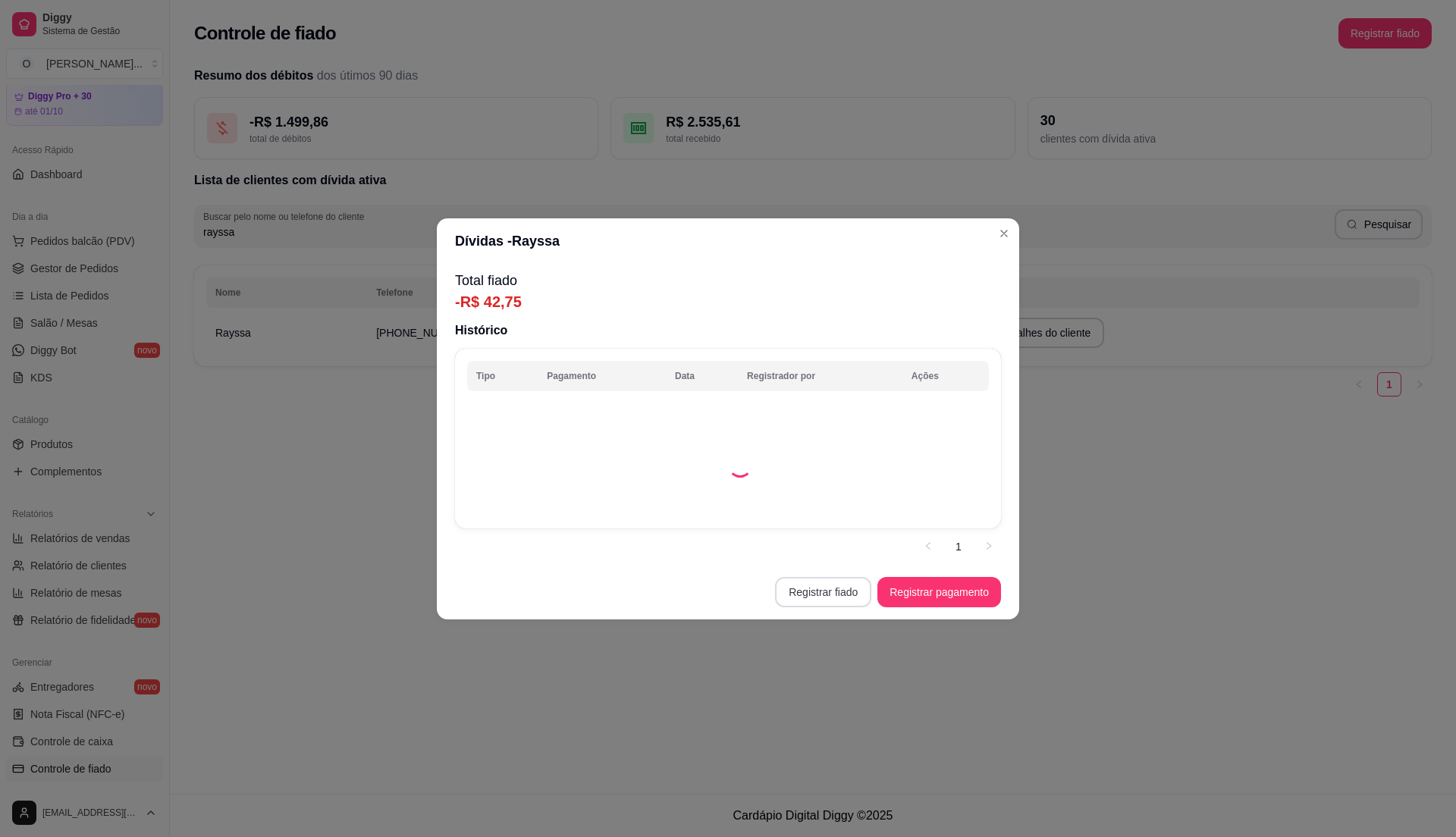
click at [832, 586] on button "Registrar fiado" at bounding box center [823, 592] width 96 height 31
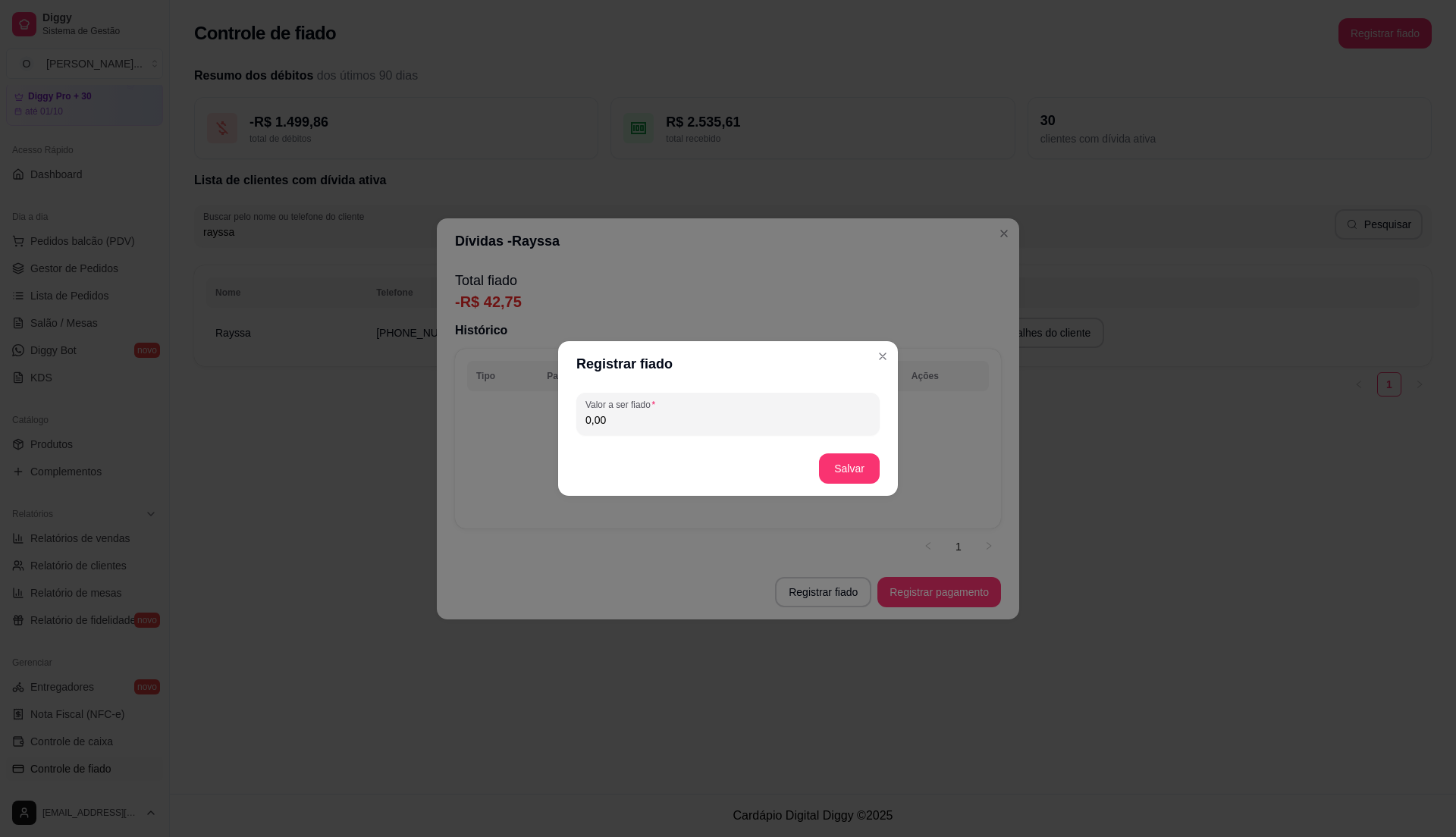
click at [722, 416] on input "0,00" at bounding box center [728, 420] width 286 height 15
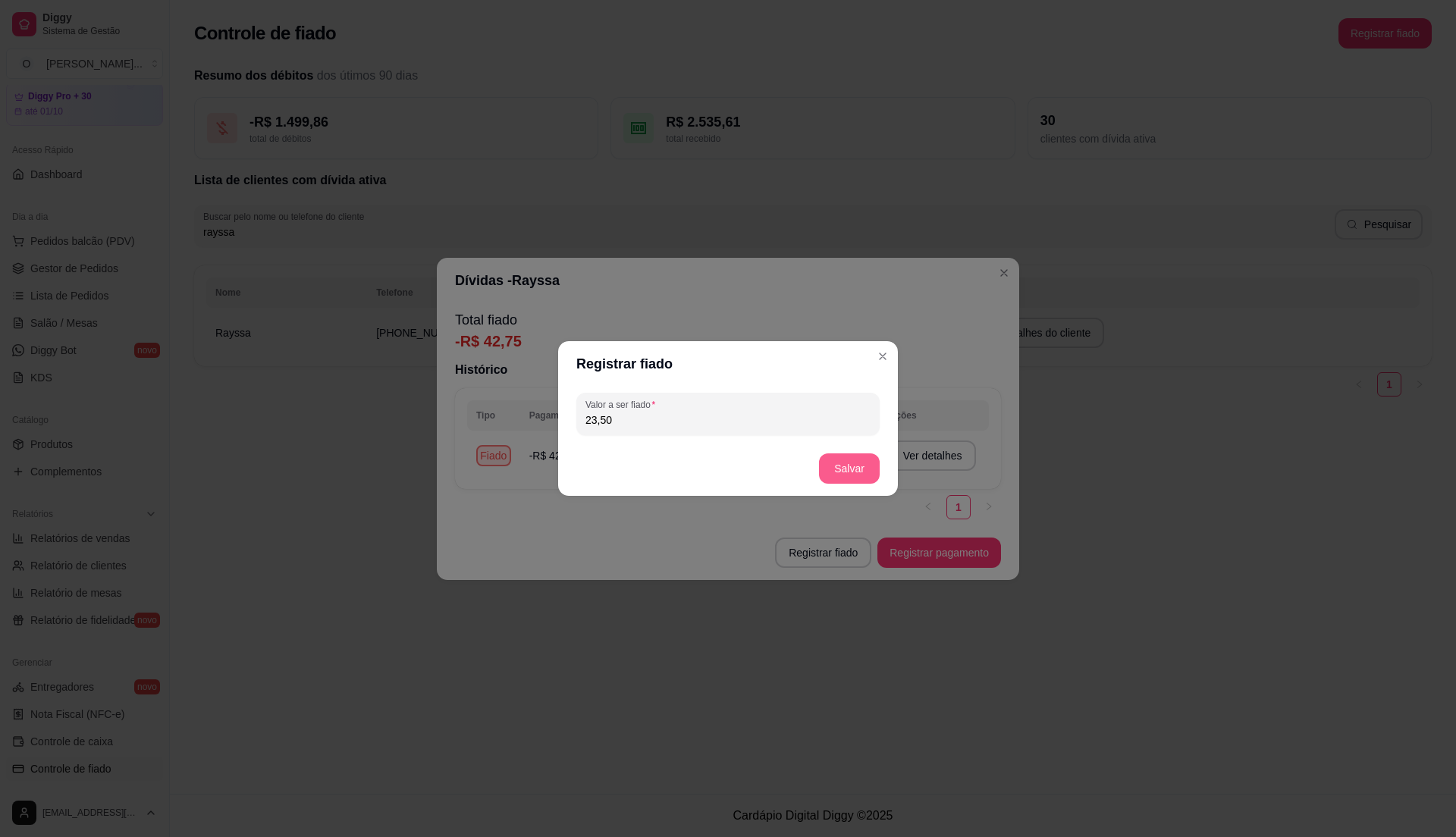
type input "23,50"
click at [849, 470] on button "Salvar" at bounding box center [849, 469] width 59 height 30
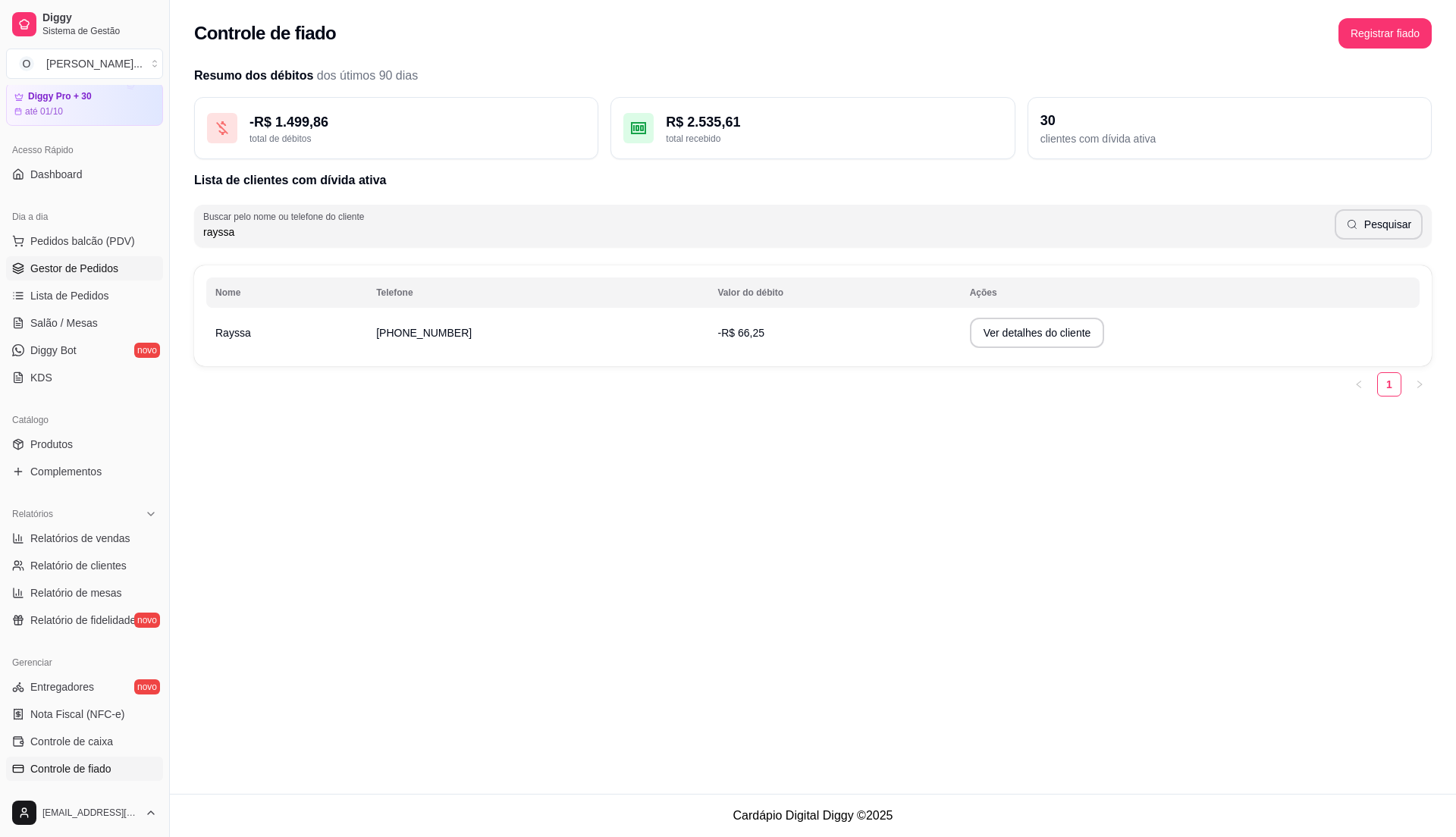
click at [100, 265] on span "Gestor de Pedidos" at bounding box center [74, 268] width 88 height 15
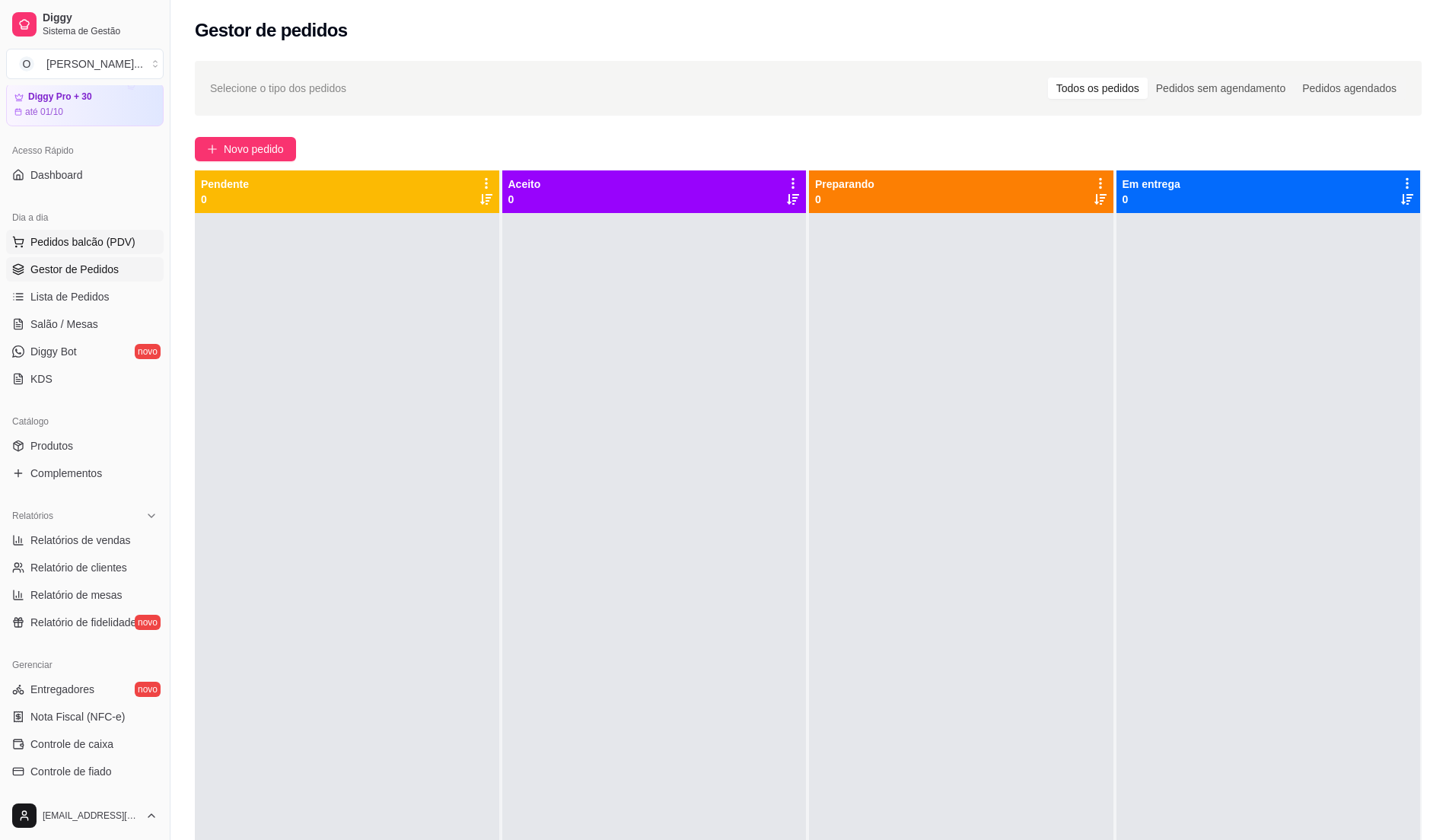
click at [80, 238] on span "Pedidos balcão (PDV)" at bounding box center [83, 242] width 105 height 15
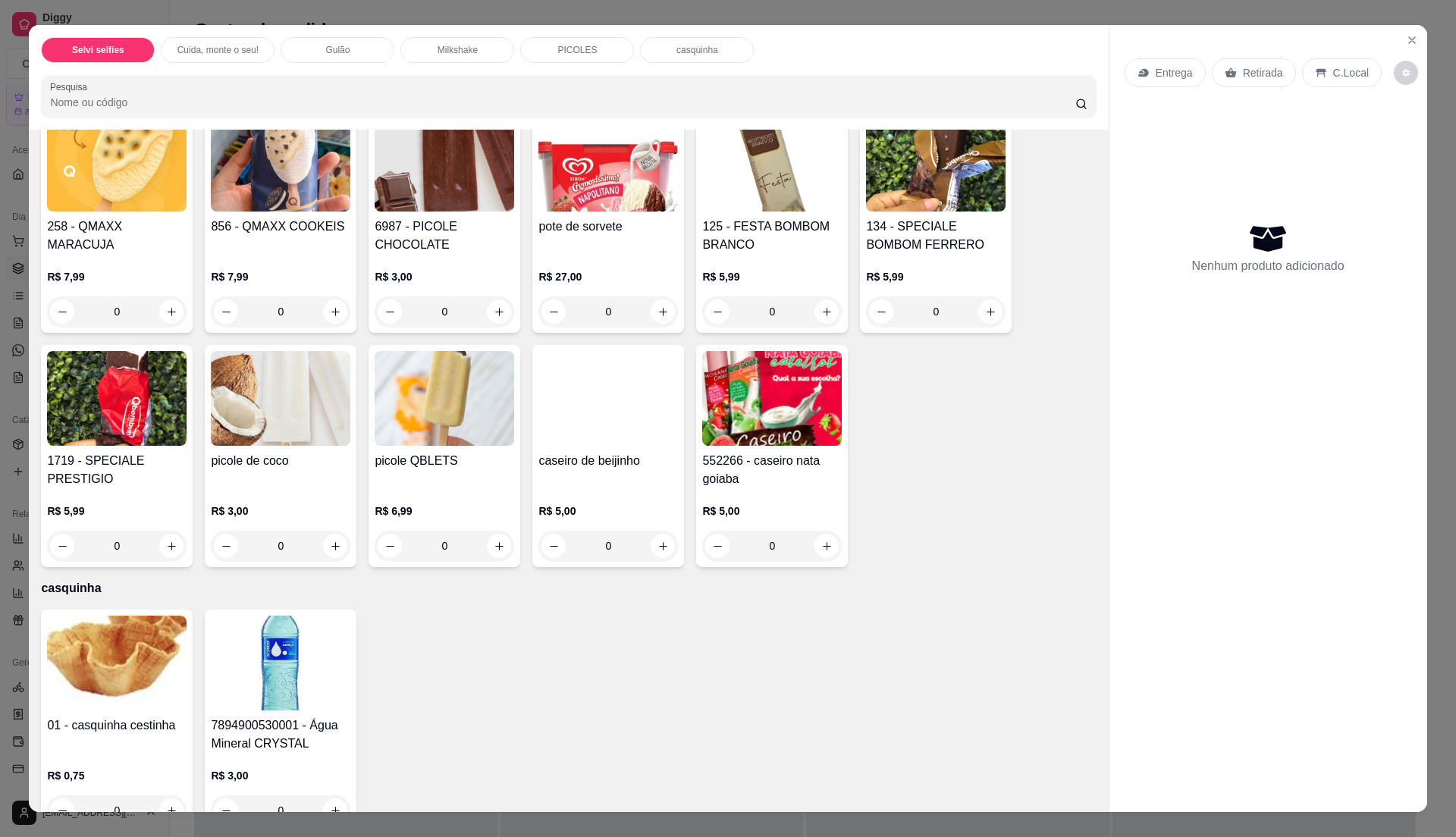
scroll to position [1684, 0]
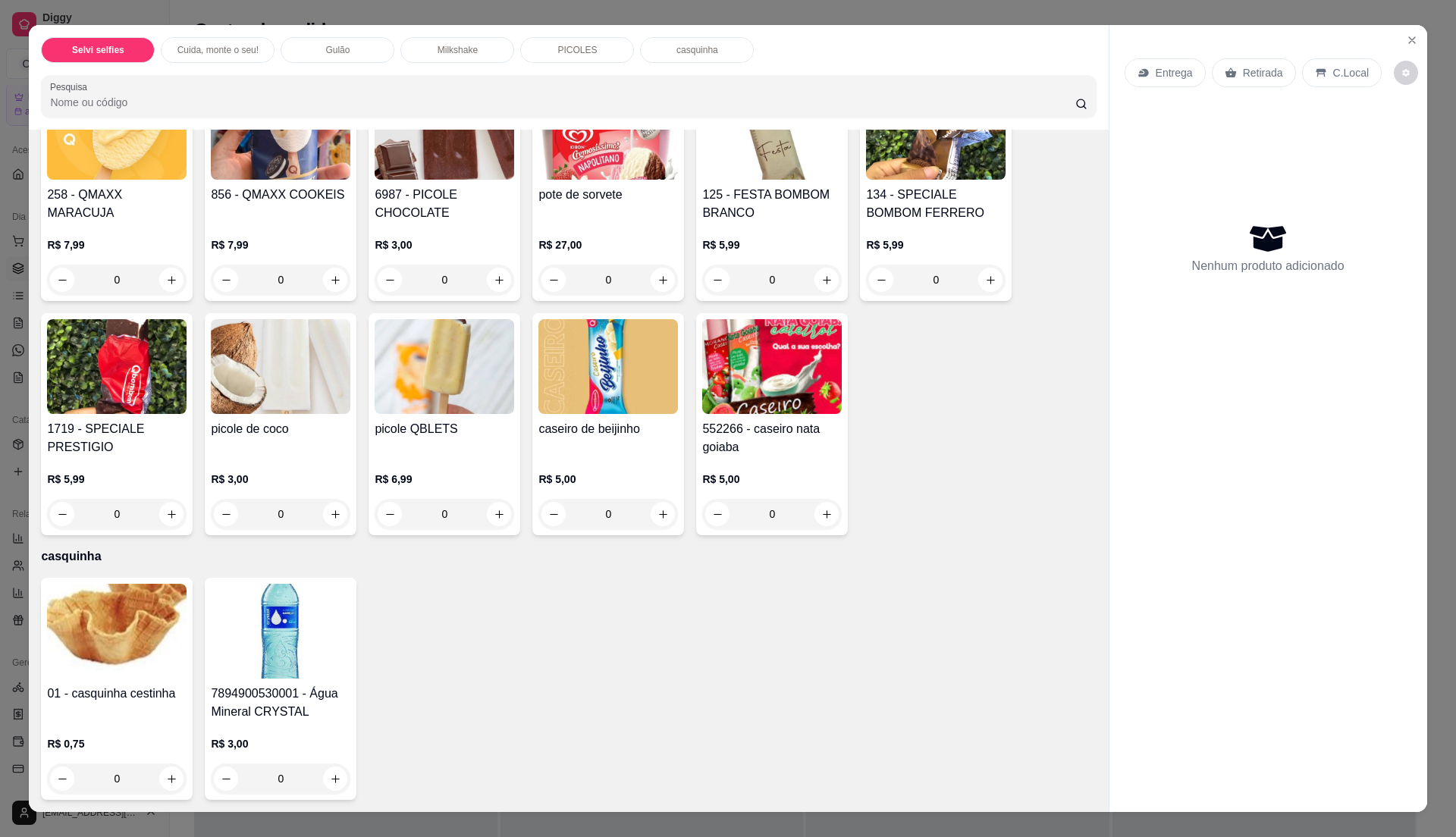
click at [305, 732] on div "R$ 3,00 0" at bounding box center [281, 758] width 140 height 73
click at [259, 674] on img at bounding box center [281, 631] width 140 height 95
click at [259, 662] on img at bounding box center [281, 631] width 140 height 95
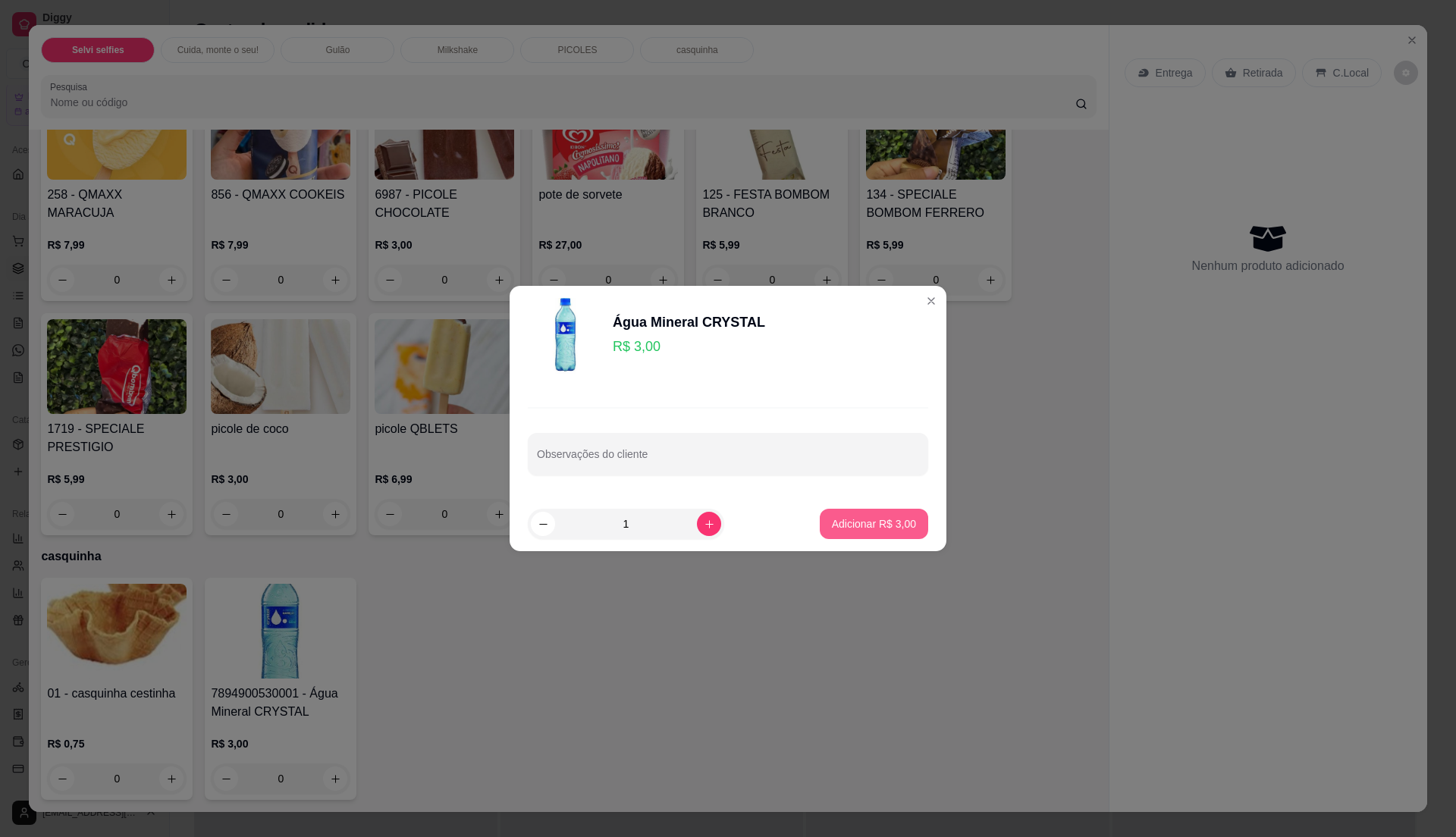
click at [858, 518] on p "Adicionar R$ 3,00" at bounding box center [874, 523] width 84 height 15
type input "1"
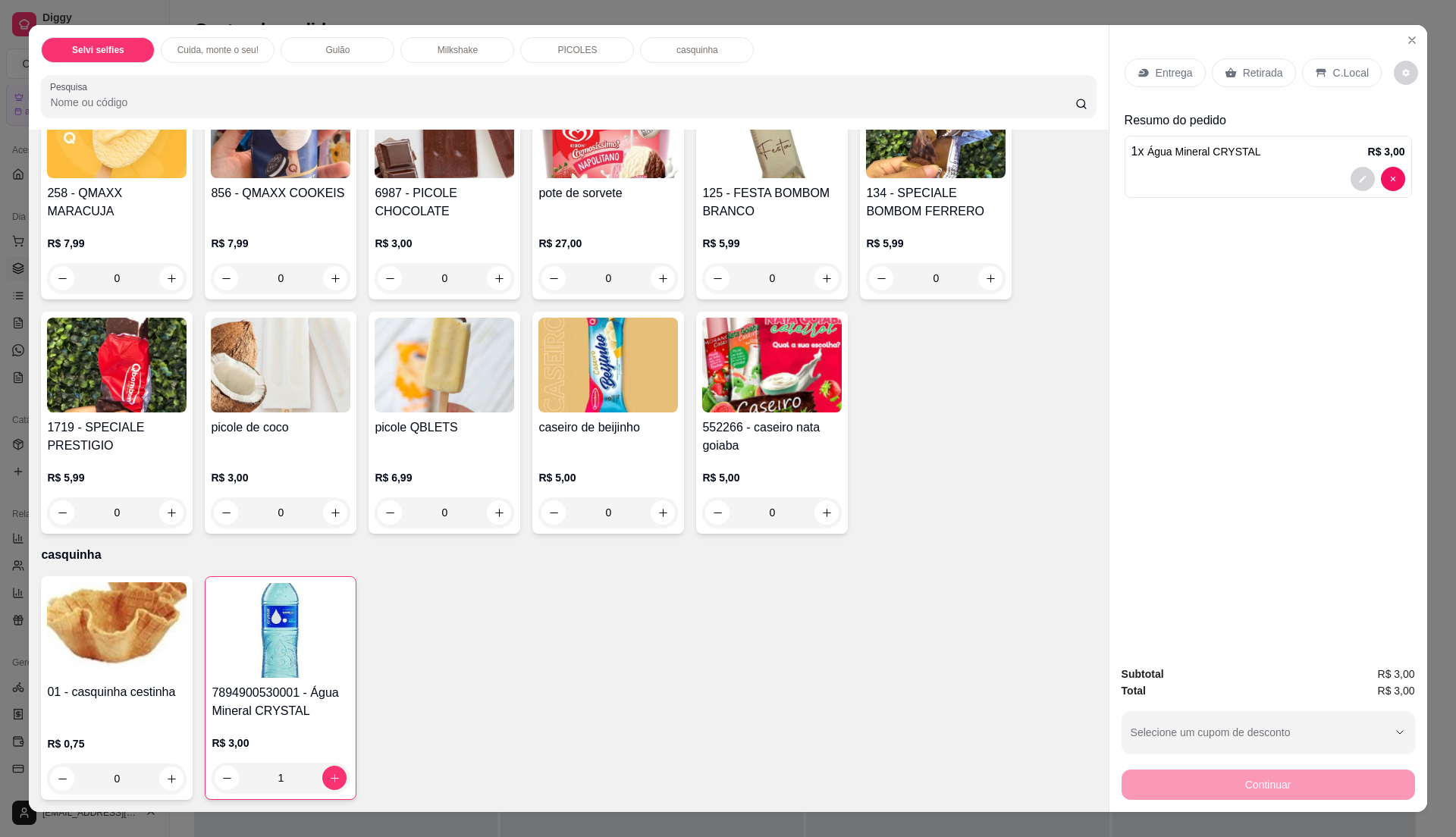
click at [1341, 74] on p "C.Local" at bounding box center [1351, 73] width 36 height 15
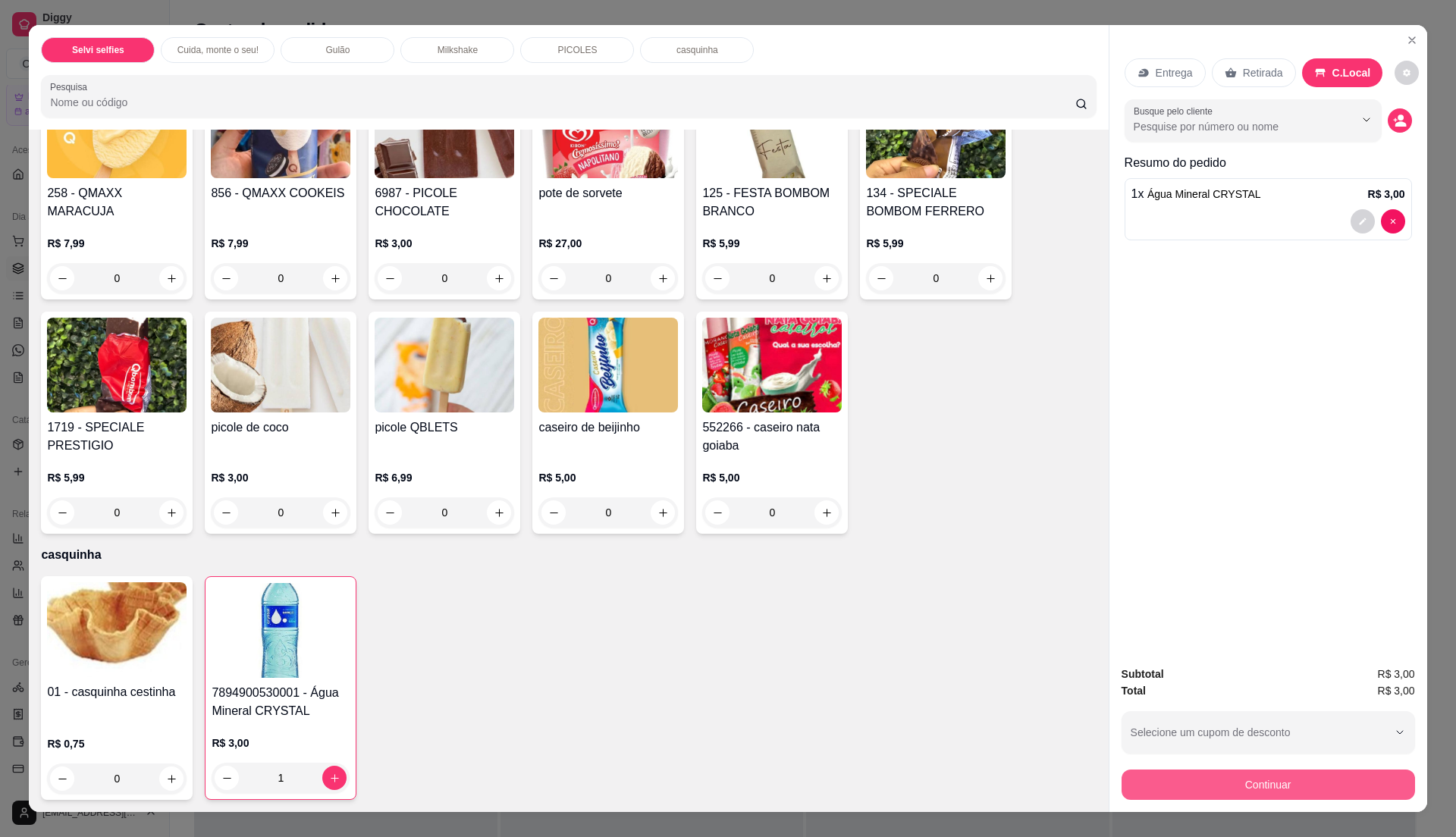
click at [1227, 789] on button "Continuar" at bounding box center [1268, 785] width 294 height 31
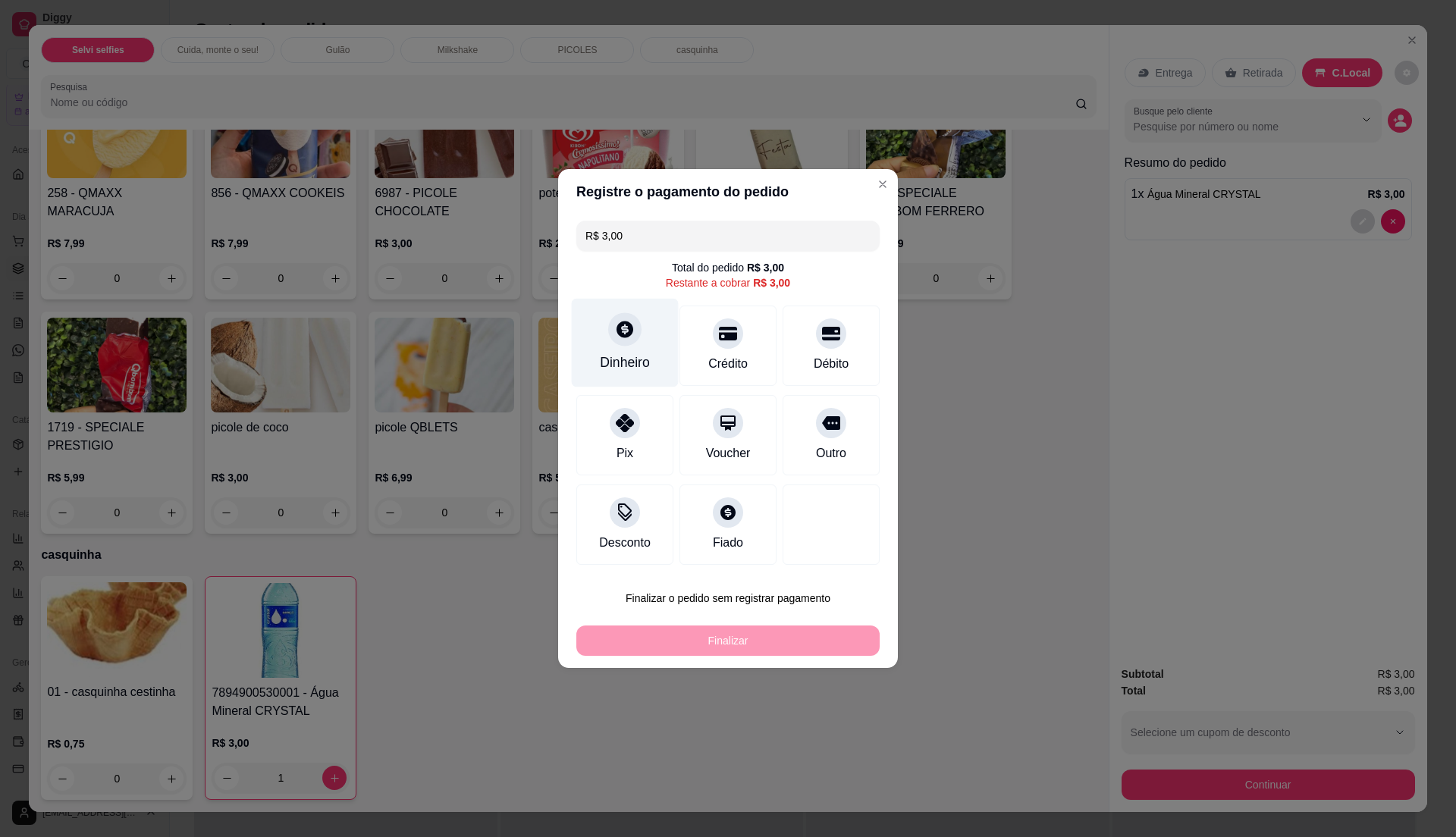
click at [616, 344] on div at bounding box center [624, 328] width 33 height 33
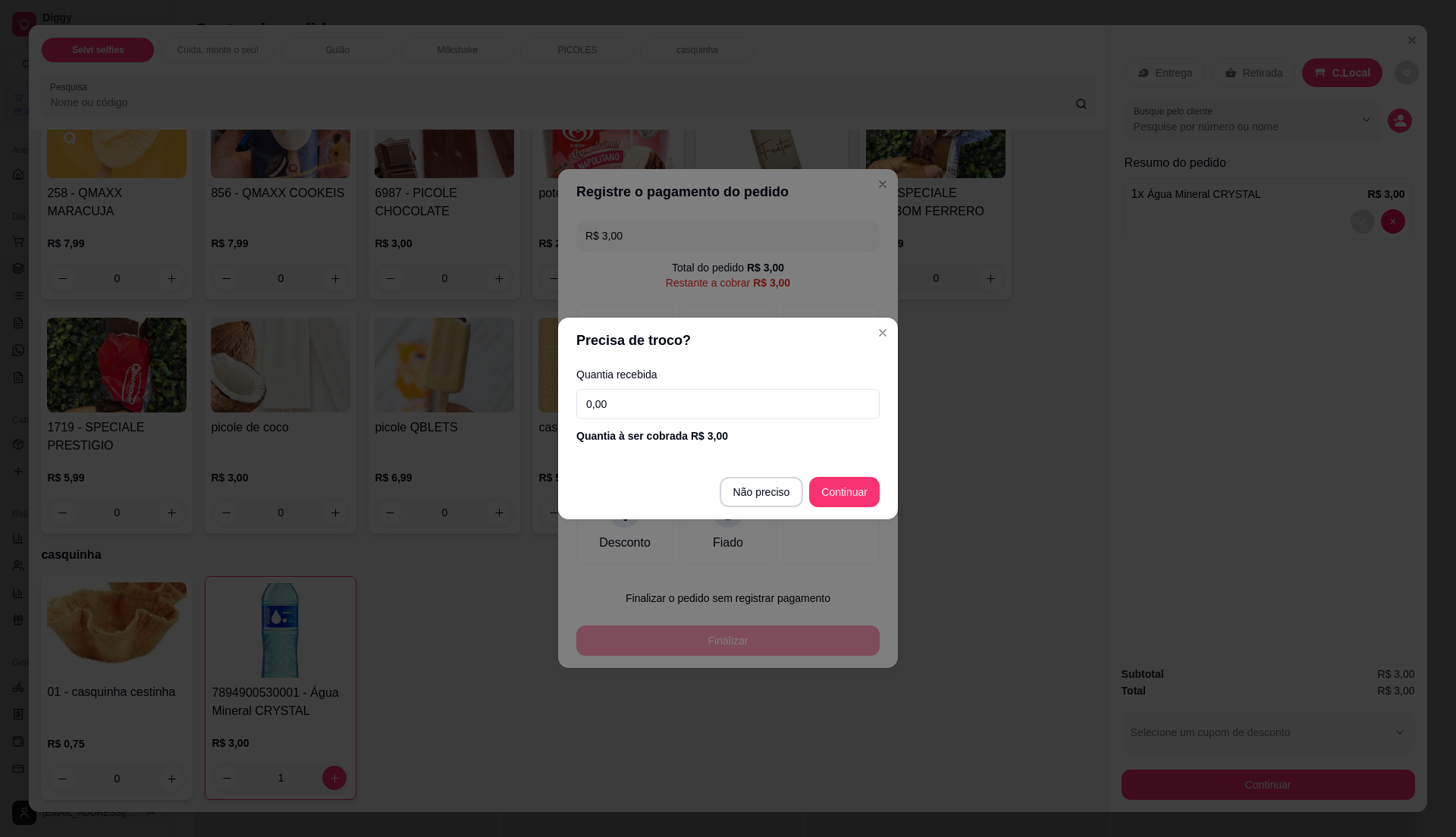
click at [674, 409] on input "0,00" at bounding box center [728, 404] width 303 height 31
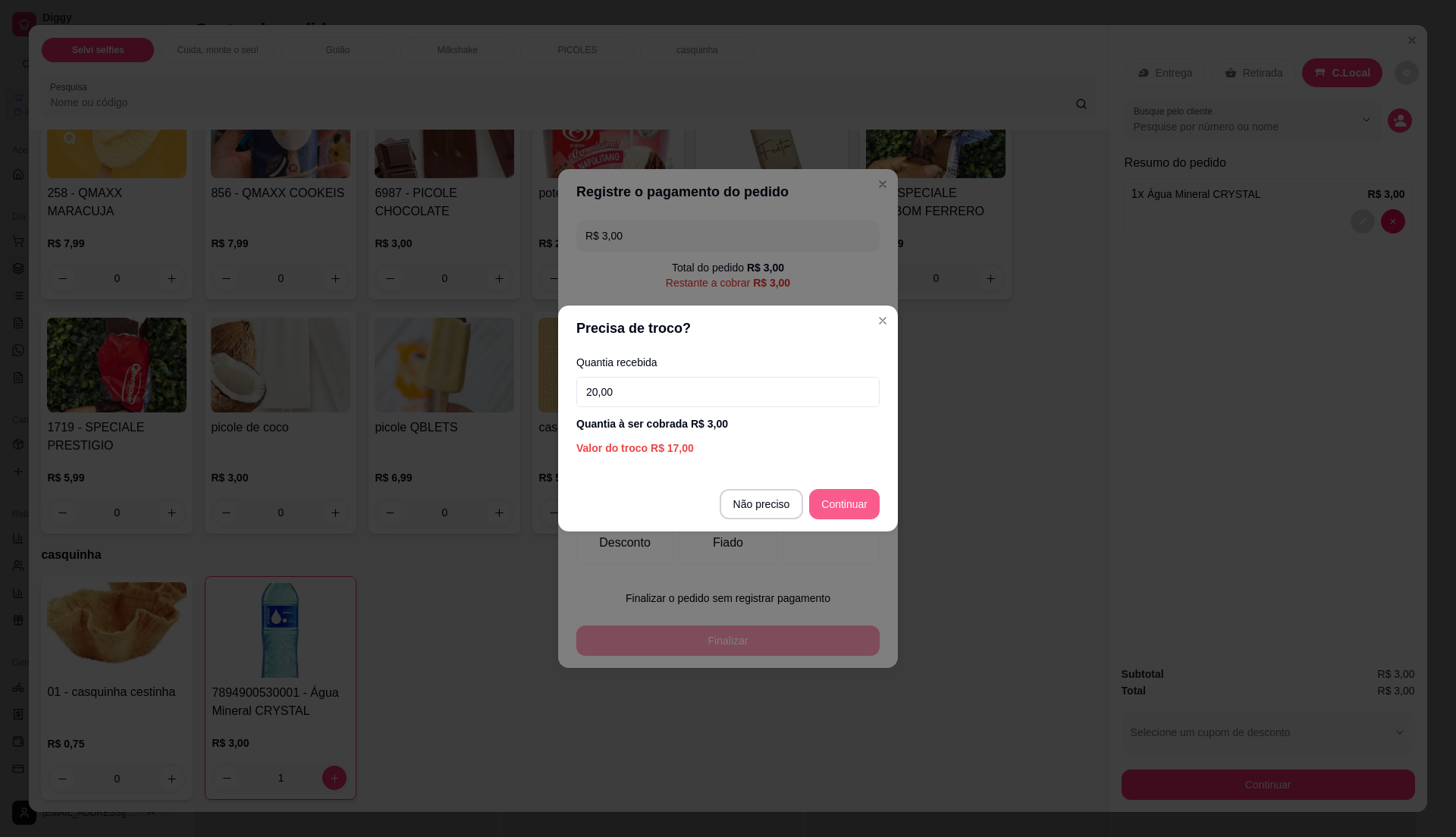
type input "20,00"
type input "R$ 0,00"
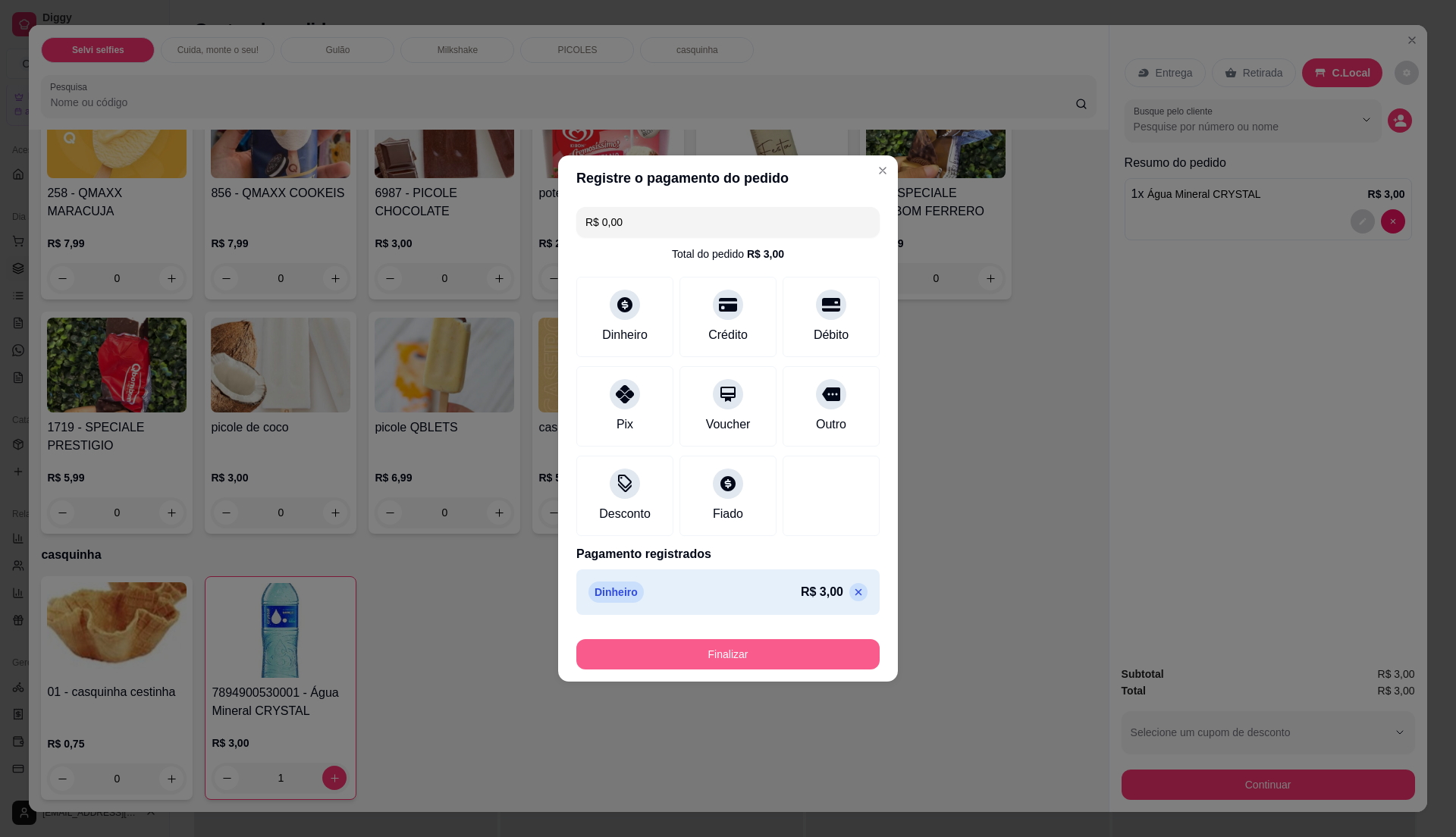
click at [771, 649] on button "Finalizar" at bounding box center [728, 654] width 303 height 31
type input "0"
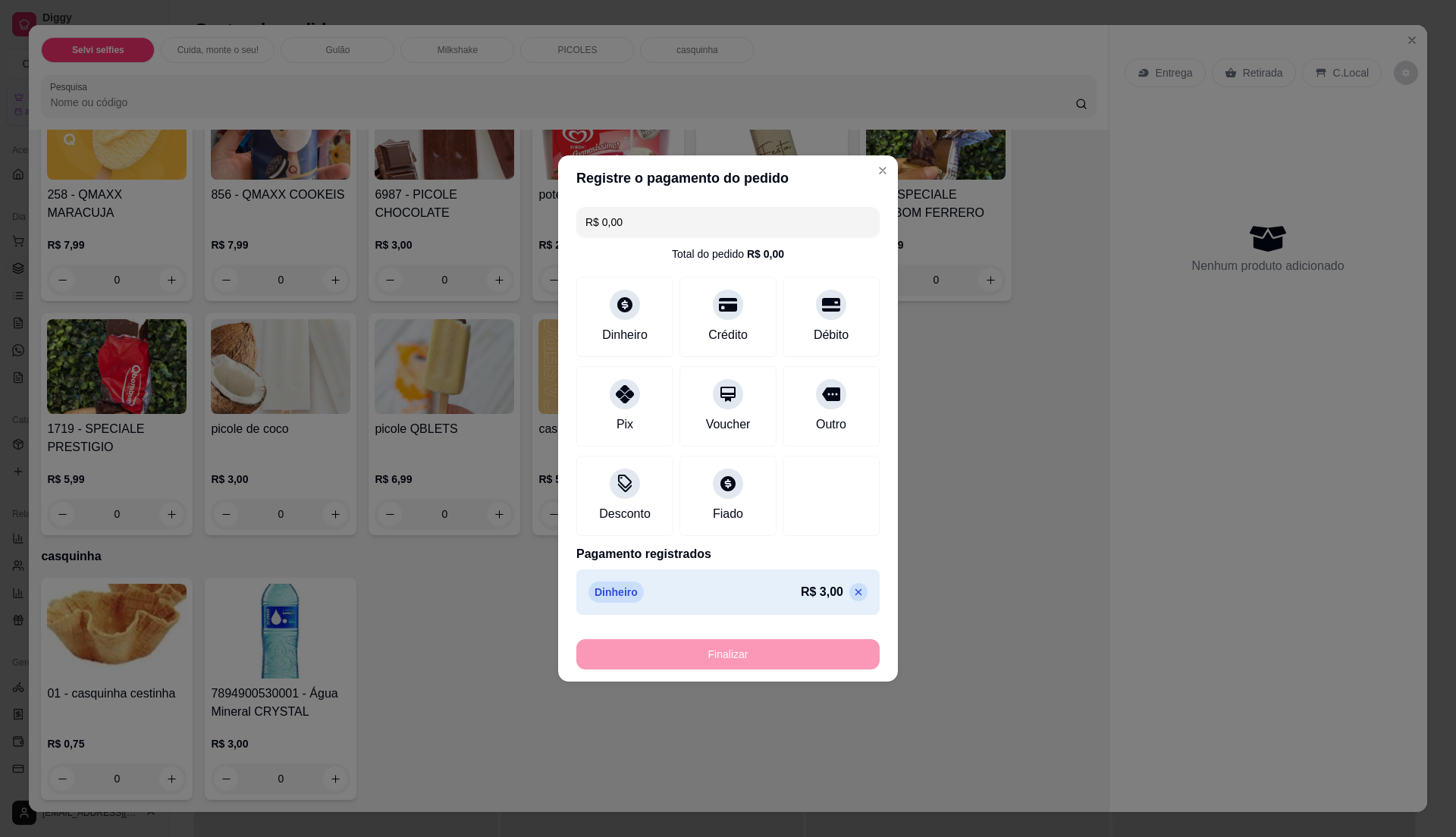
type input "-R$ 3,00"
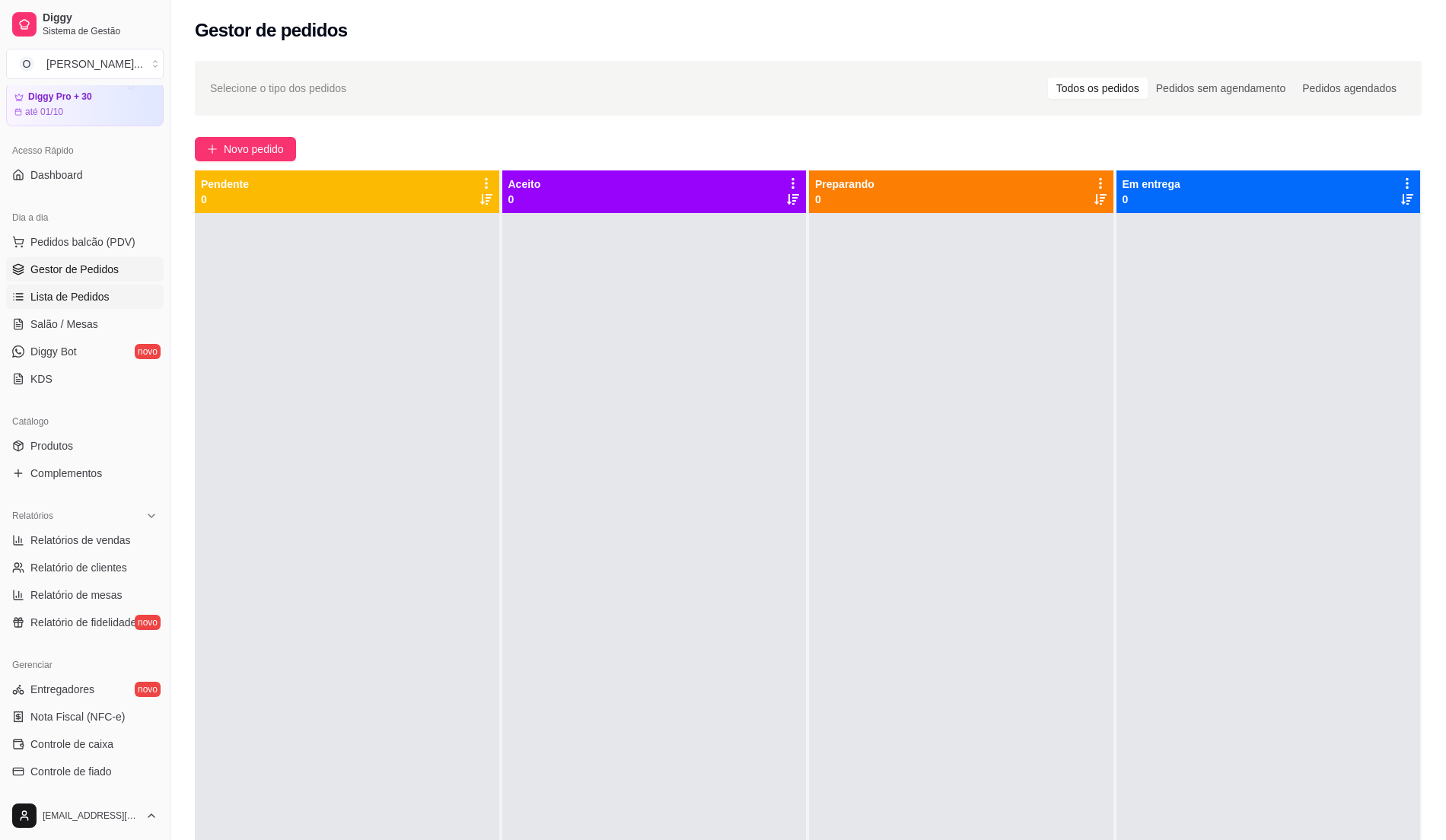
click at [101, 293] on span "Lista de Pedidos" at bounding box center [71, 296] width 80 height 15
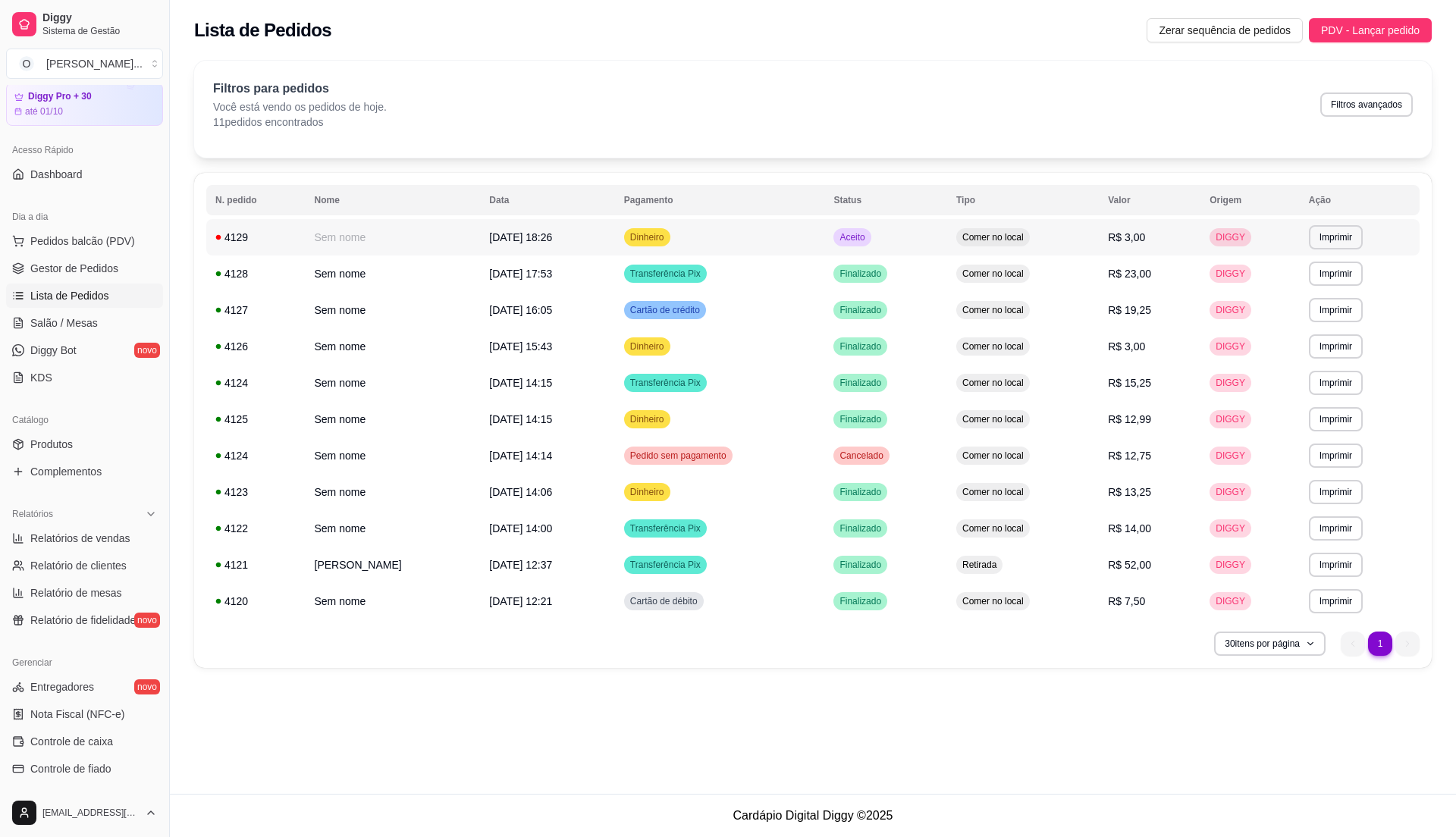
click at [687, 239] on td "Dinheiro" at bounding box center [720, 237] width 210 height 36
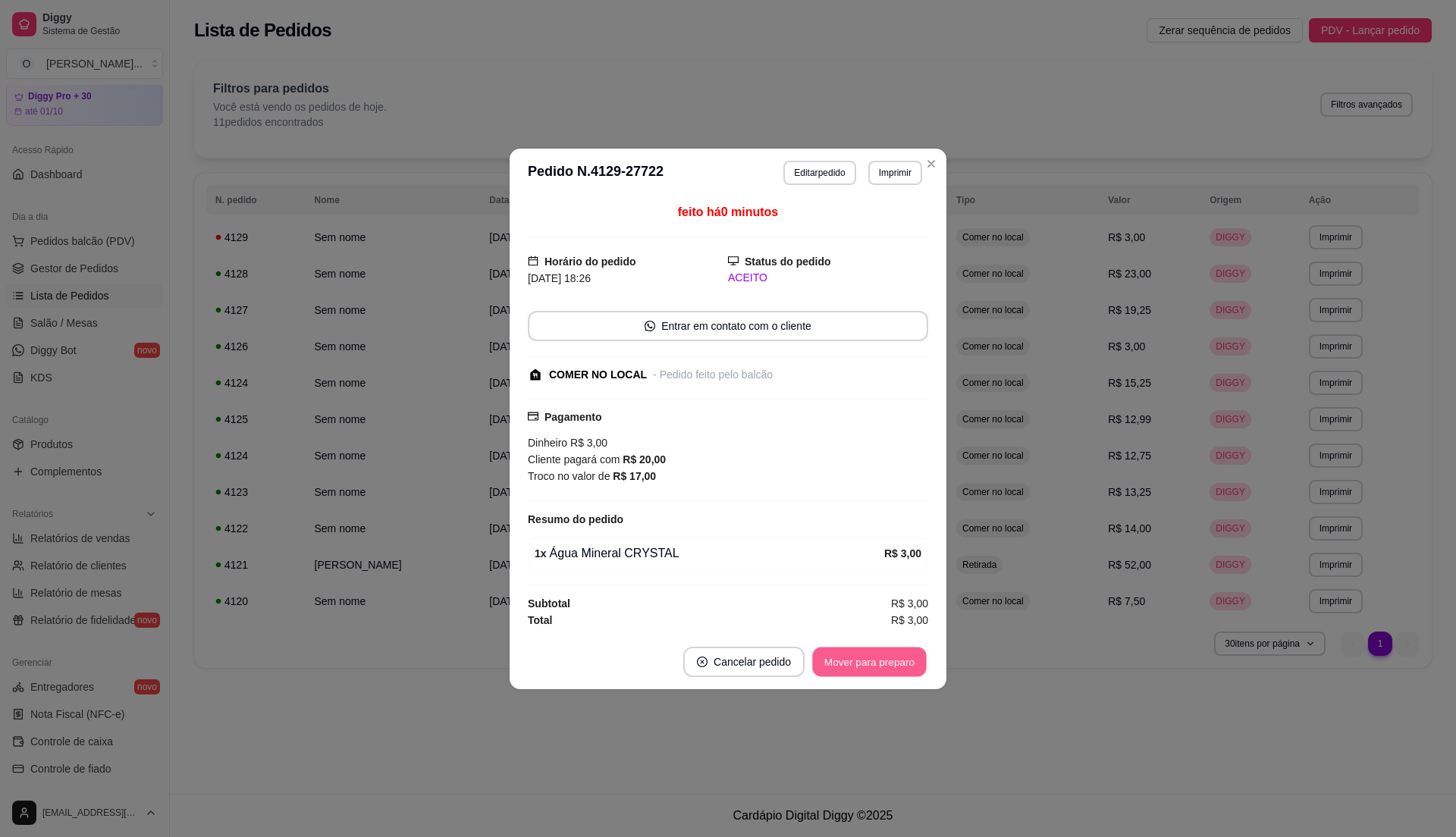
click at [841, 658] on button "Mover para preparo" at bounding box center [869, 662] width 114 height 30
click at [841, 658] on button "Mover para retirada disponível" at bounding box center [844, 662] width 163 height 30
click at [841, 658] on button "Mover para finalizado" at bounding box center [866, 662] width 126 height 31
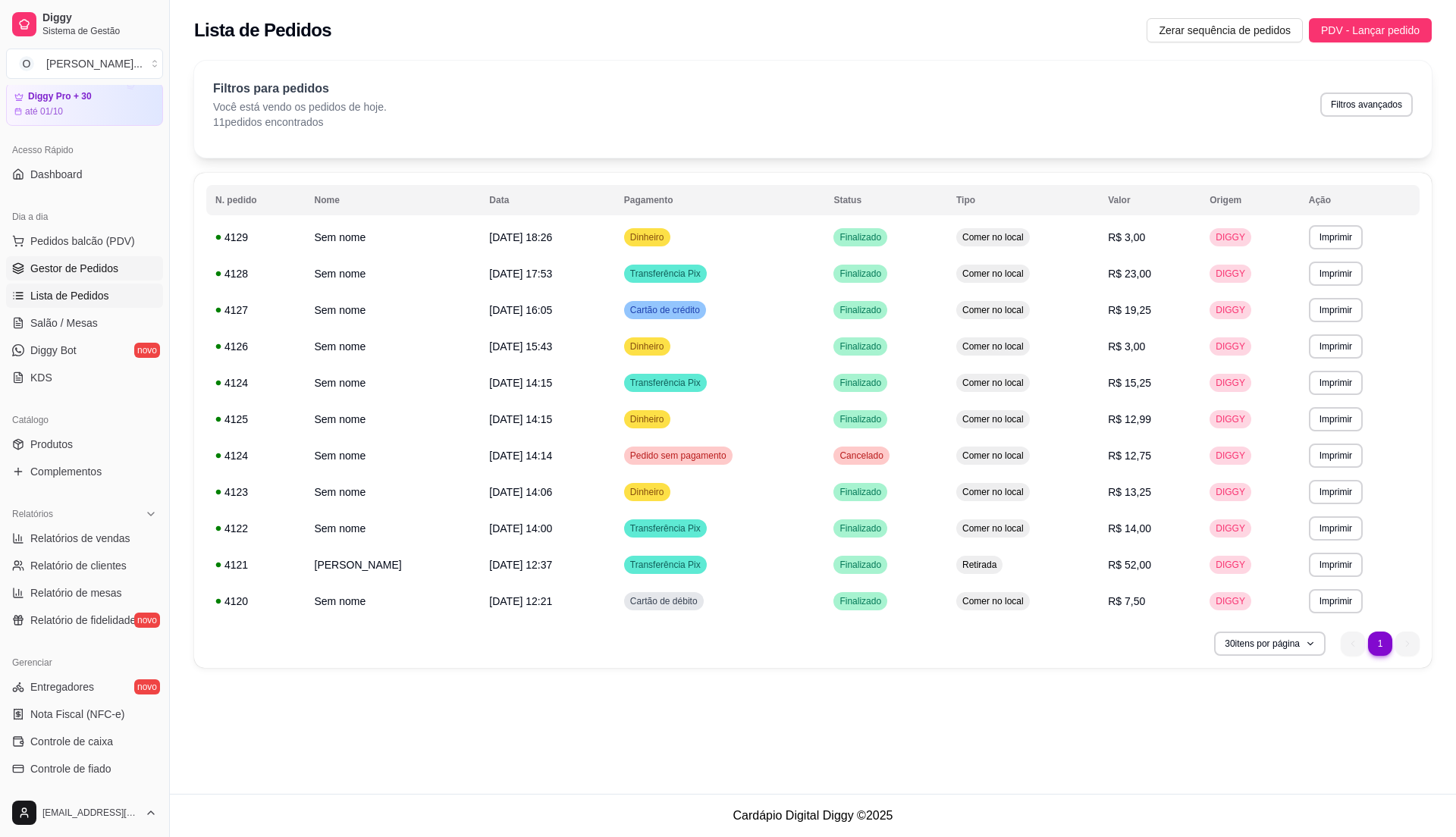
click at [80, 267] on span "Gestor de Pedidos" at bounding box center [74, 268] width 88 height 15
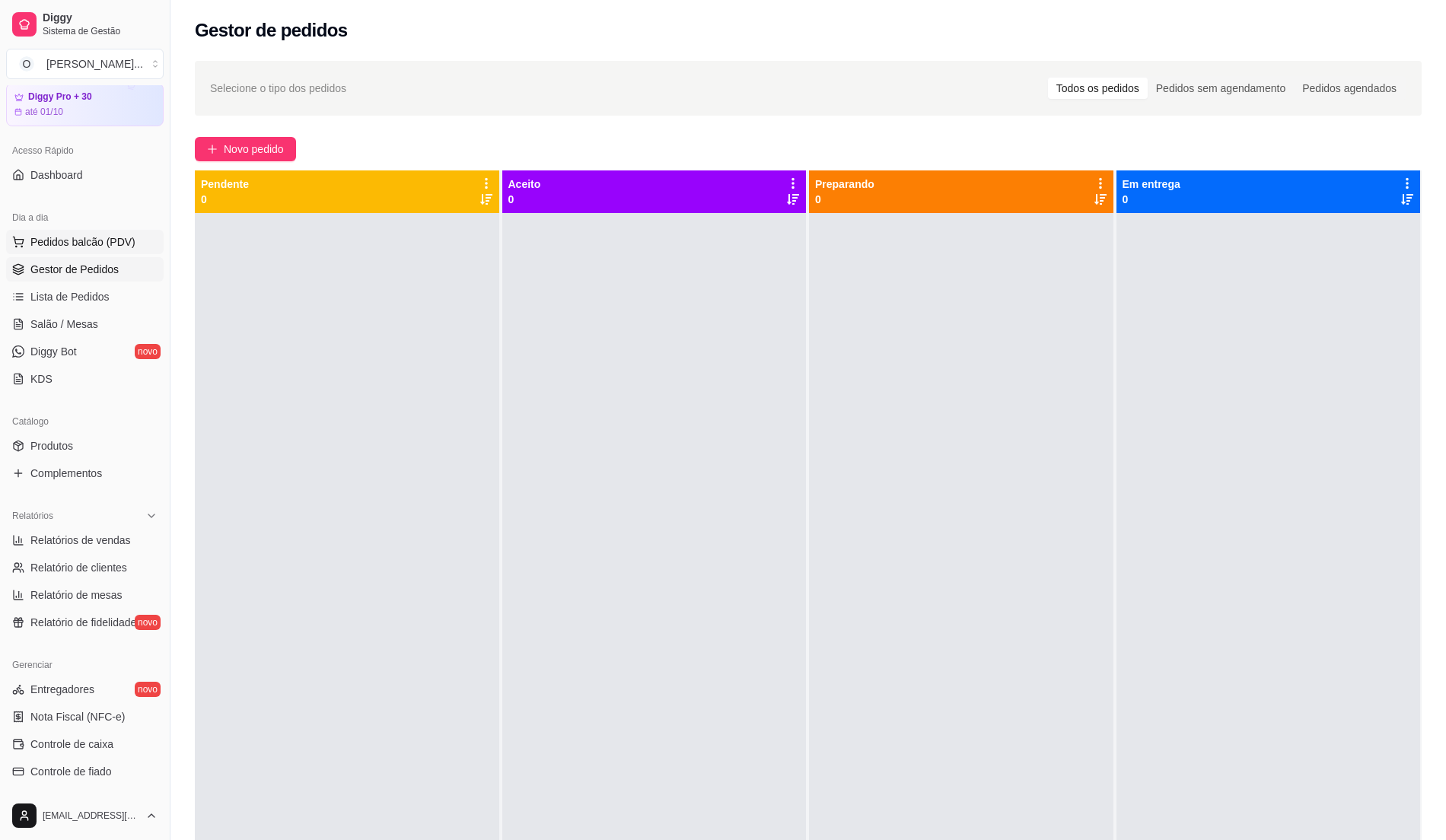
click at [93, 248] on span "Pedidos balcão (PDV)" at bounding box center [83, 242] width 105 height 15
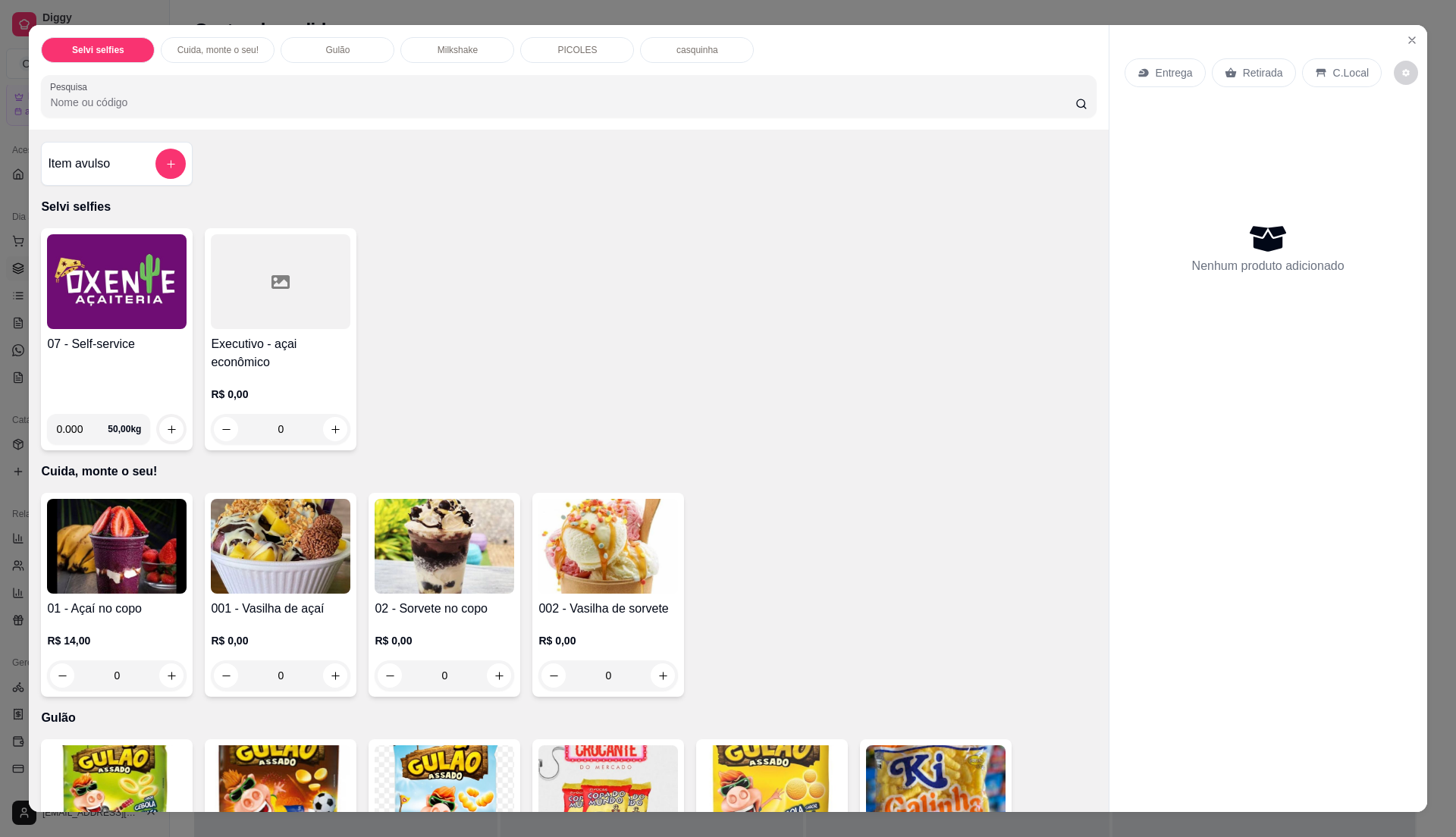
click at [116, 395] on div "07 - Self-service" at bounding box center [116, 368] width 140 height 67
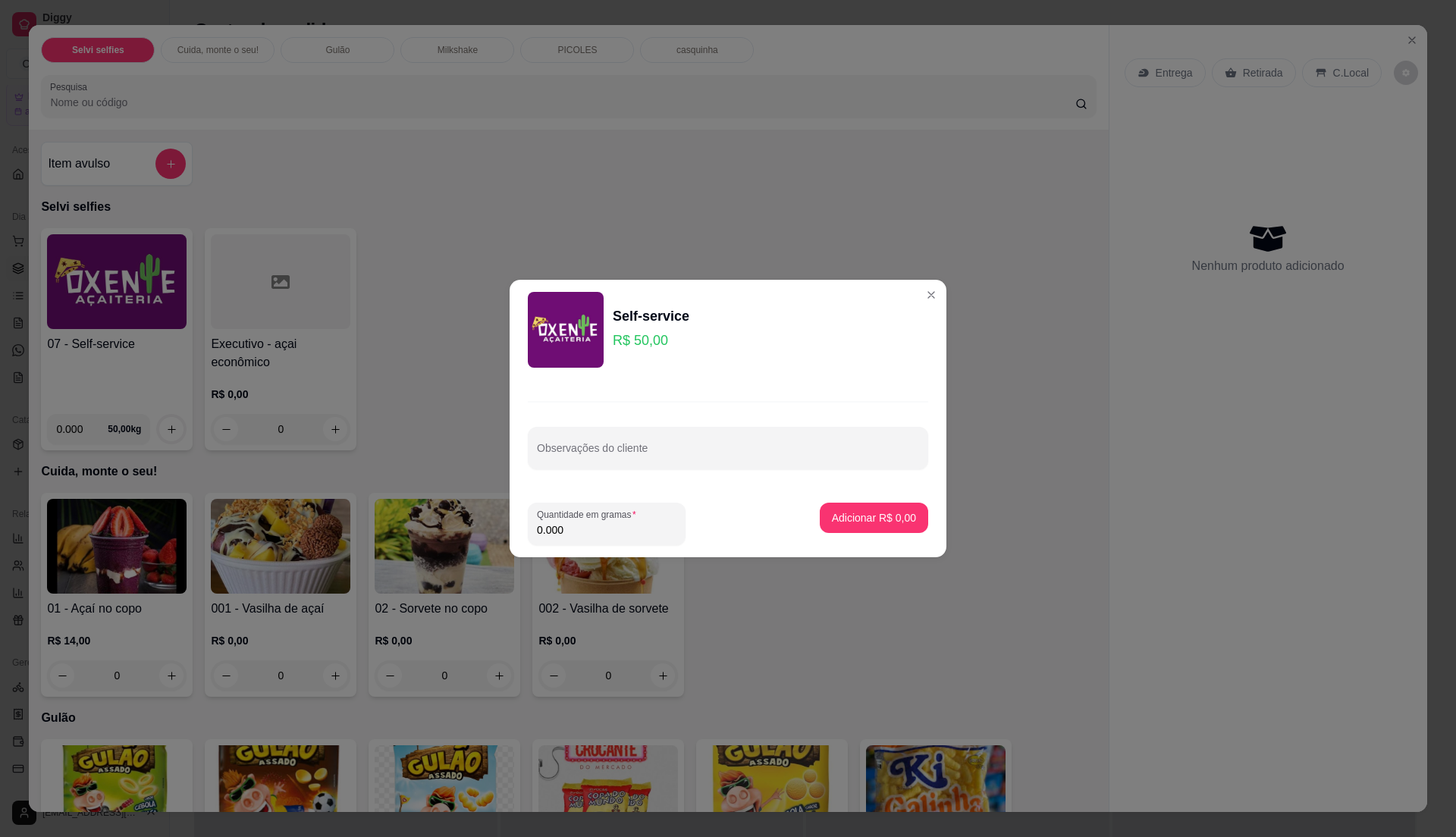
click at [571, 532] on input "0.000" at bounding box center [607, 530] width 140 height 15
type input "0.135"
click at [878, 519] on p "Adicionar R$ 6,75" at bounding box center [873, 518] width 82 height 15
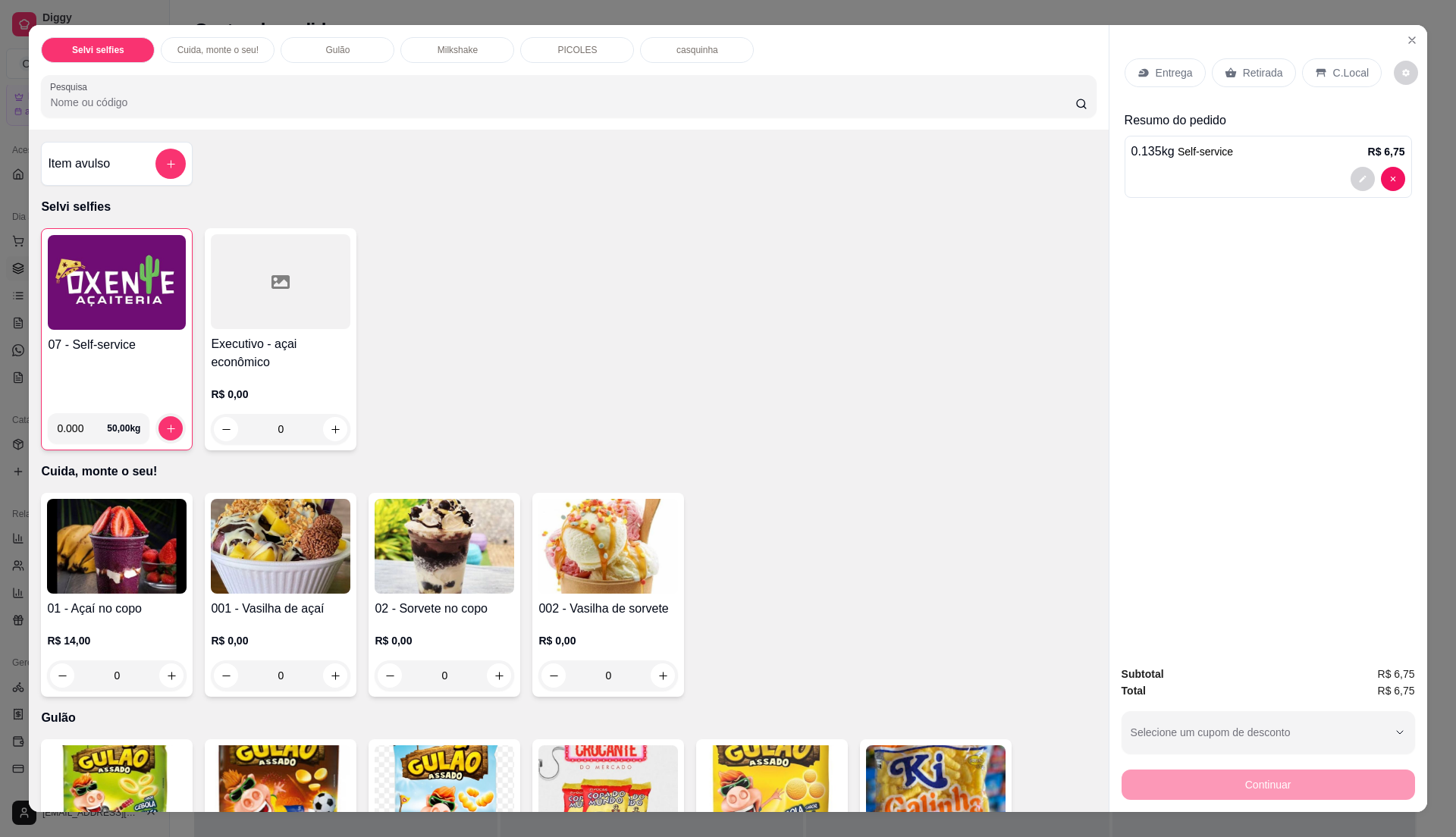
click at [152, 381] on div "07 - Self-service" at bounding box center [116, 368] width 138 height 66
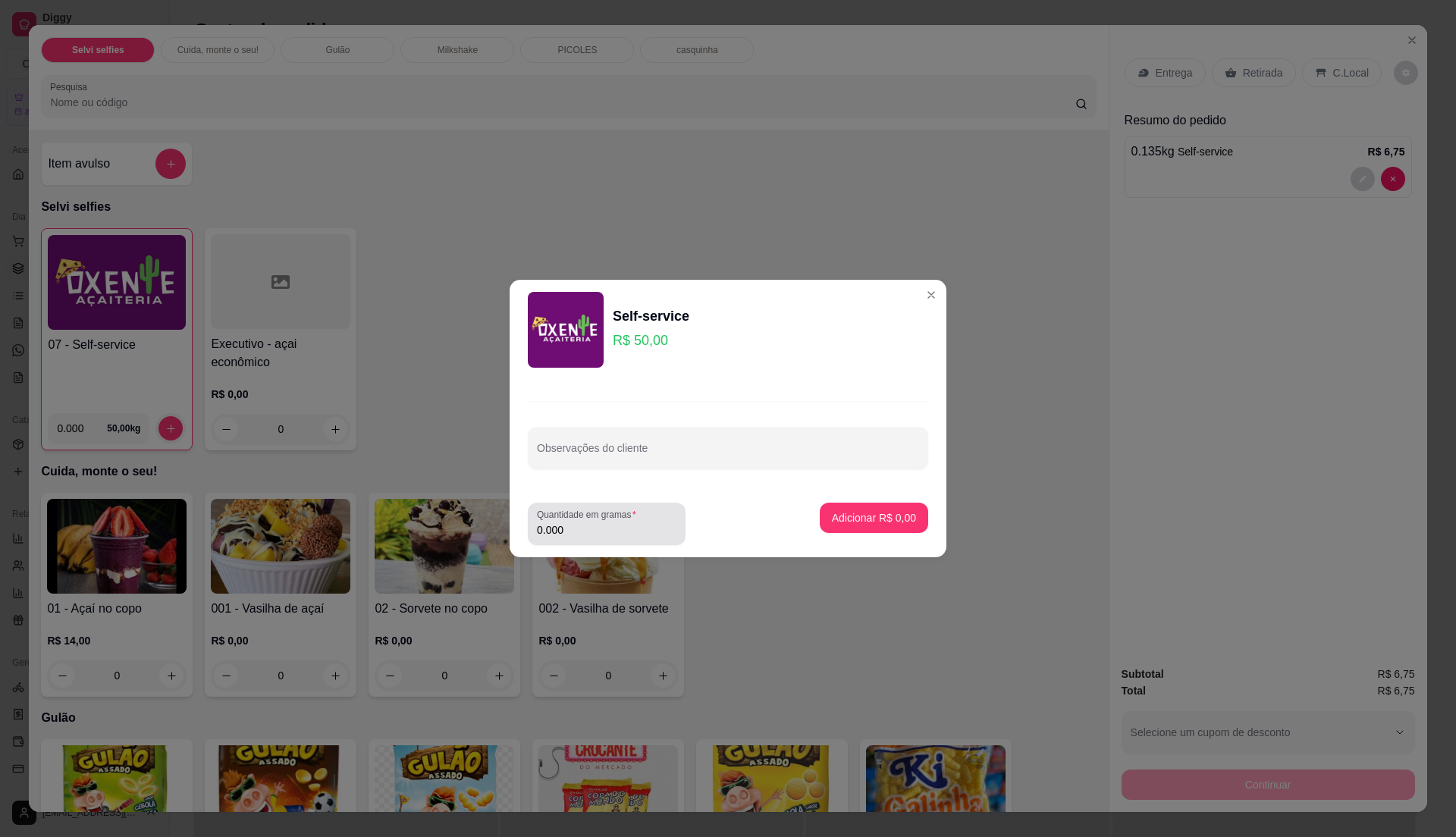
click at [641, 522] on input "0.000" at bounding box center [607, 530] width 140 height 15
click at [632, 525] on input "0" at bounding box center [607, 530] width 140 height 15
type input "0.24"
click at [880, 522] on p "Adicionar R$ 12,00" at bounding box center [871, 518] width 91 height 15
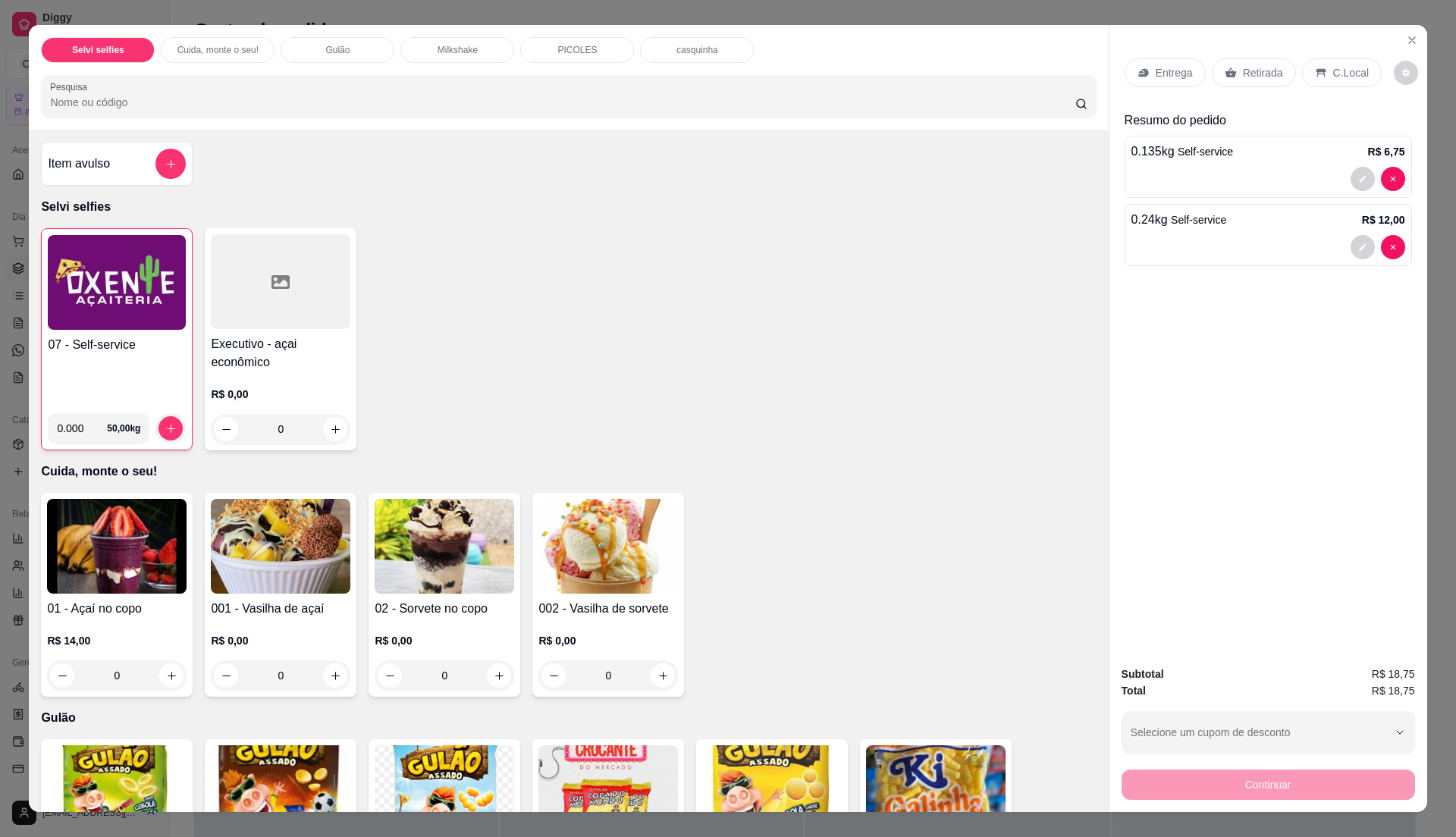
click at [70, 356] on div "07 - Self-service" at bounding box center [116, 368] width 138 height 66
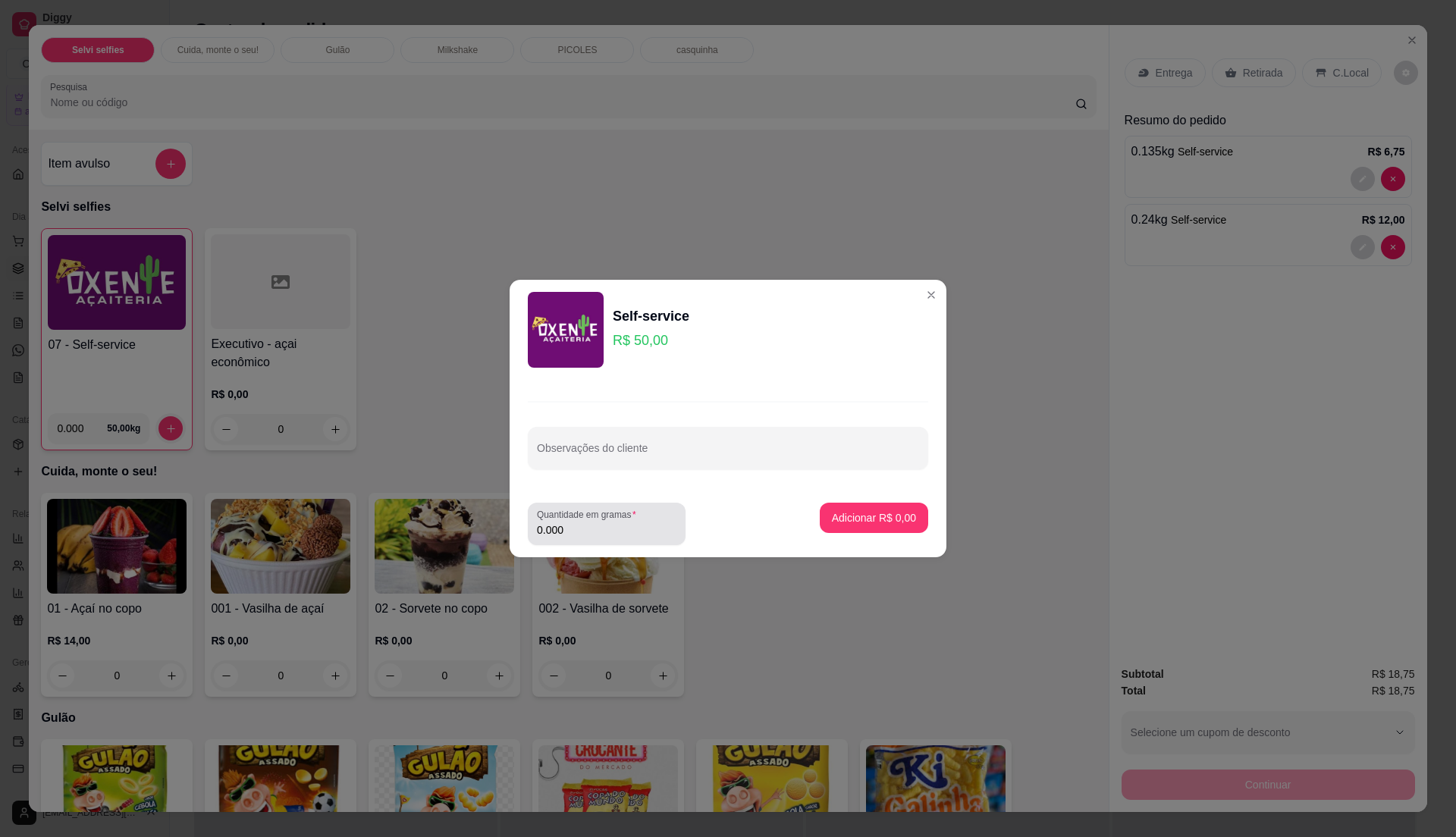
click at [593, 522] on div "0.000" at bounding box center [607, 524] width 140 height 31
click at [584, 526] on input "0.000" at bounding box center [607, 530] width 140 height 15
type input "0.315"
click at [842, 514] on p "Adicionar R$ 15,75" at bounding box center [871, 518] width 91 height 15
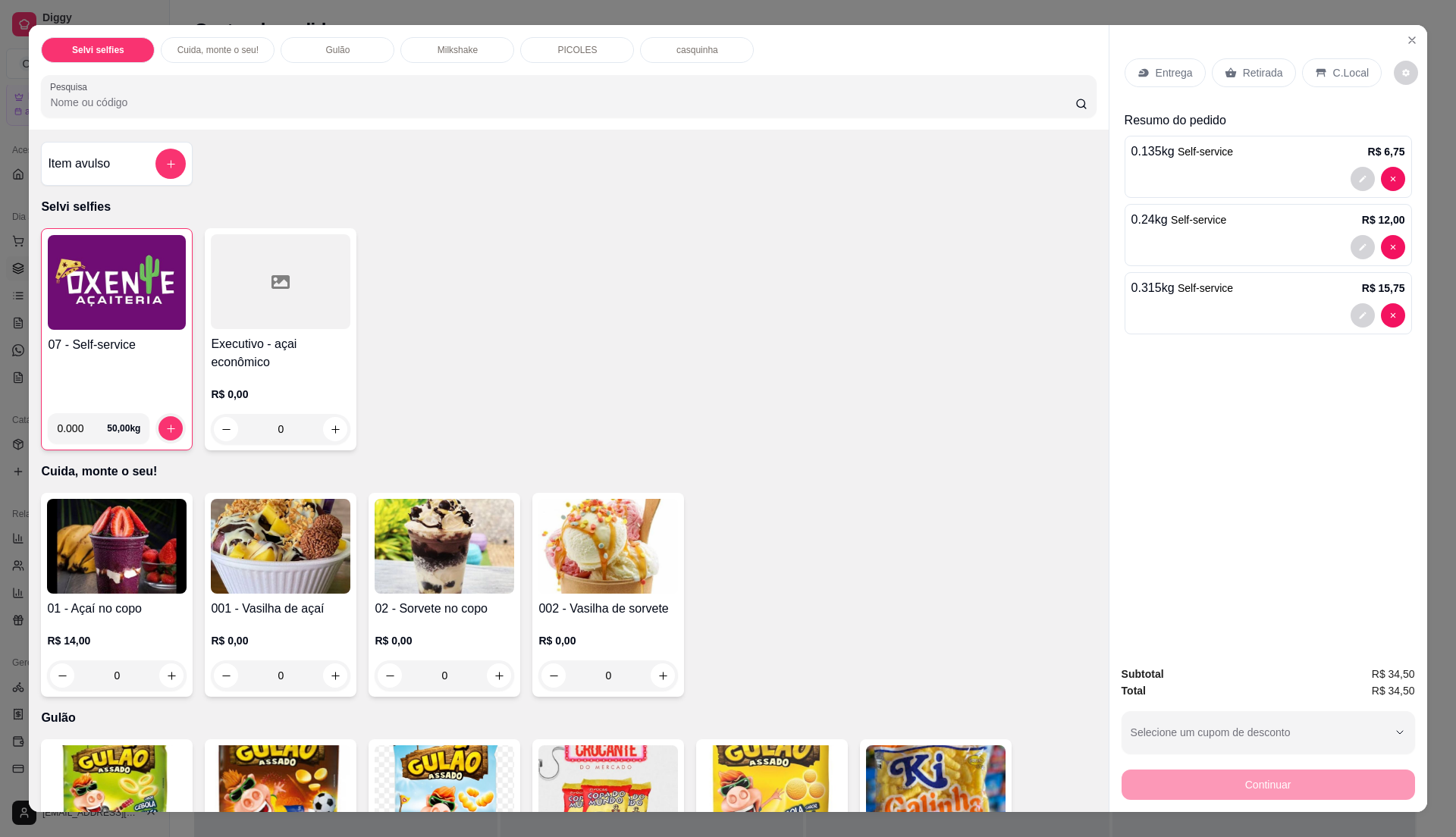
click at [1341, 74] on p "C.Local" at bounding box center [1351, 73] width 36 height 15
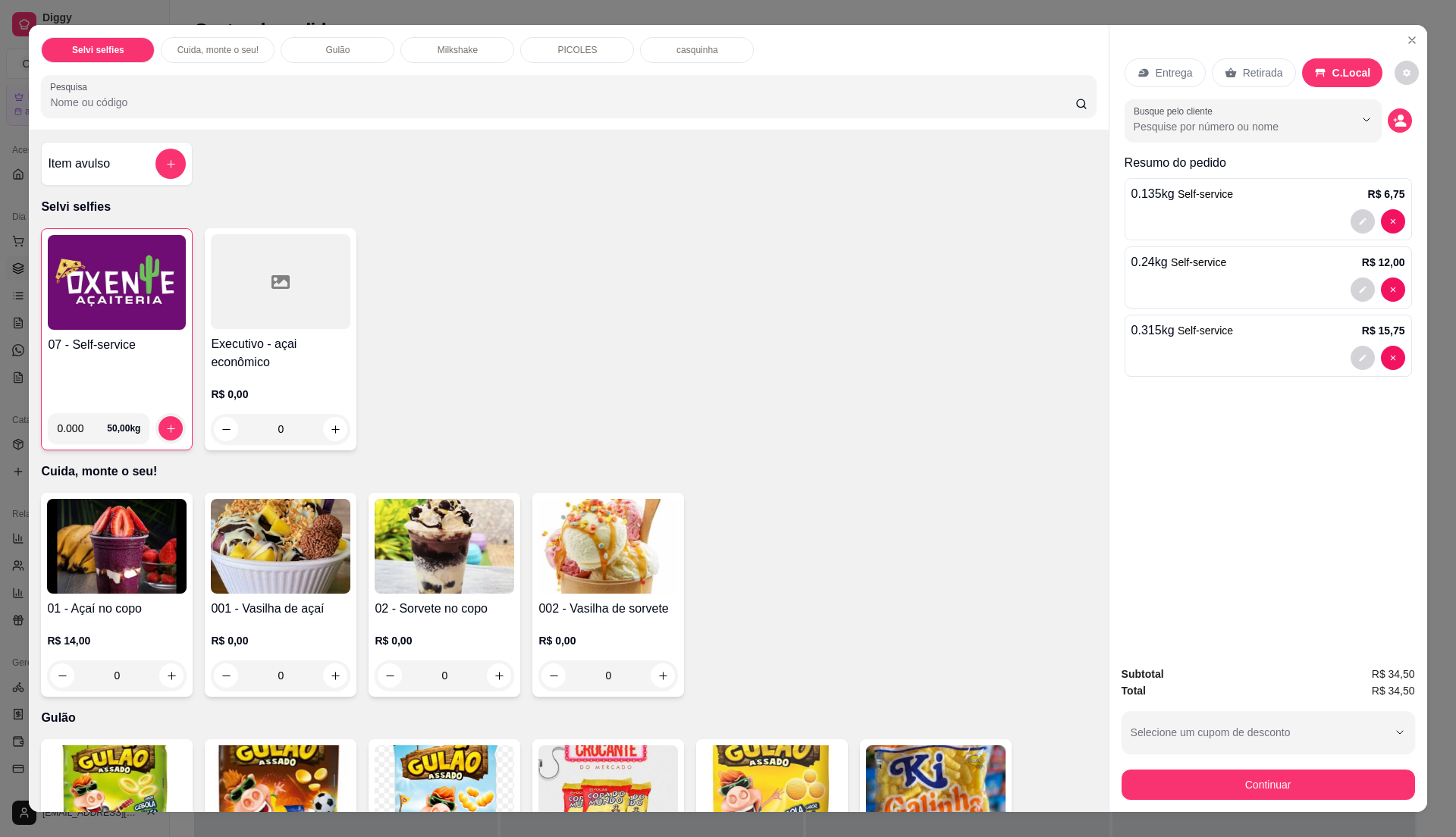
click at [133, 350] on h4 "07 - Self-service" at bounding box center [116, 345] width 138 height 19
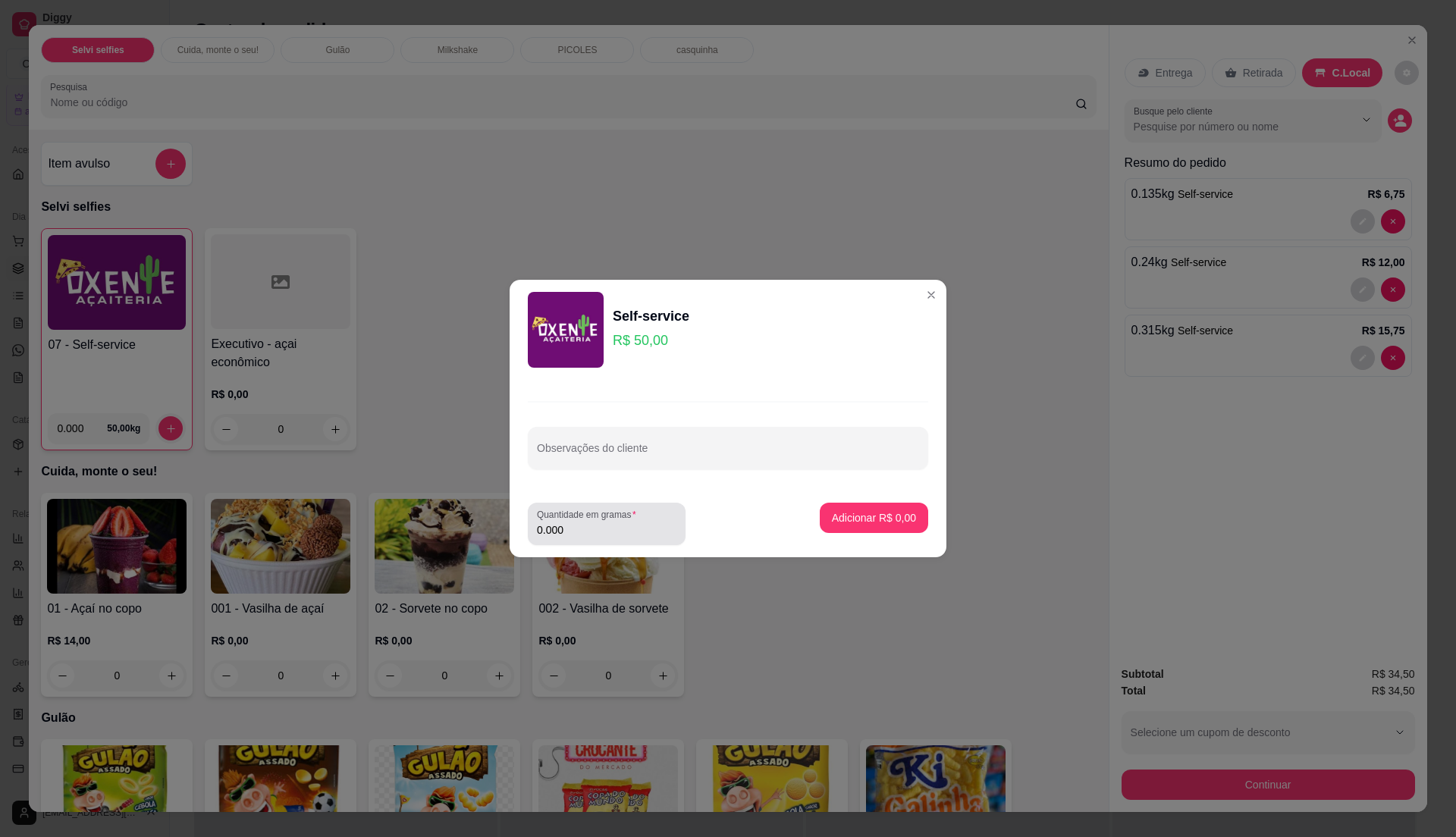
click at [596, 522] on div "0.000" at bounding box center [607, 524] width 140 height 31
click at [596, 523] on input "0.000" at bounding box center [607, 530] width 140 height 15
type input "0.285"
click at [863, 513] on p "Adicionar R$ 14,25" at bounding box center [871, 518] width 88 height 15
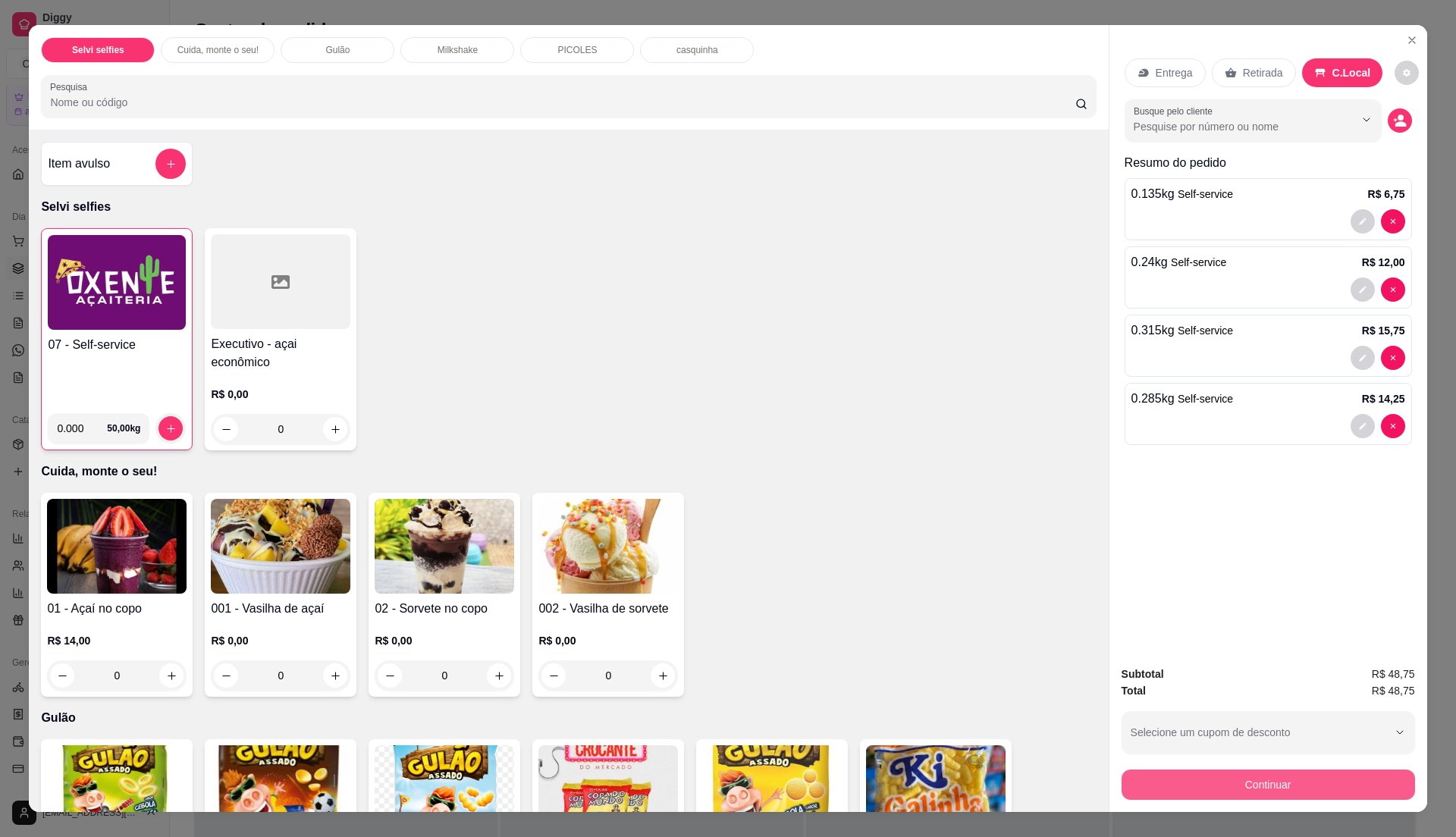
click at [1202, 781] on button "Continuar" at bounding box center [1268, 785] width 294 height 31
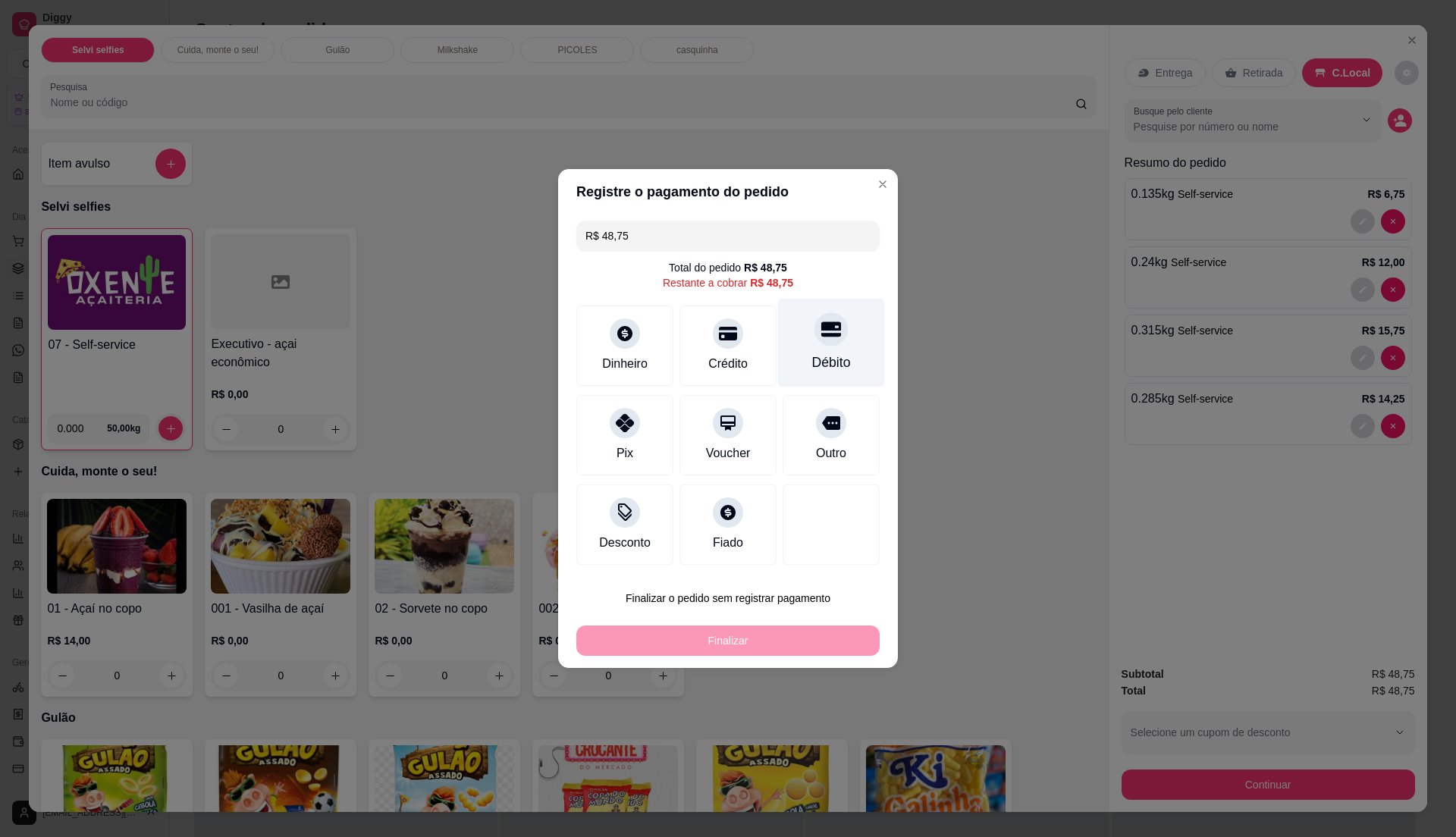
click at [812, 353] on div "Débito" at bounding box center [832, 362] width 39 height 19
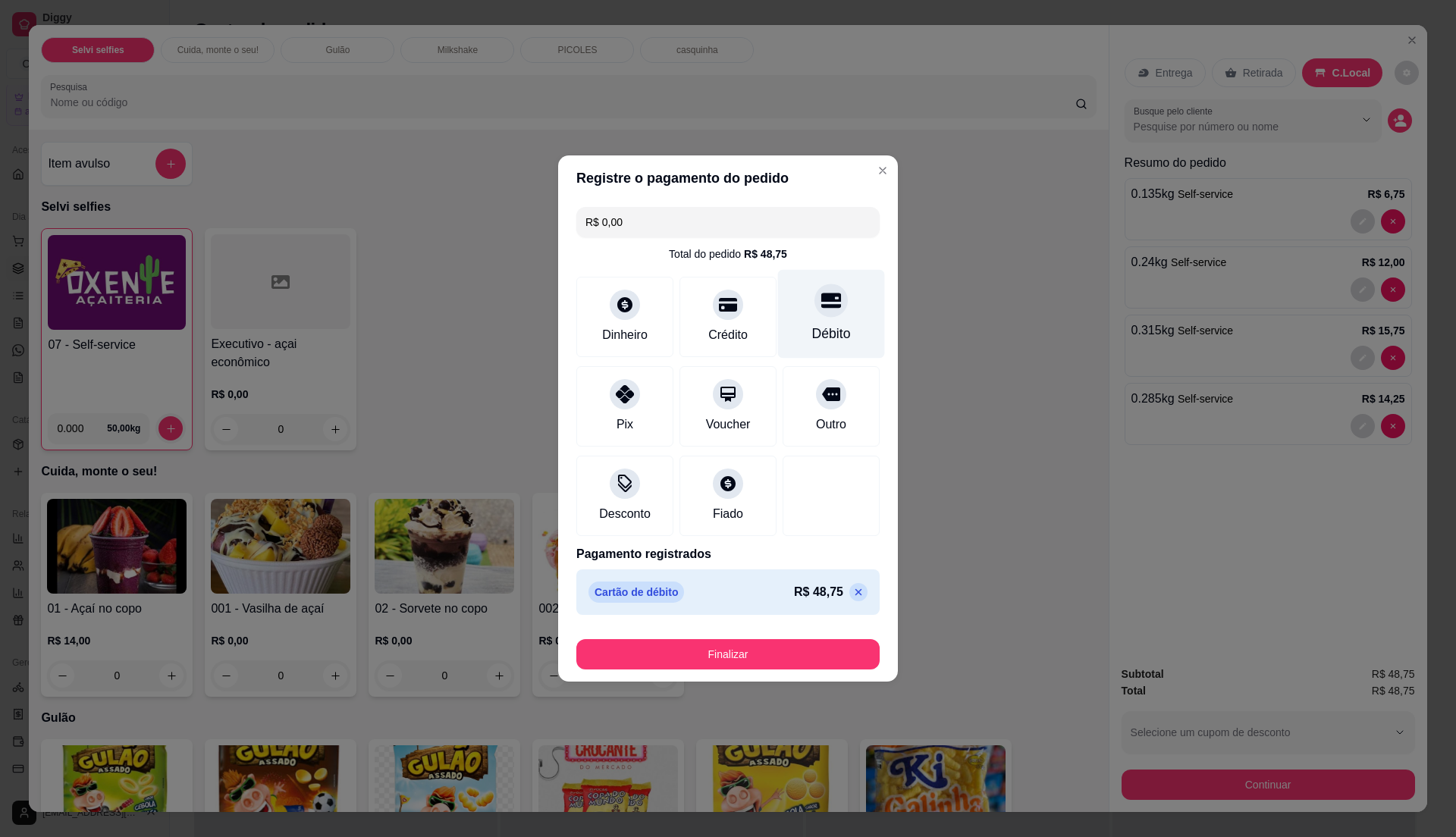
click at [819, 343] on div "Débito" at bounding box center [832, 333] width 39 height 19
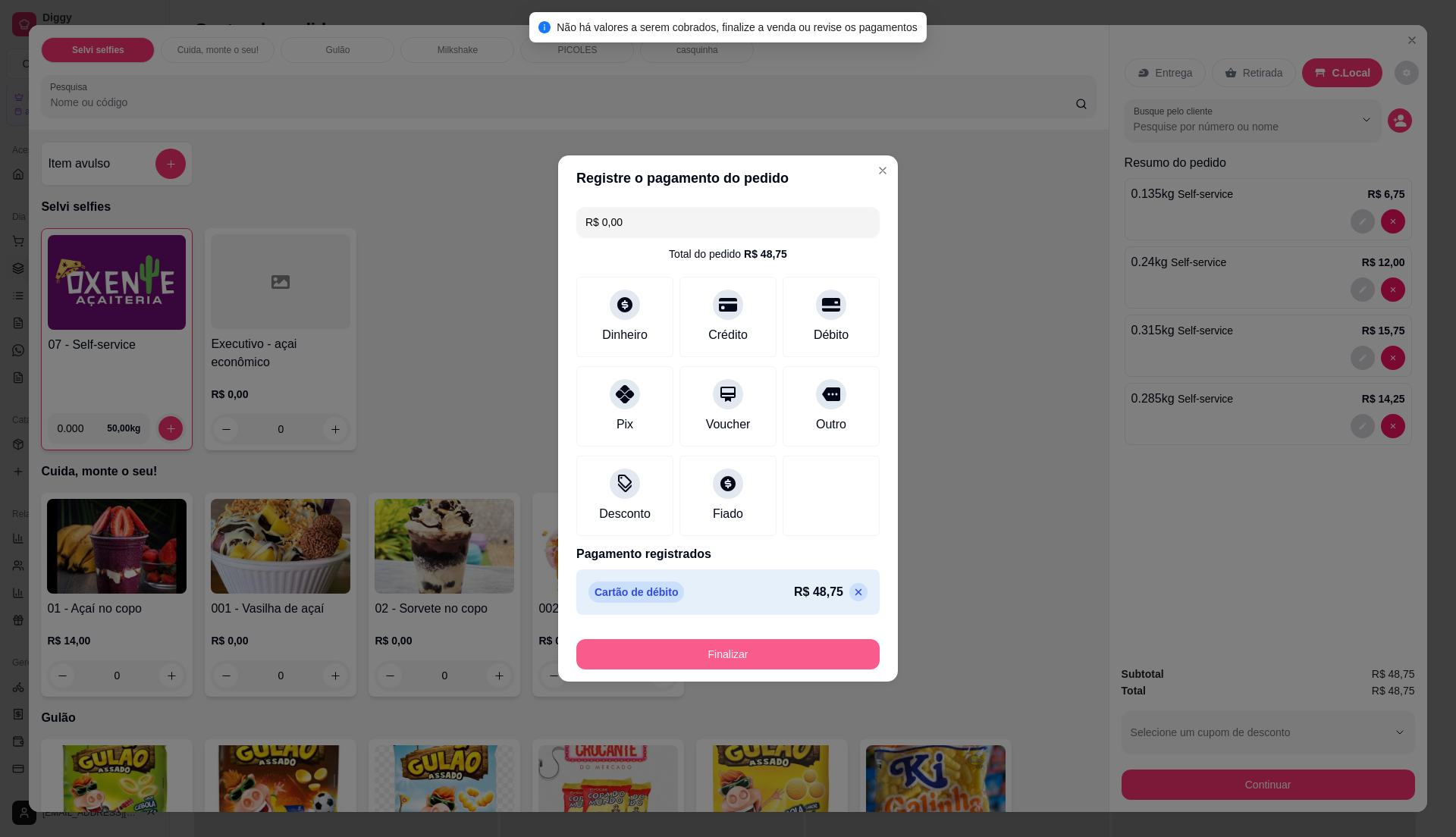
click at [771, 653] on button "Finalizar" at bounding box center [728, 654] width 303 height 31
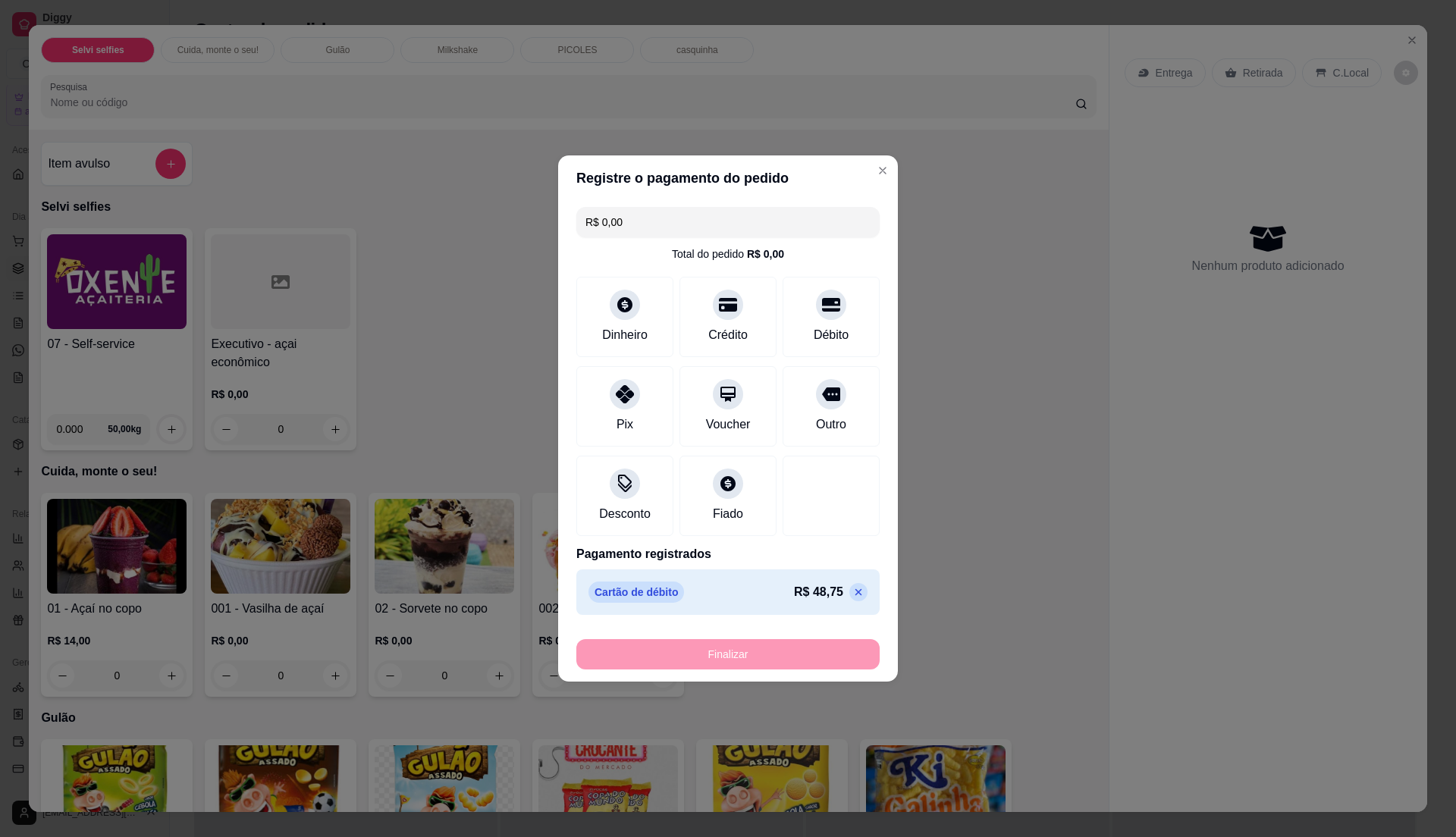
type input "-R$ 48,75"
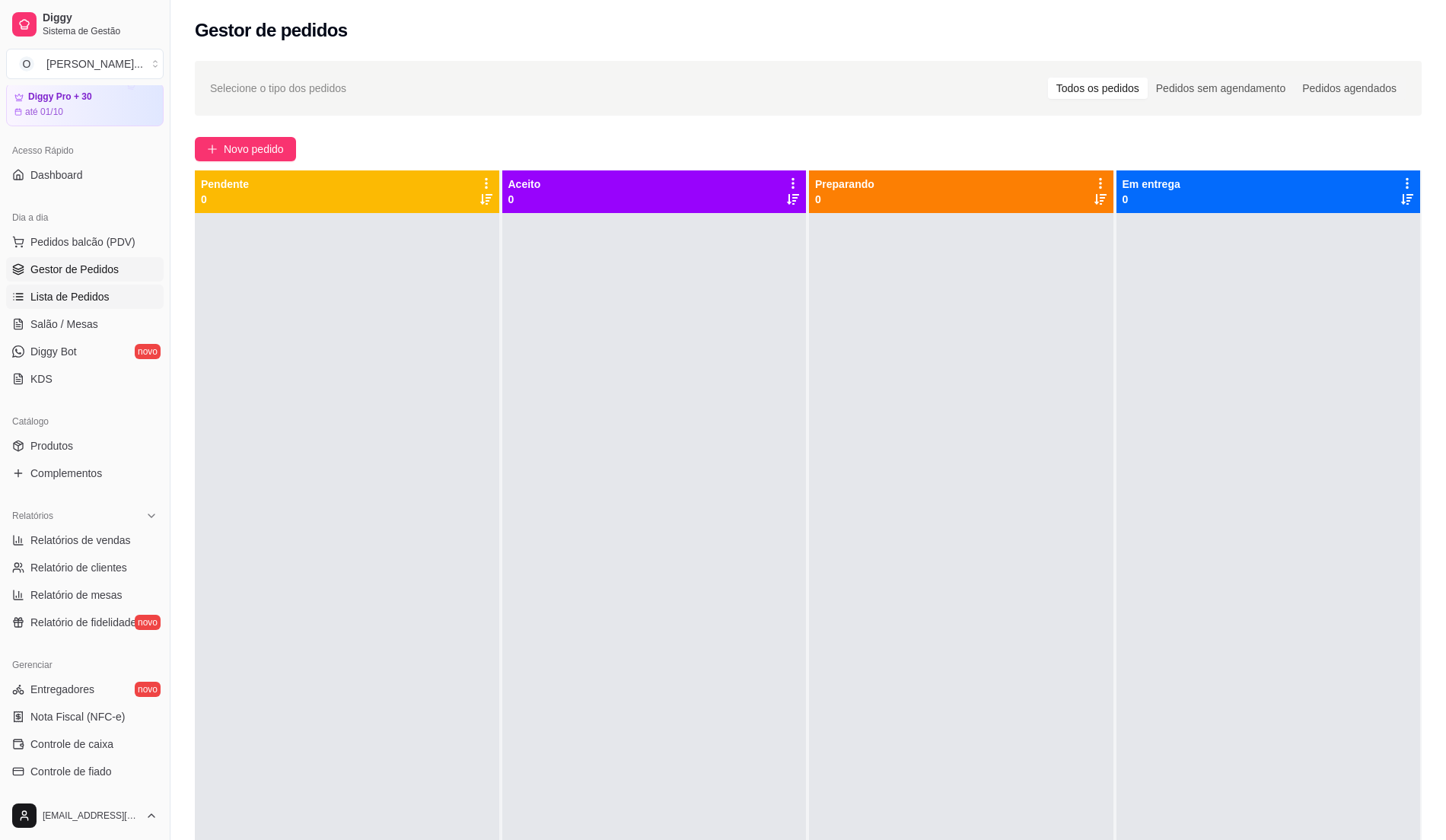
click at [53, 294] on span "Lista de Pedidos" at bounding box center [71, 296] width 80 height 15
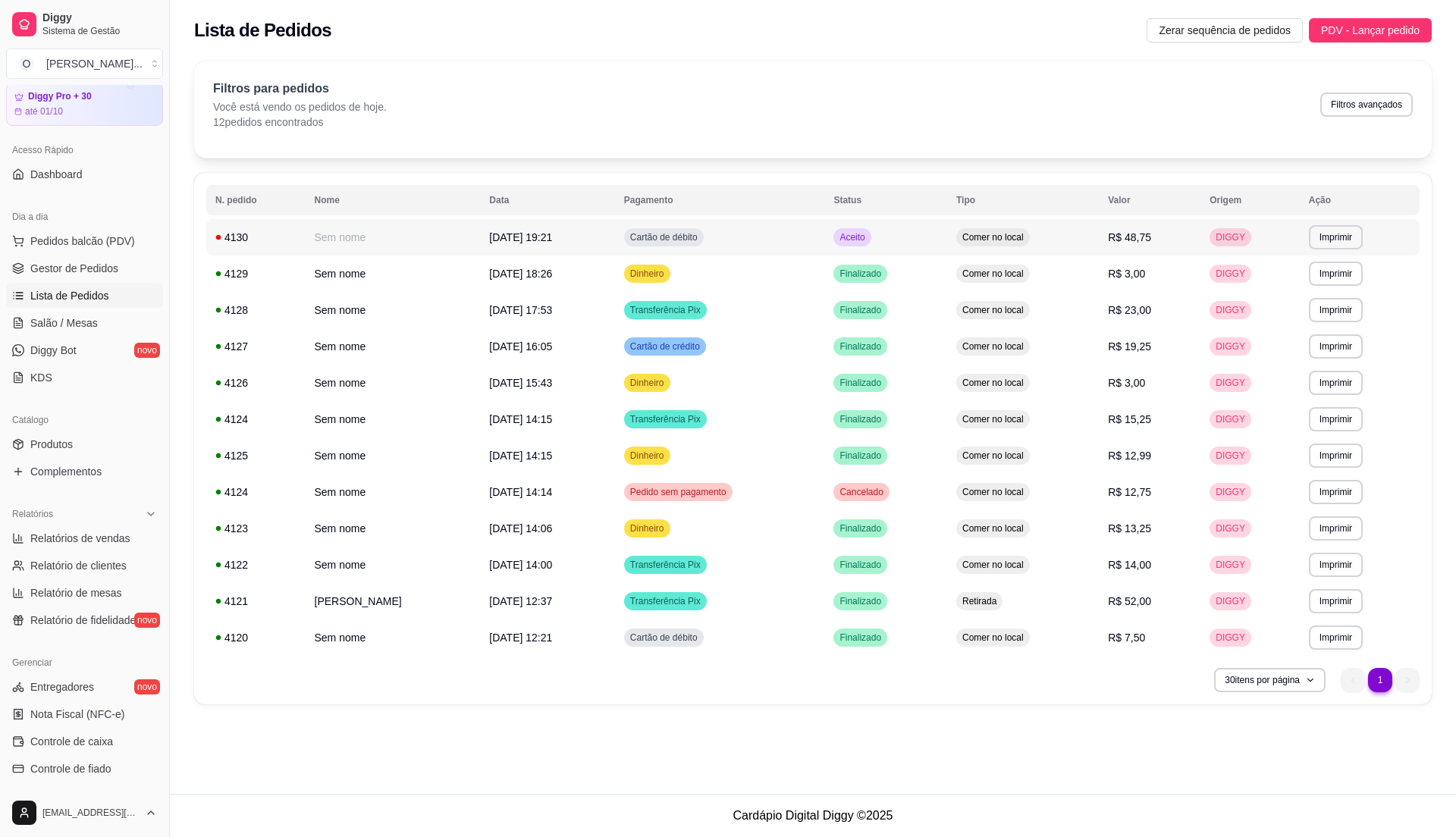
click at [892, 239] on td "Aceito" at bounding box center [886, 237] width 123 height 36
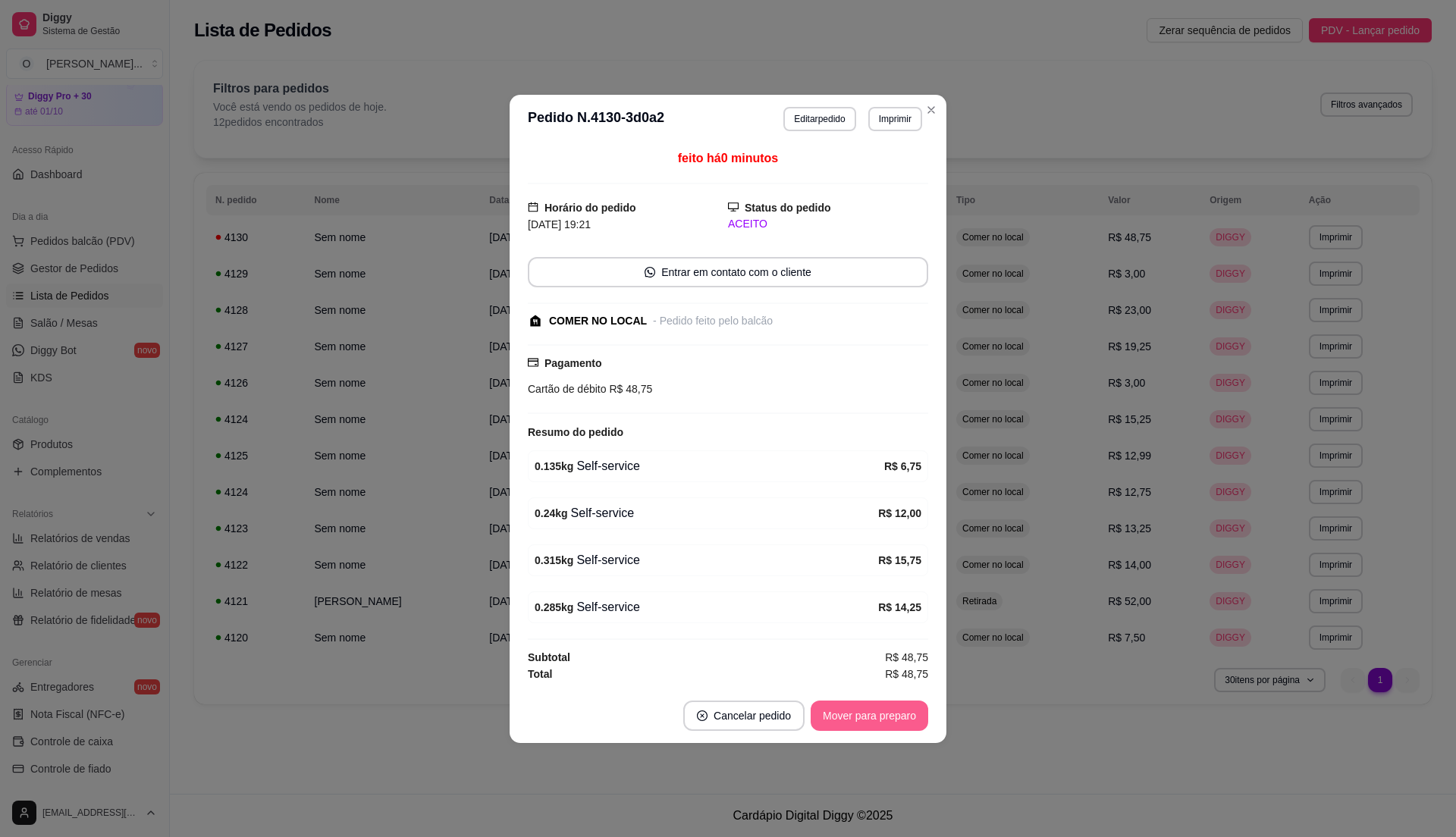
click at [884, 722] on button "Mover para preparo" at bounding box center [869, 716] width 117 height 31
click at [884, 722] on button "Mover para retirada disponível" at bounding box center [844, 716] width 167 height 31
click at [884, 722] on button "Mover para finalizado" at bounding box center [866, 715] width 122 height 30
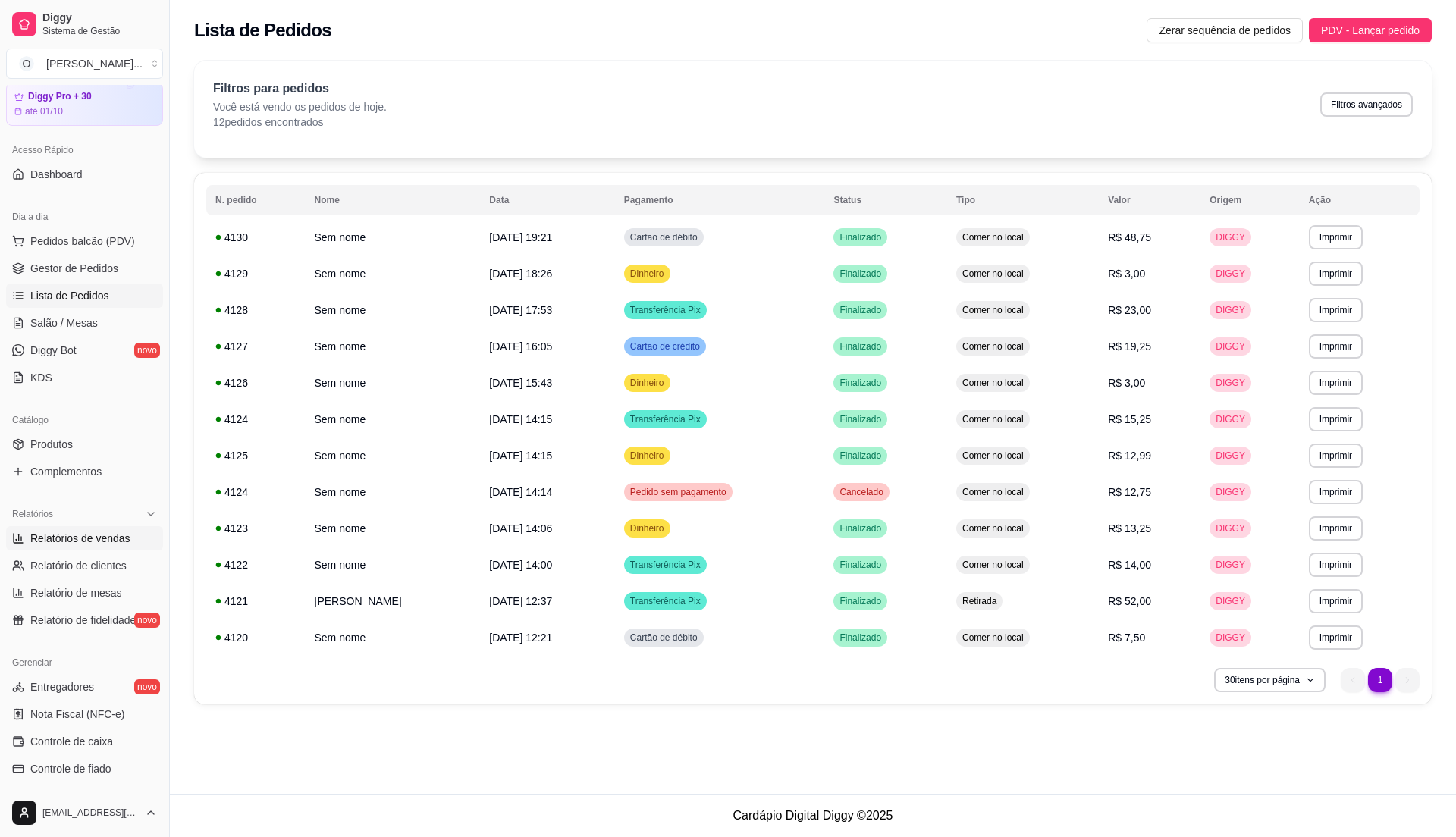
click at [114, 538] on span "Relatórios de vendas" at bounding box center [81, 538] width 100 height 15
select select "ALL"
select select "0"
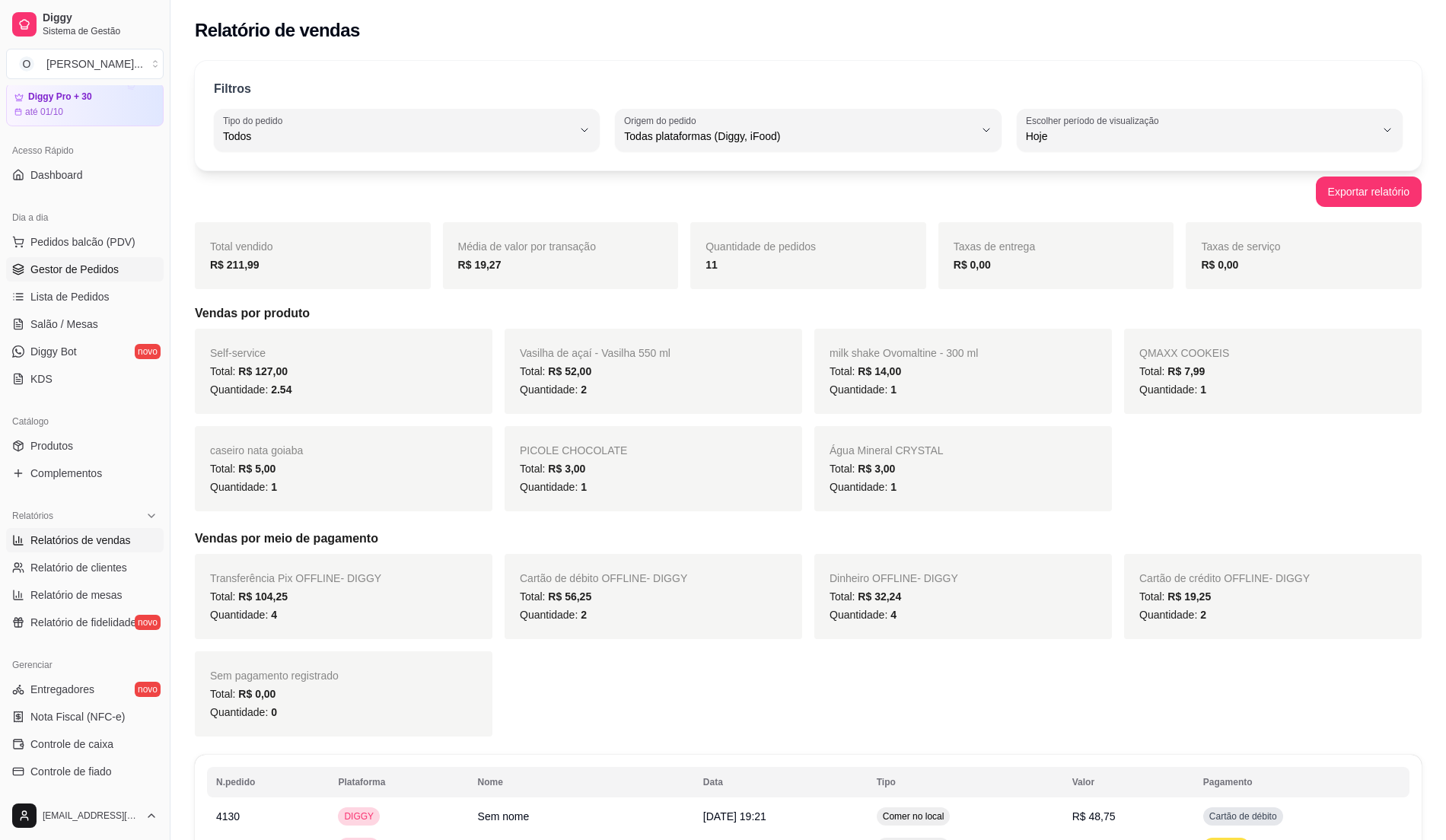
click at [86, 274] on span "Gestor de Pedidos" at bounding box center [75, 269] width 88 height 15
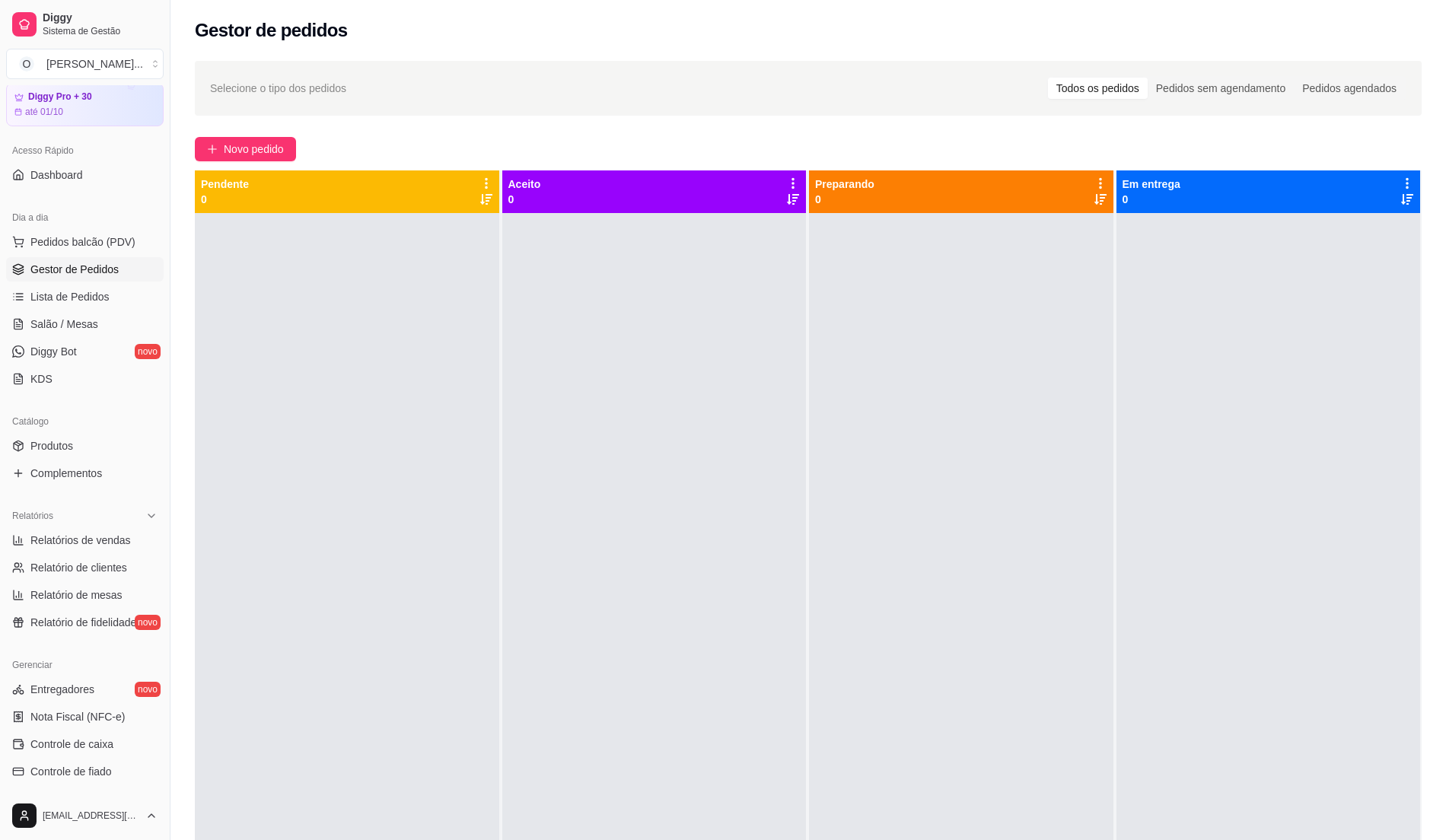
click at [84, 272] on span "Gestor de Pedidos" at bounding box center [75, 269] width 88 height 15
click at [63, 250] on span "Pedidos balcão (PDV)" at bounding box center [83, 242] width 105 height 15
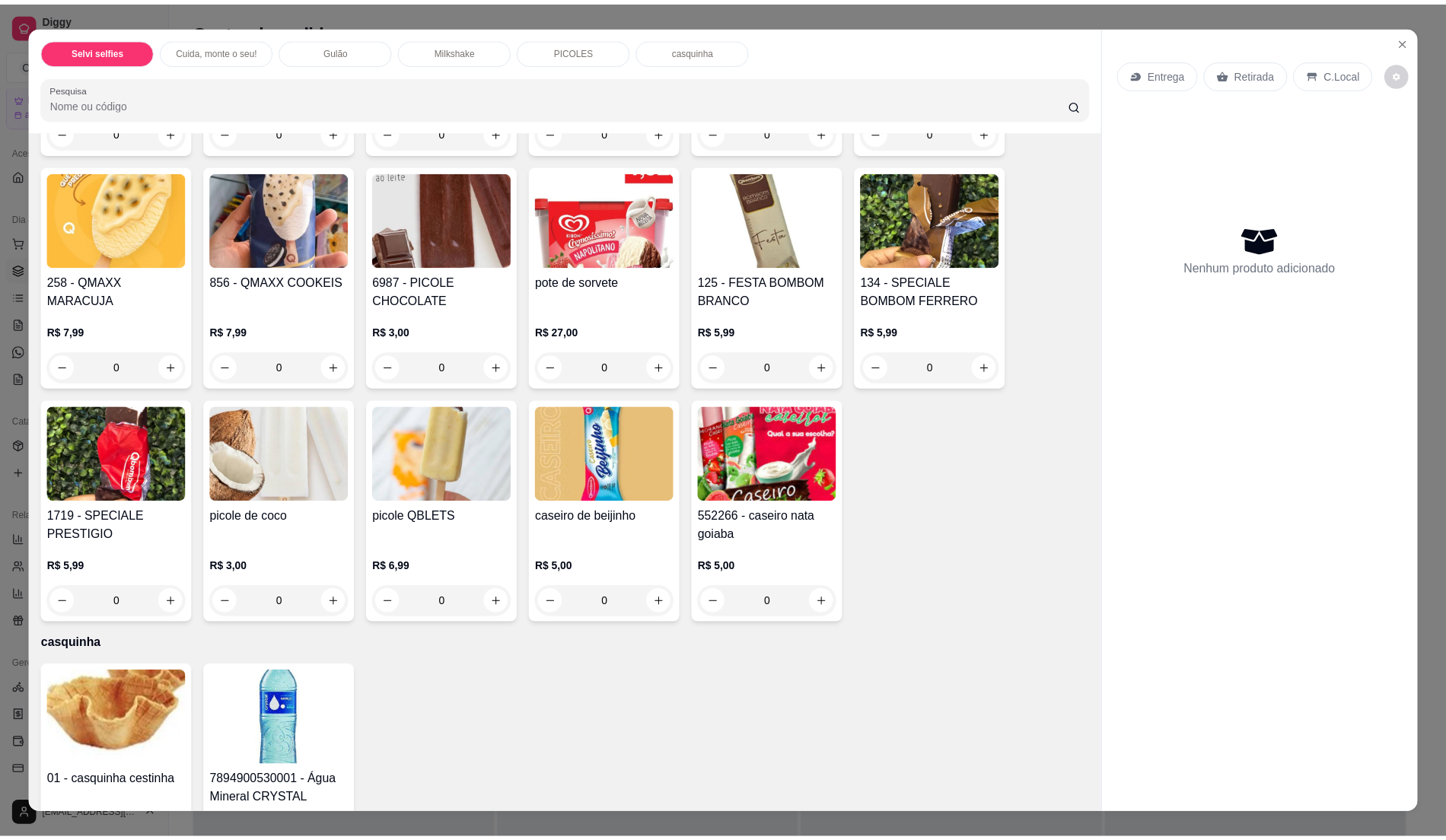
scroll to position [1623, 0]
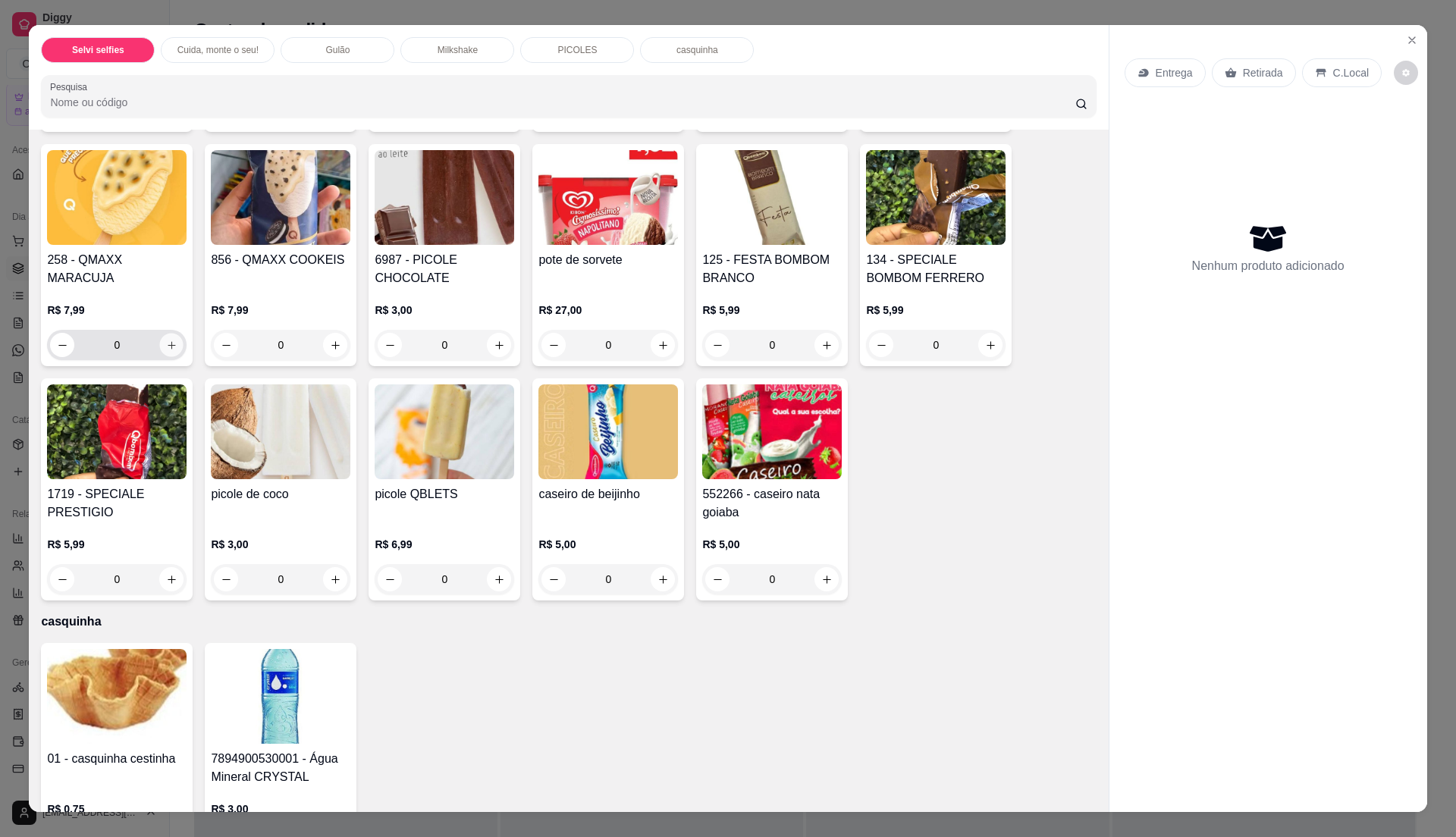
click at [166, 346] on icon "increase-product-quantity" at bounding box center [171, 345] width 11 height 11
type input "1"
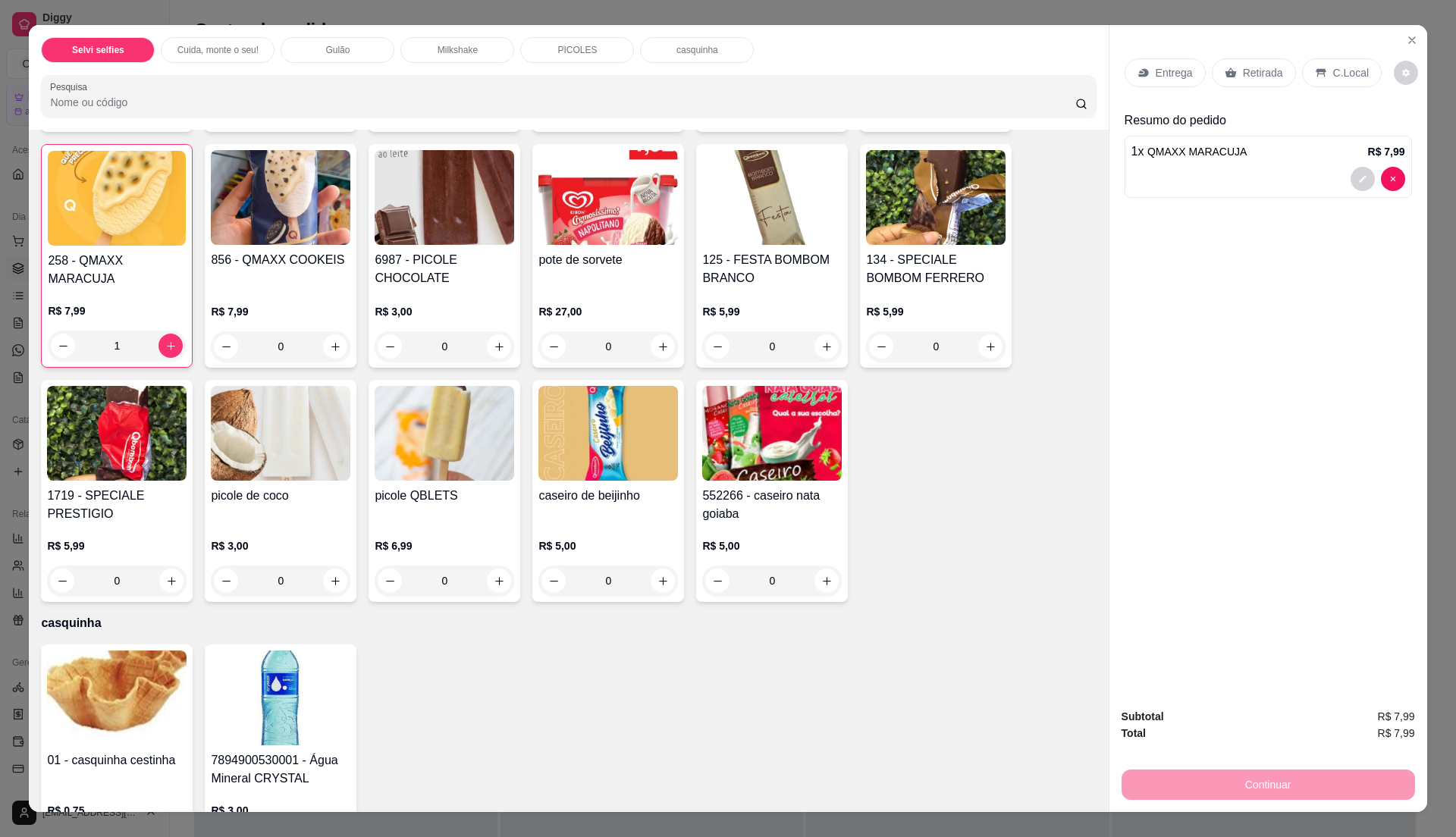
click at [1335, 74] on p "C.Local" at bounding box center [1351, 73] width 36 height 15
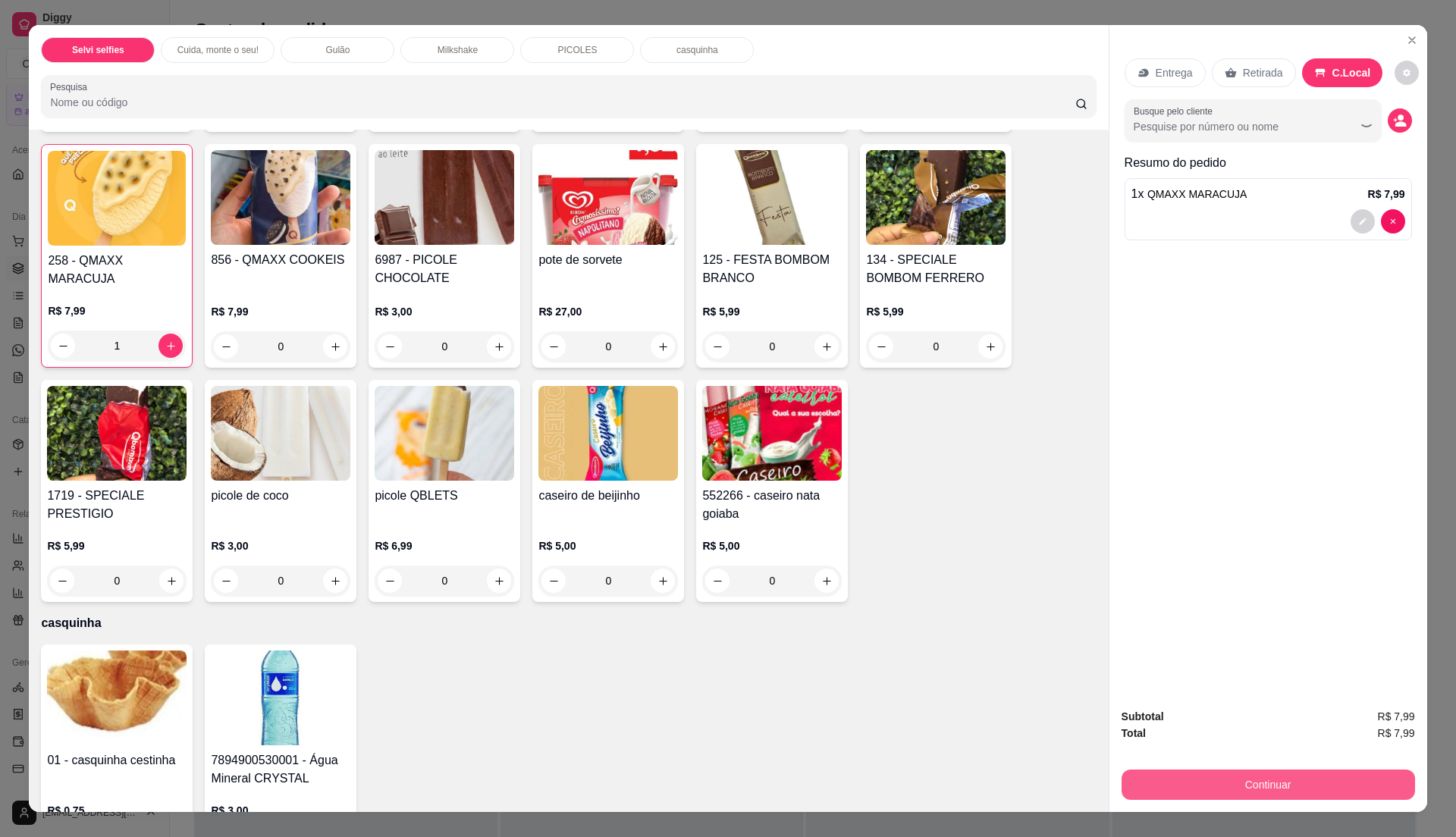
click at [1234, 783] on button "Continuar" at bounding box center [1268, 785] width 294 height 31
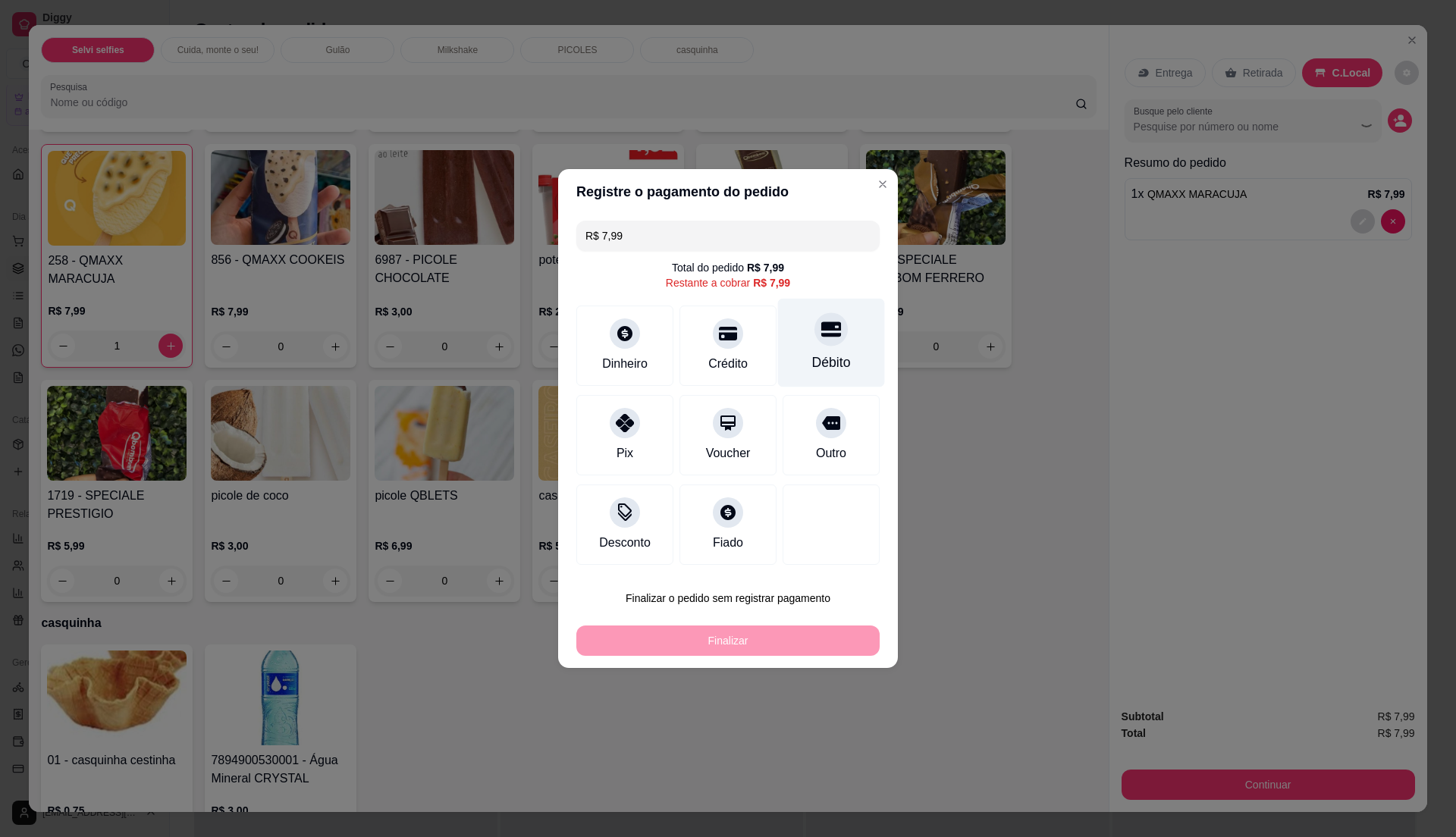
click at [826, 346] on div "Débito" at bounding box center [832, 343] width 107 height 89
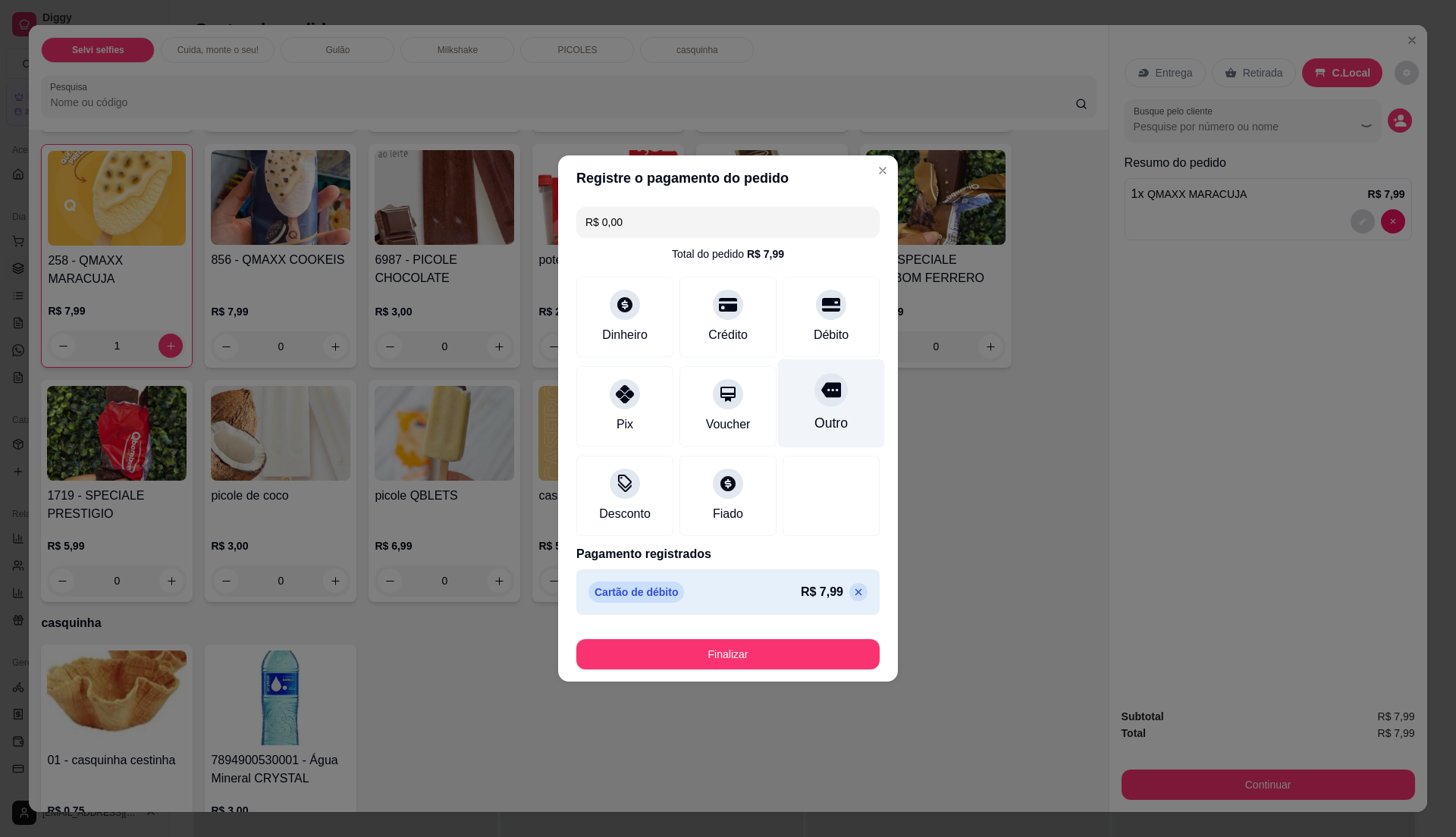
type input "R$ 0,00"
click at [741, 652] on button "Finalizar" at bounding box center [728, 654] width 303 height 31
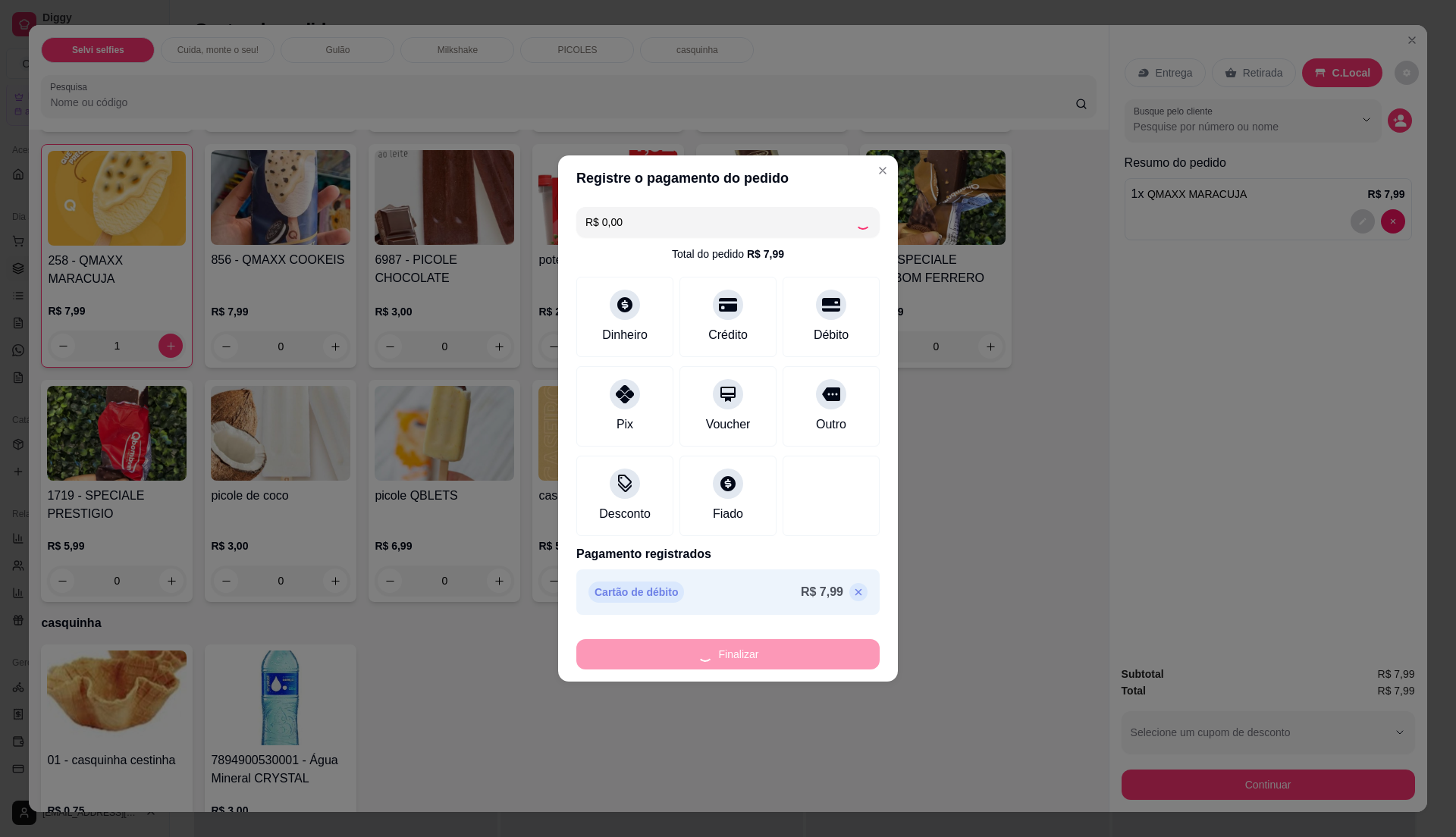
type input "0"
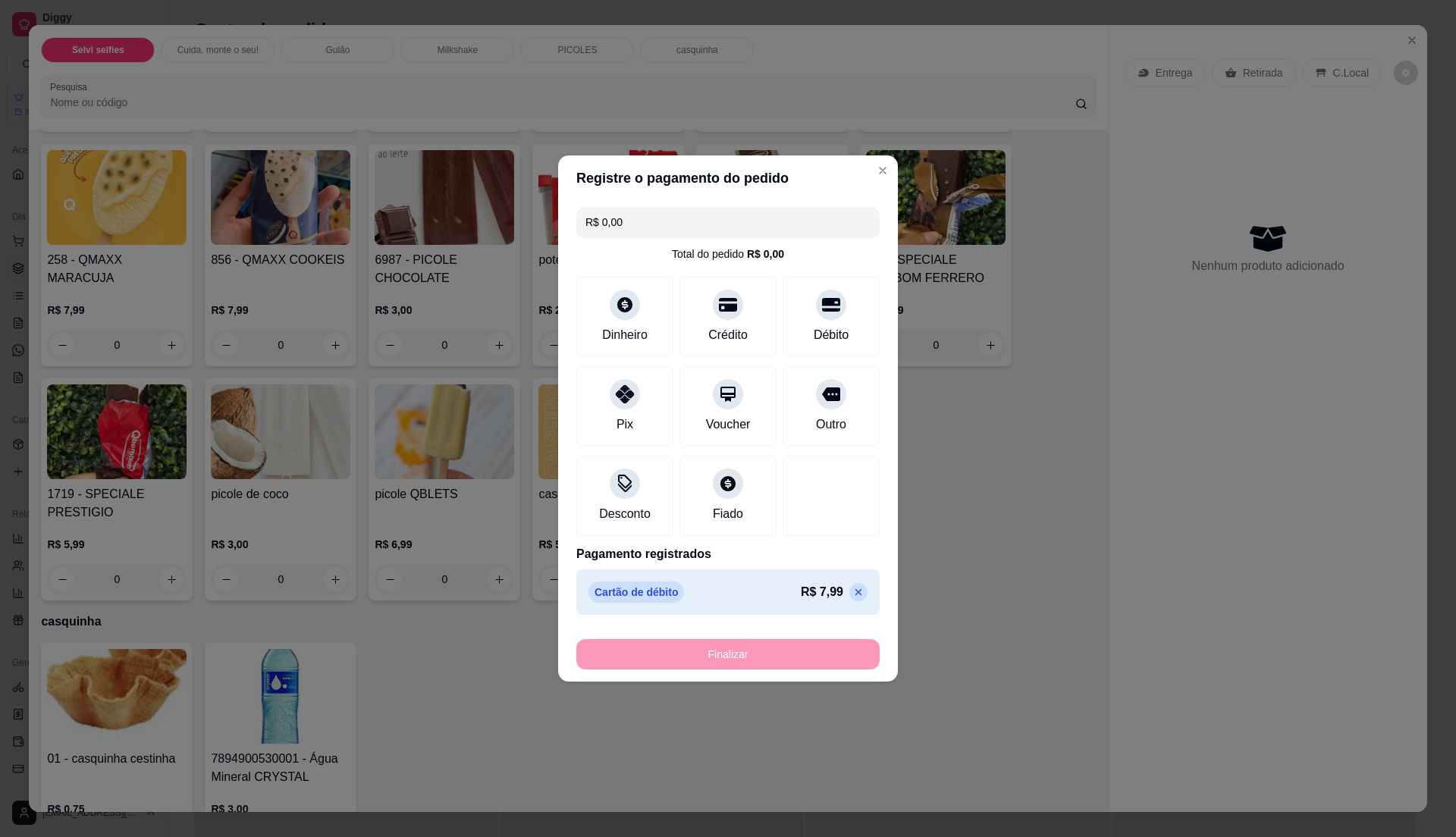
type input "-R$ 7,99"
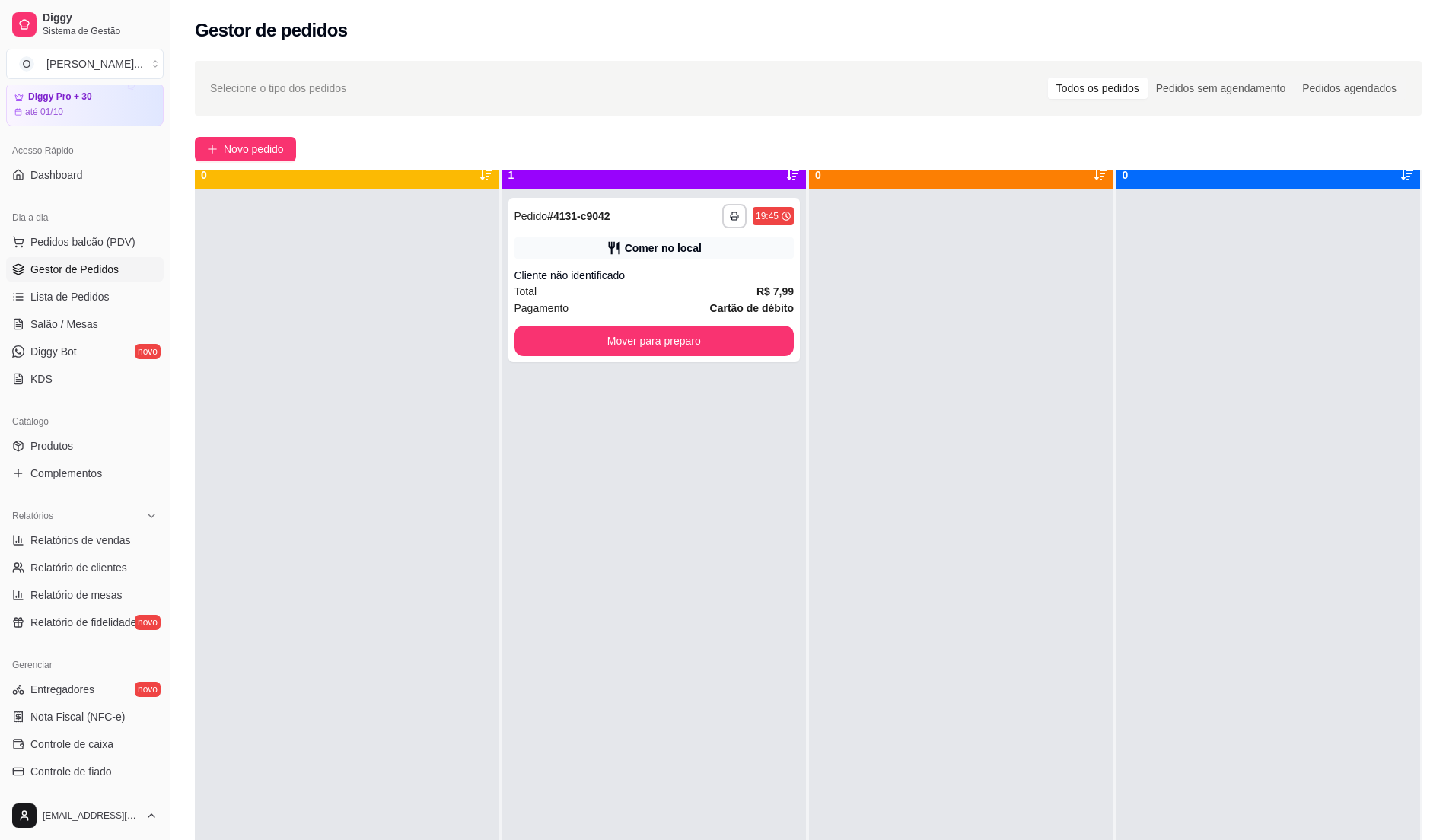
scroll to position [43, 0]
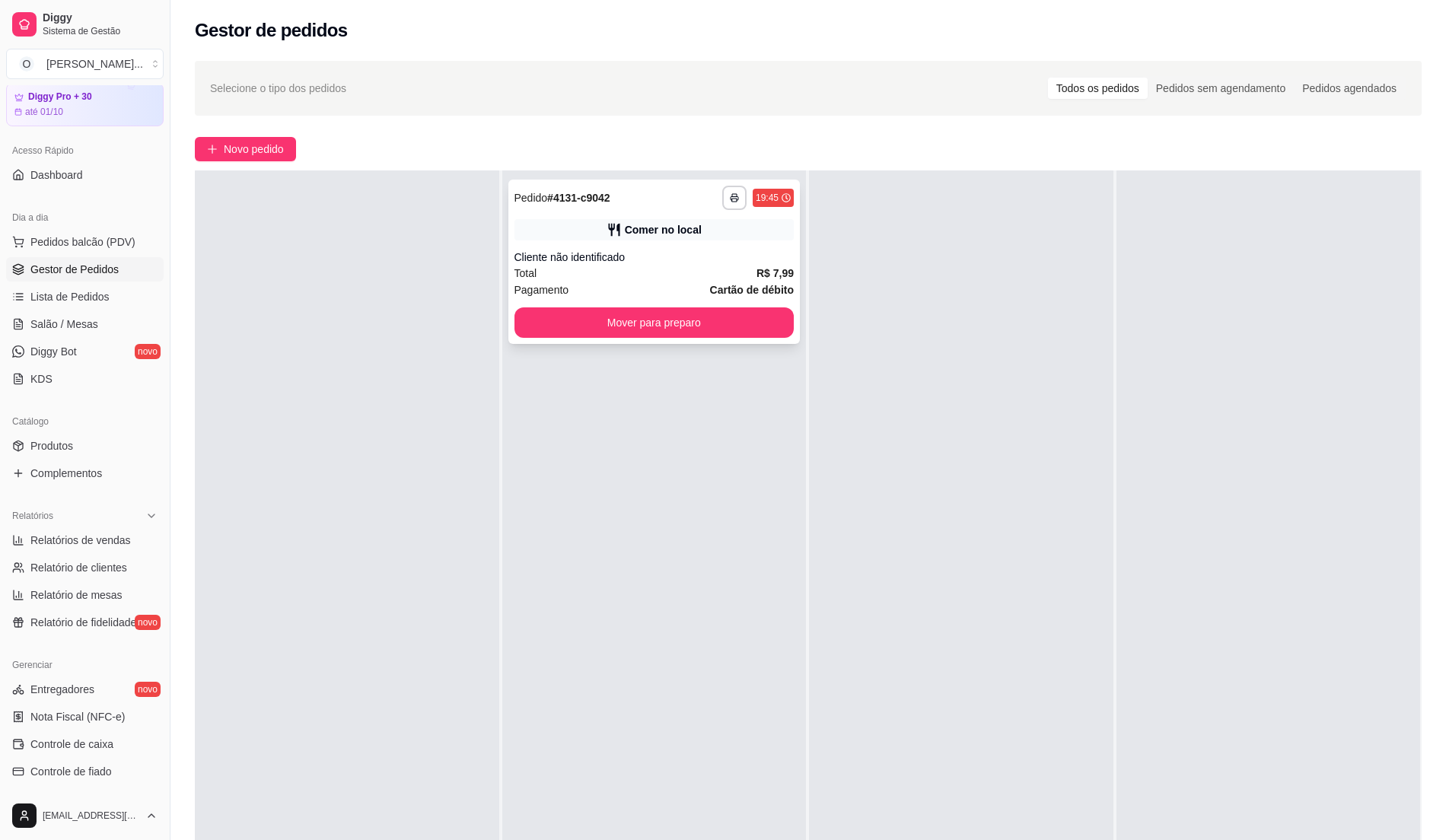
click at [711, 273] on div "Total R$ 7,99" at bounding box center [654, 273] width 280 height 17
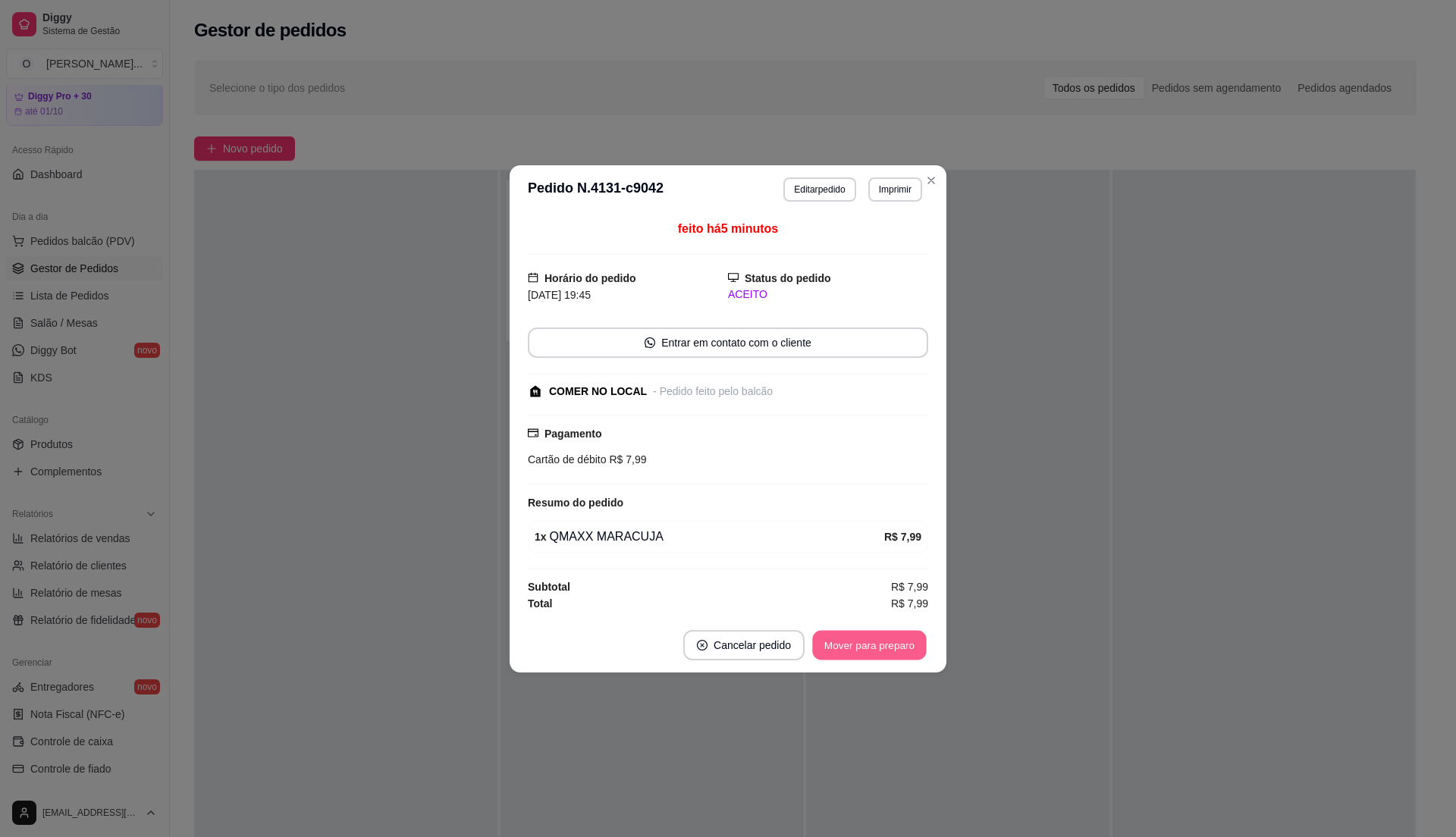
click at [854, 658] on button "Mover para preparo" at bounding box center [869, 645] width 114 height 30
click at [853, 655] on div "Mover para preparo" at bounding box center [859, 645] width 139 height 31
click at [853, 655] on button "Mover para preparo" at bounding box center [869, 645] width 114 height 30
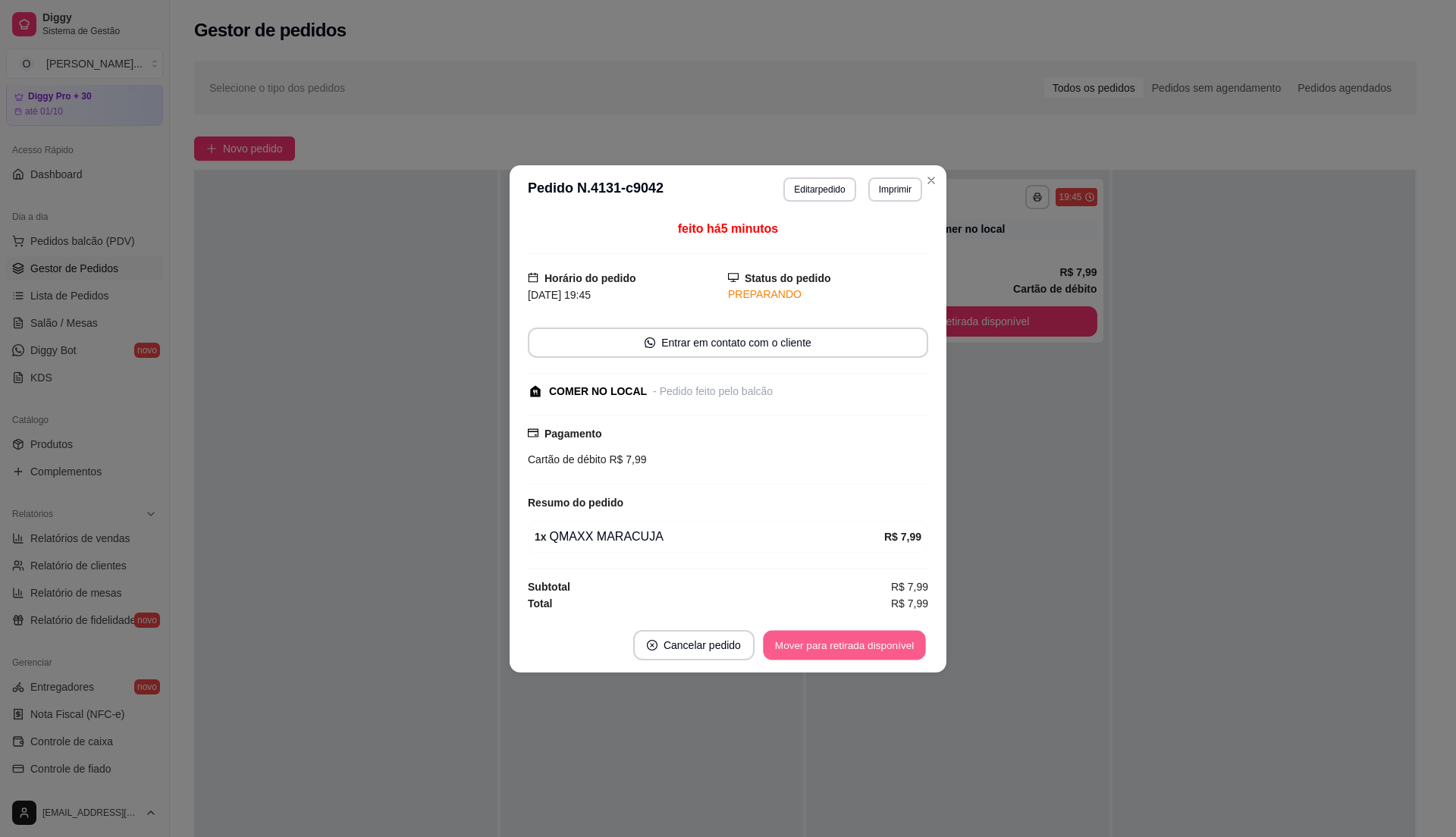
click at [853, 655] on button "Mover para retirada disponível" at bounding box center [844, 645] width 163 height 30
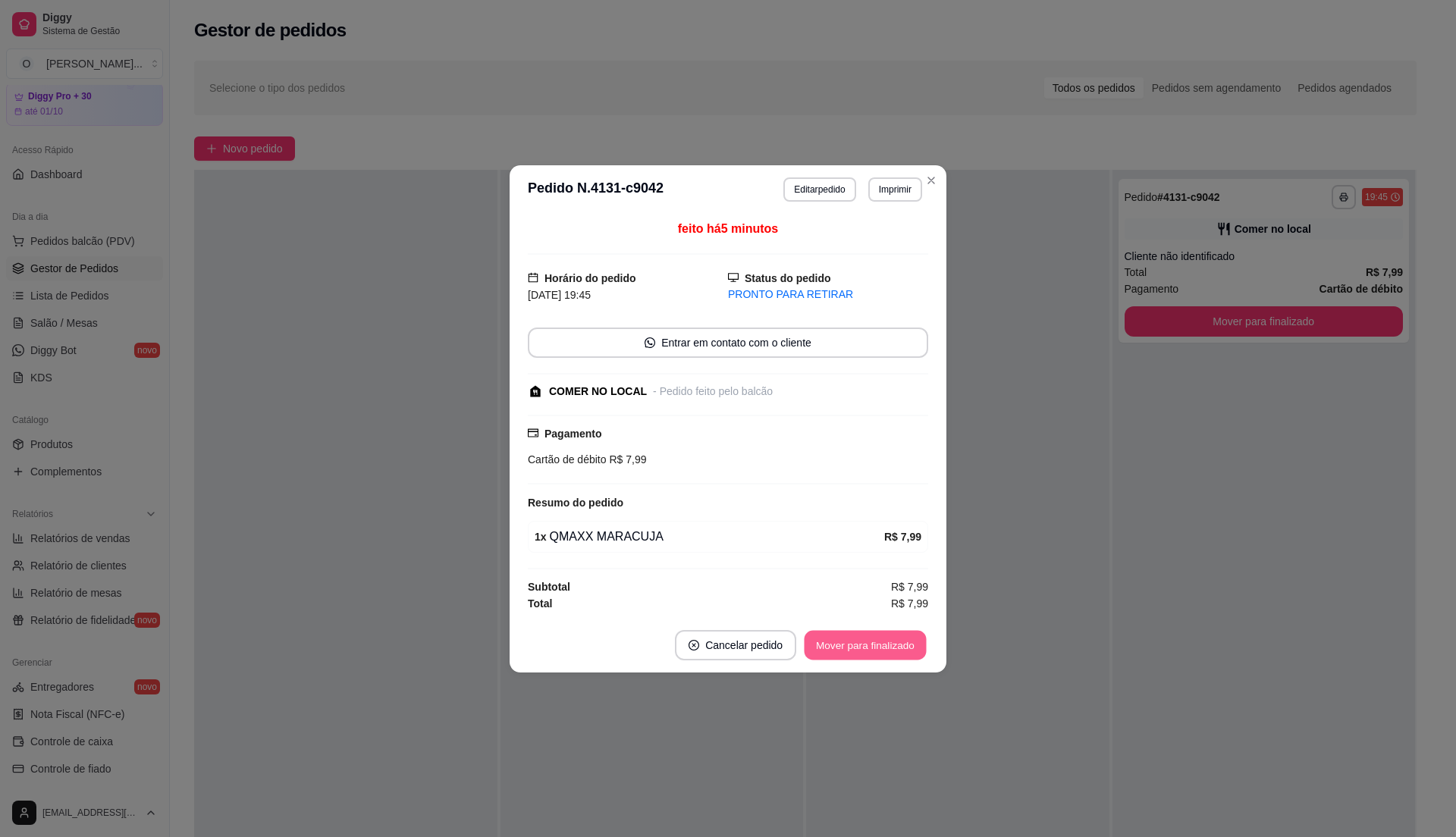
click at [895, 637] on button "Mover para finalizado" at bounding box center [866, 645] width 122 height 30
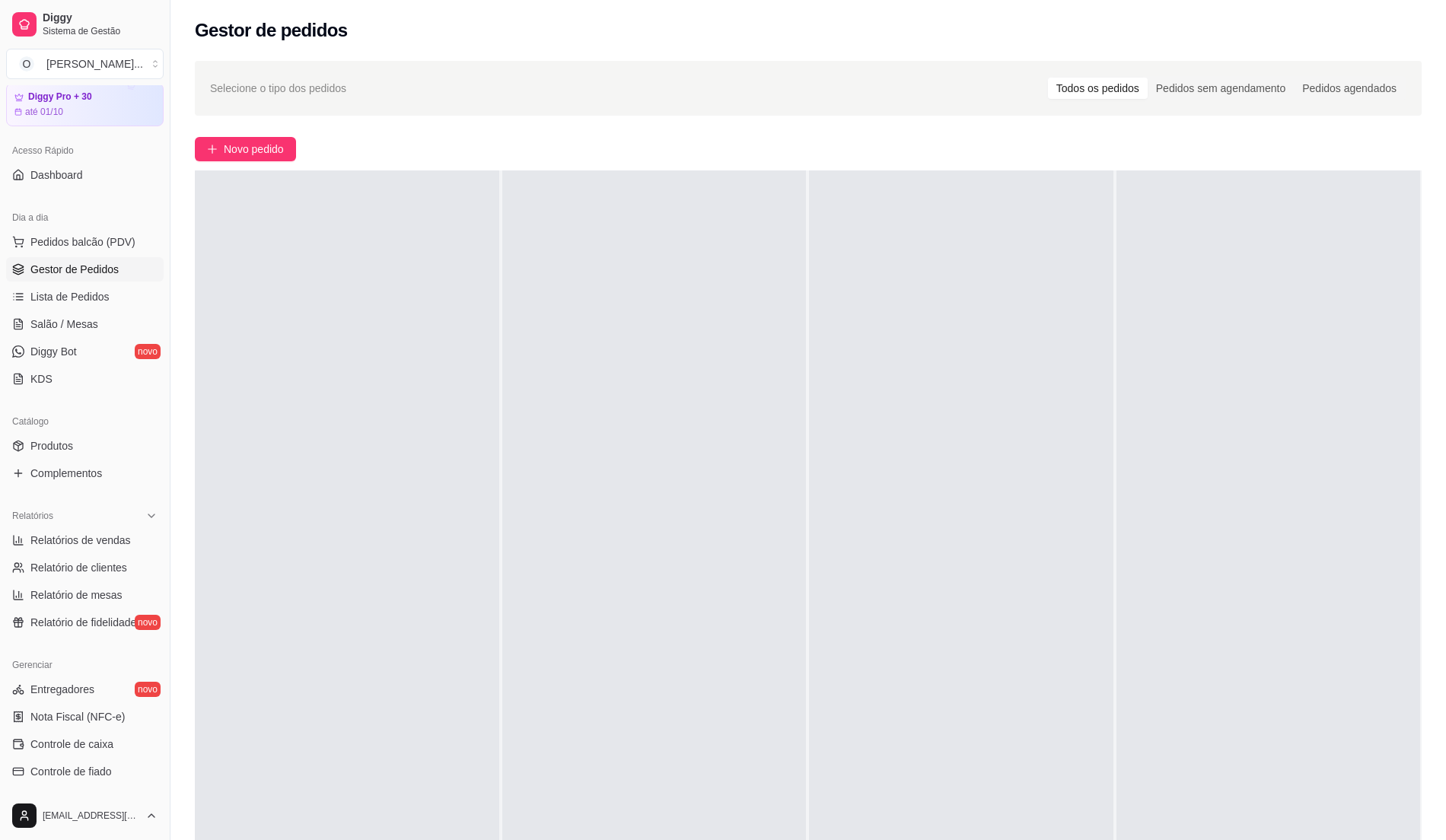
click at [638, 262] on div at bounding box center [654, 590] width 304 height 840
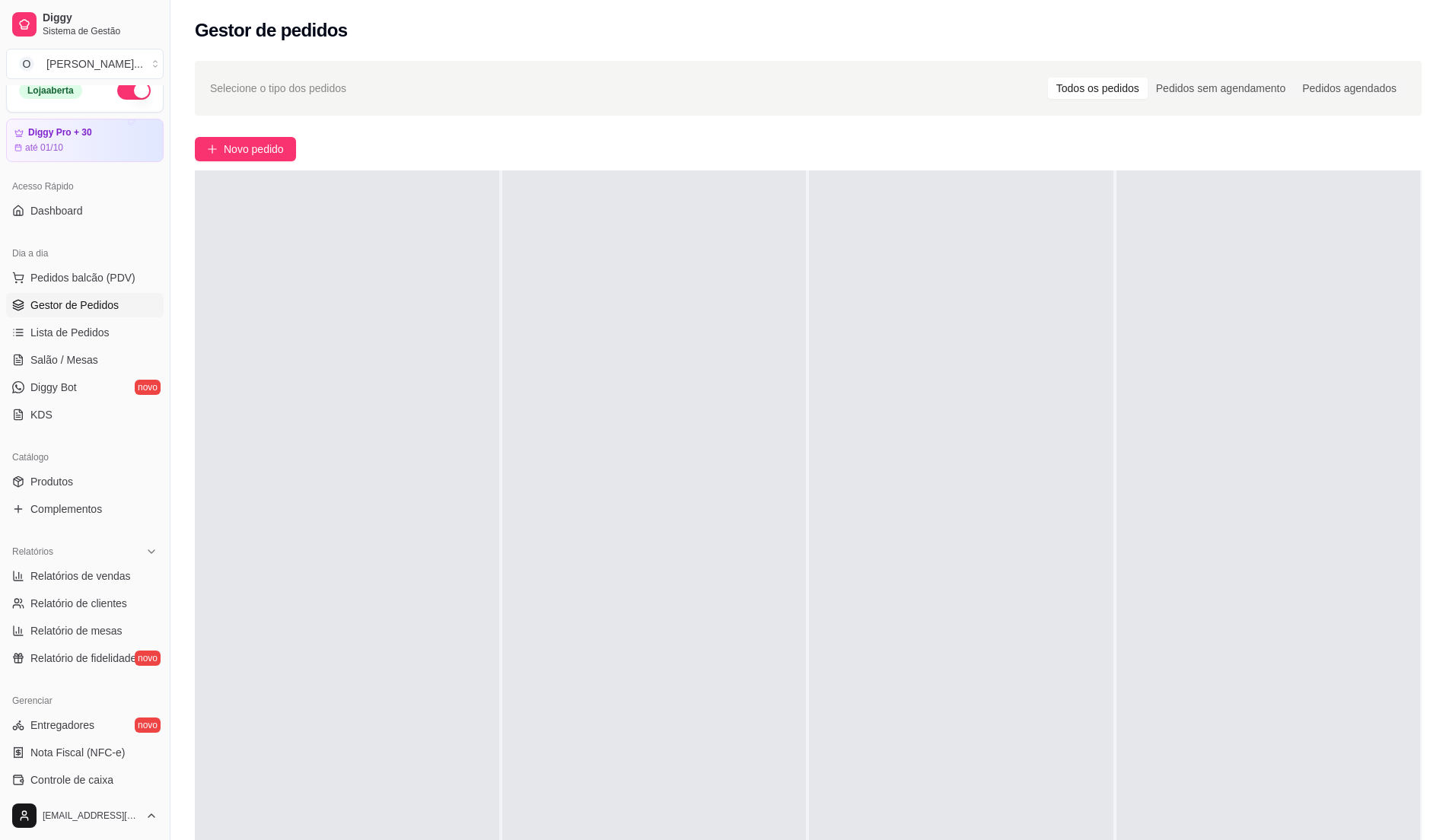
scroll to position [0, 0]
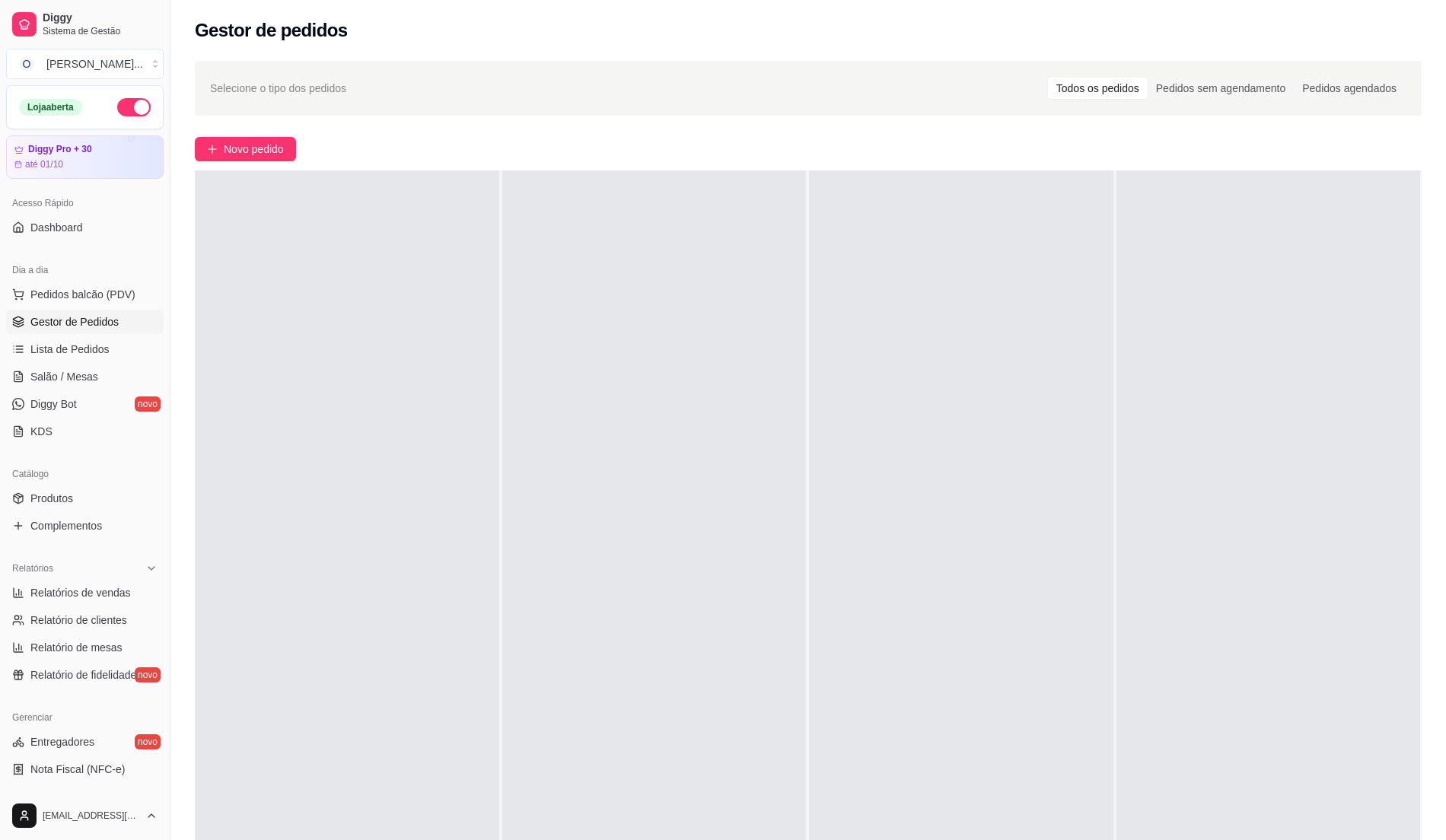
click at [128, 106] on button "button" at bounding box center [133, 107] width 33 height 19
